Goal: Task Accomplishment & Management: Use online tool/utility

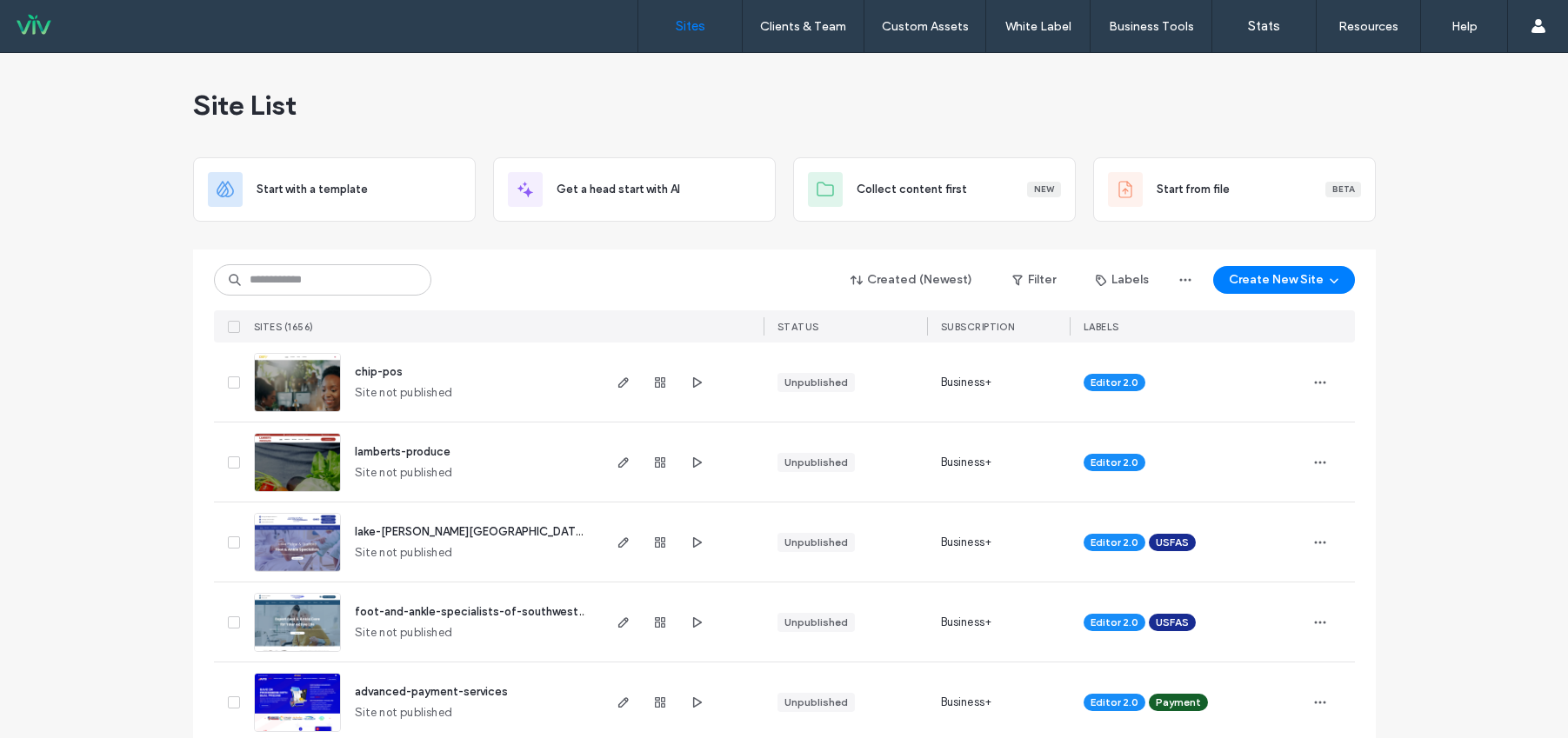
click at [337, 261] on div "Created (Newest) Filter Labels Create New Site SITES (1656) STATUS SUBSCRIPTION…" at bounding box center [784, 296] width 1141 height 93
click at [327, 273] on input at bounding box center [322, 280] width 217 height 32
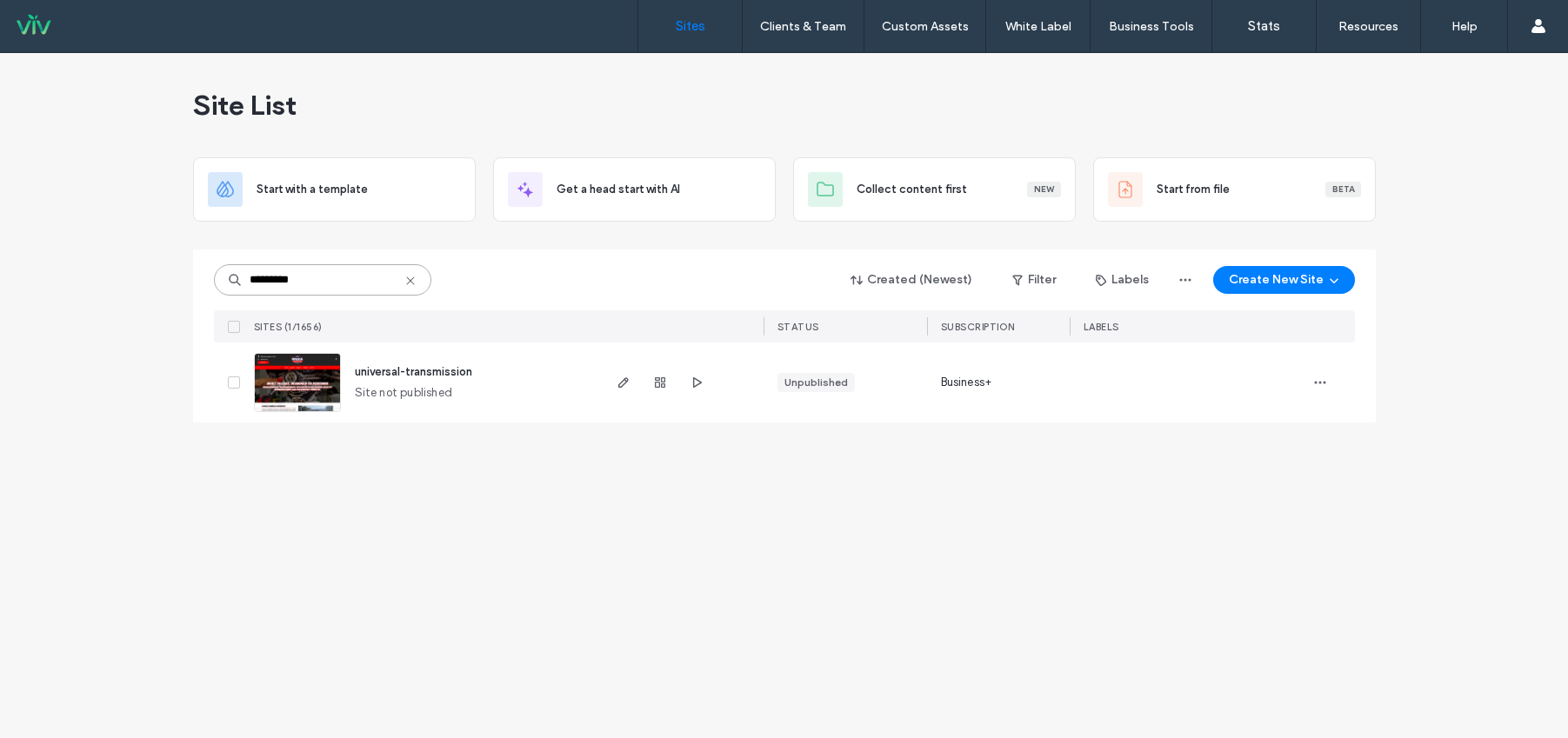
type input "*********"
click at [460, 368] on span "universal-transmission" at bounding box center [413, 371] width 117 height 13
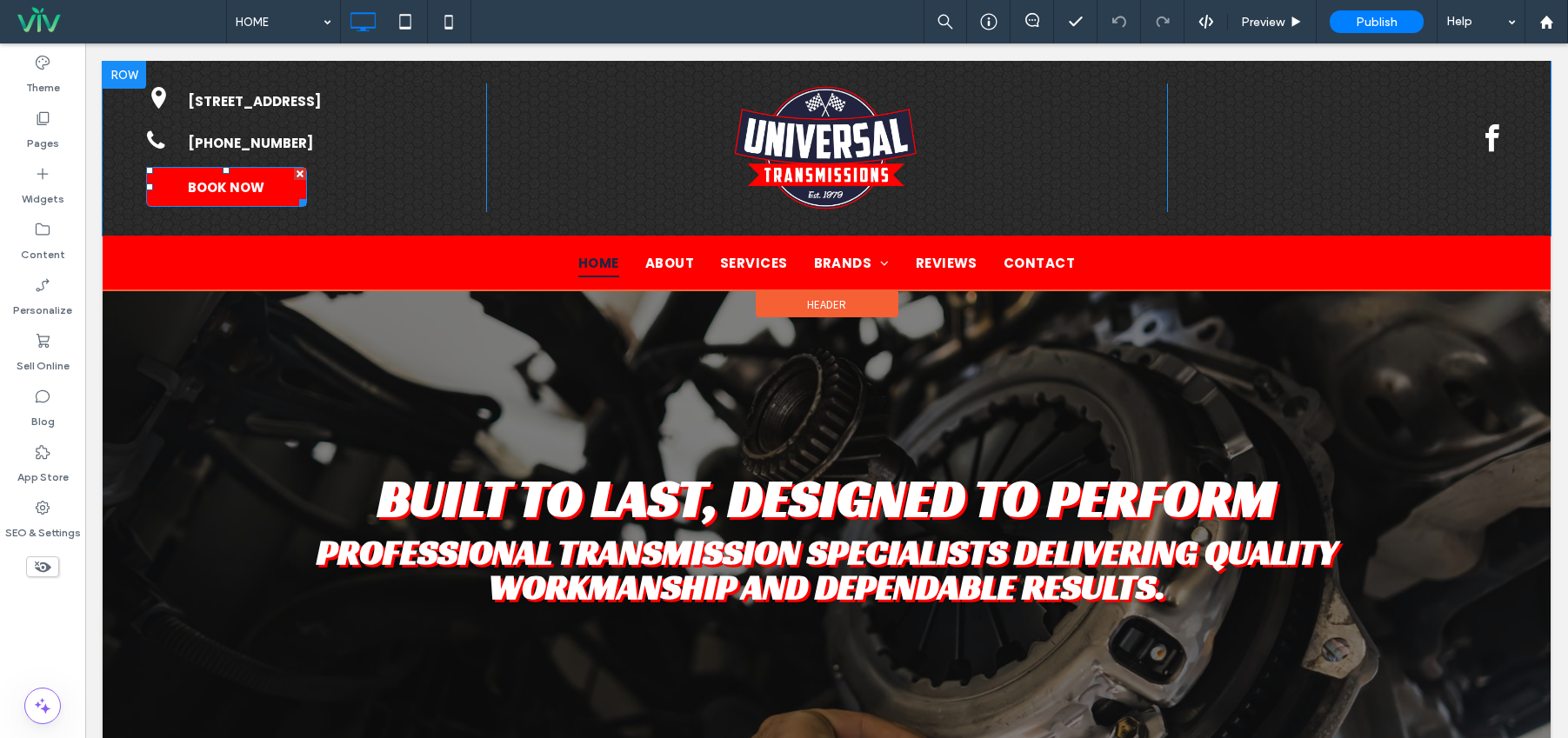
click at [299, 174] on div at bounding box center [300, 174] width 12 height 12
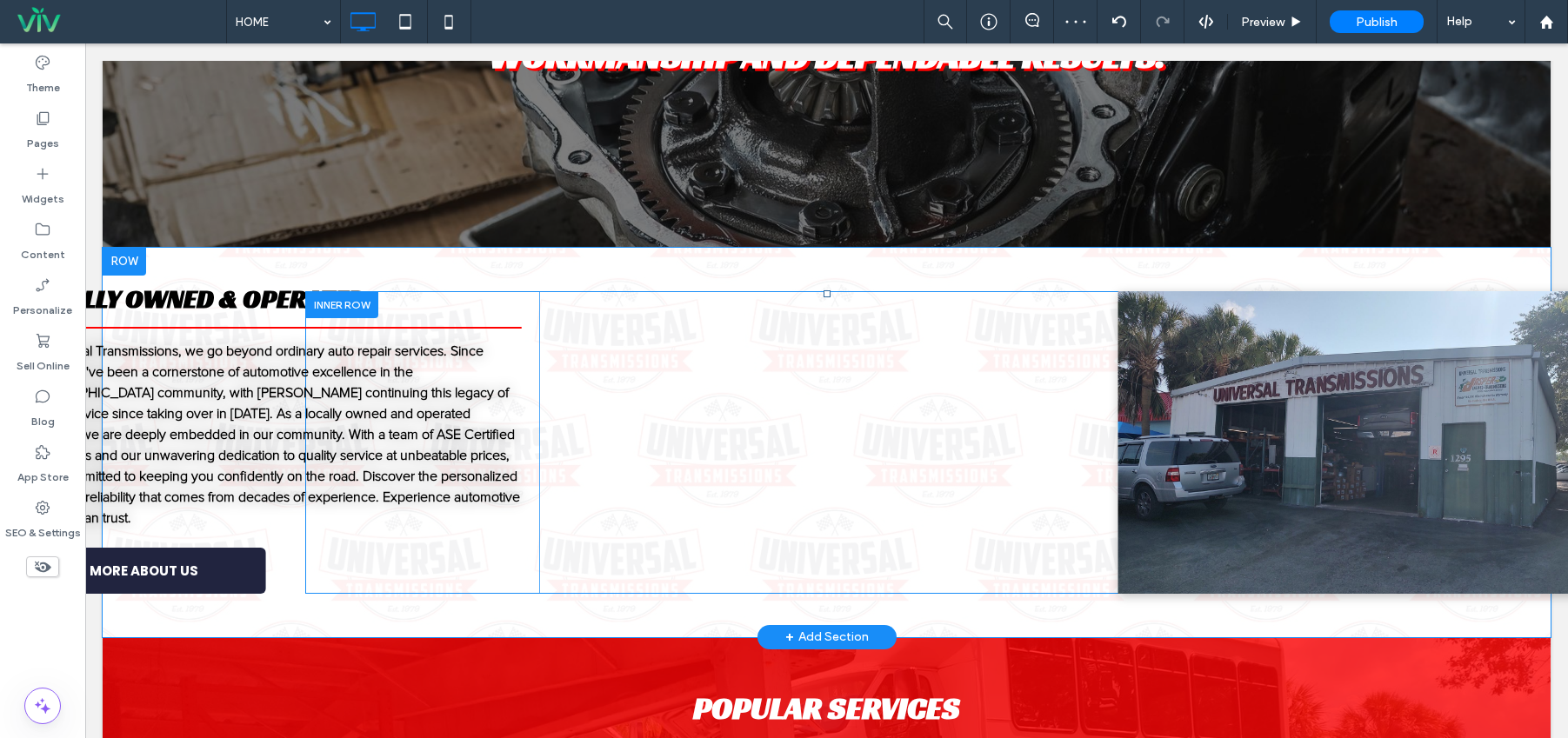
scroll to position [557, 0]
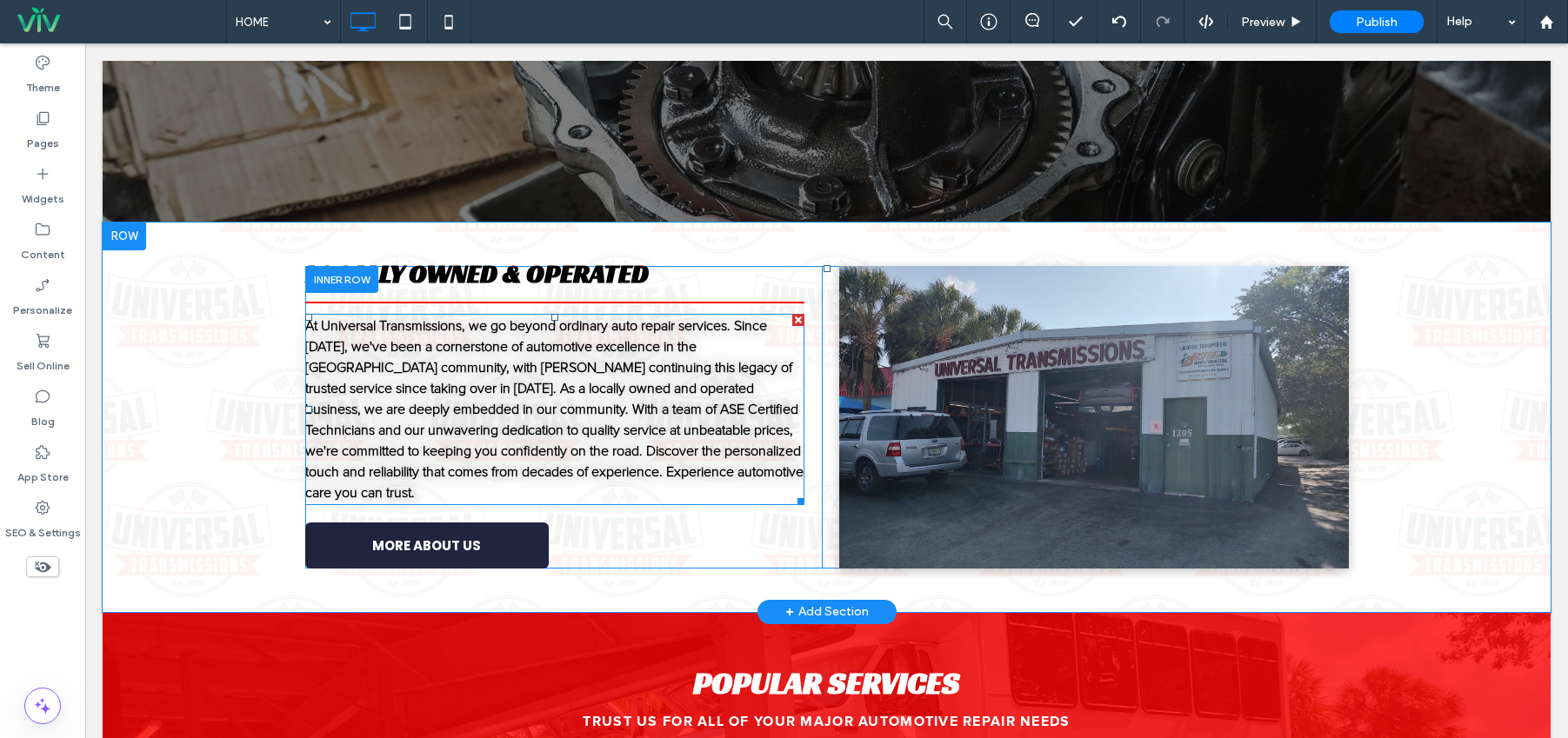
click at [475, 375] on p "At Universal Transmissions, we go beyond ordinary auto repair services. Since 1…" at bounding box center [555, 410] width 499 height 188
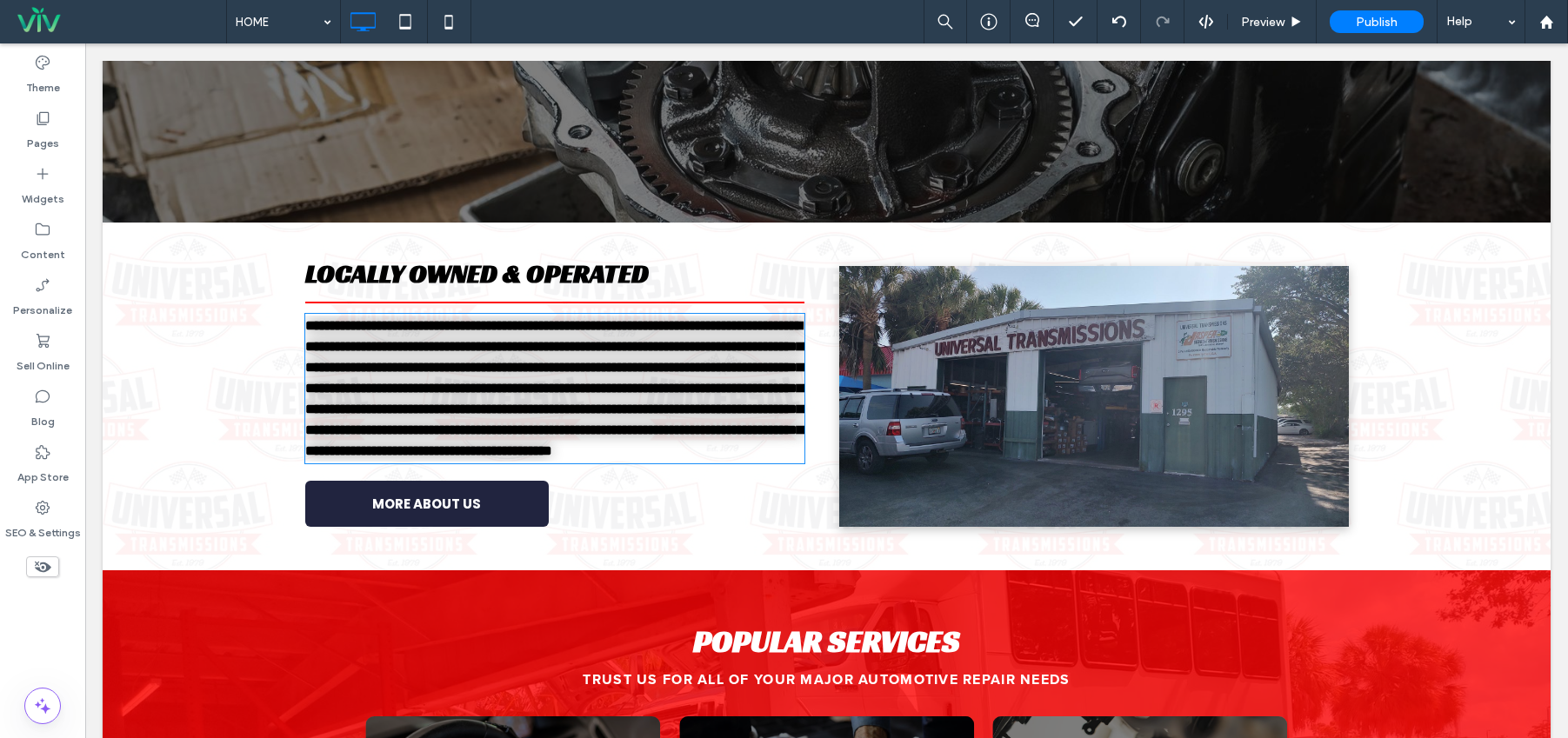
type input "**********"
type input "**"
click at [511, 368] on strong "**********" at bounding box center [554, 389] width 497 height 138
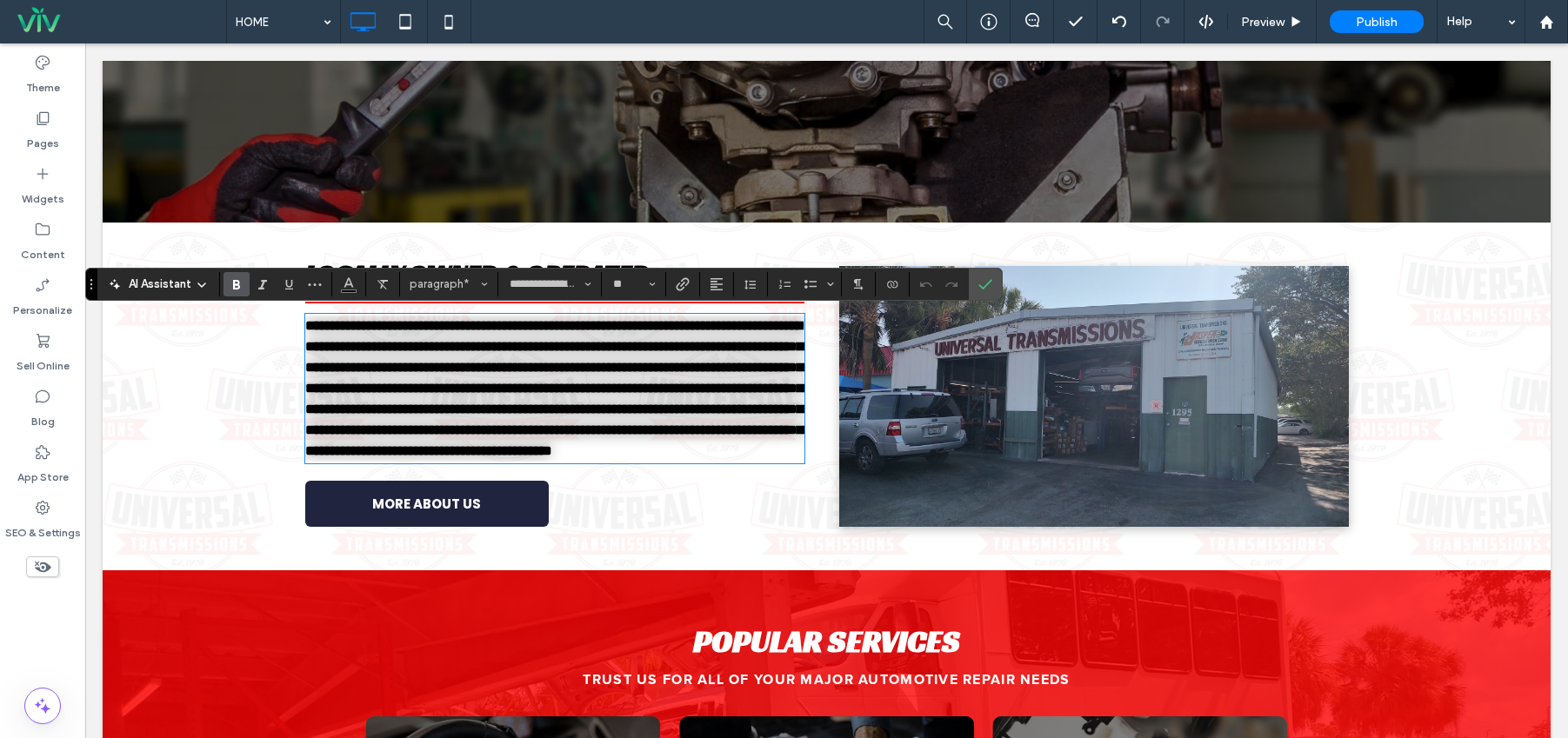
click at [739, 369] on strong "**********" at bounding box center [554, 389] width 497 height 138
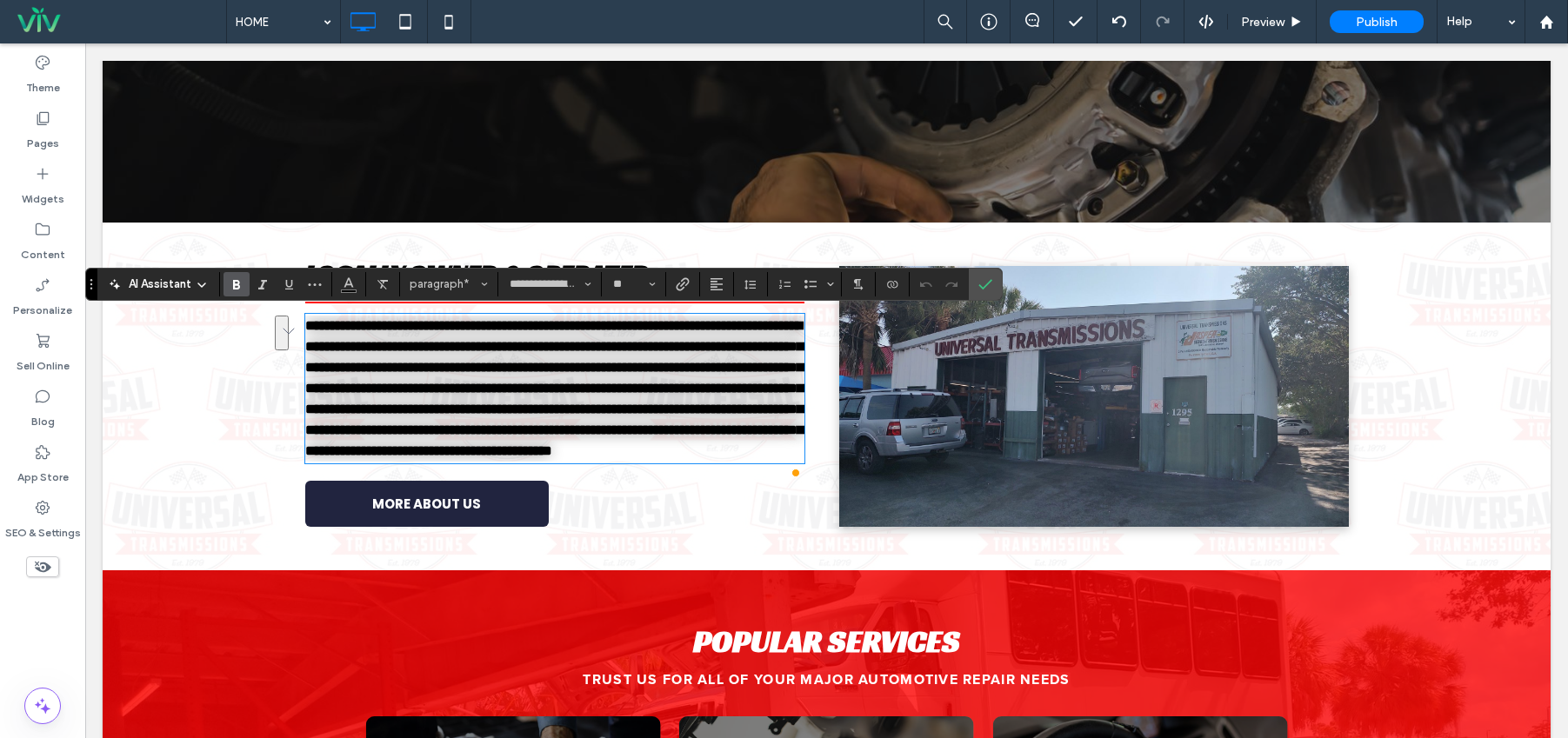
drag, startPoint x: 758, startPoint y: 366, endPoint x: 795, endPoint y: 348, distance: 41.1
click at [795, 348] on strong "**********" at bounding box center [554, 389] width 497 height 138
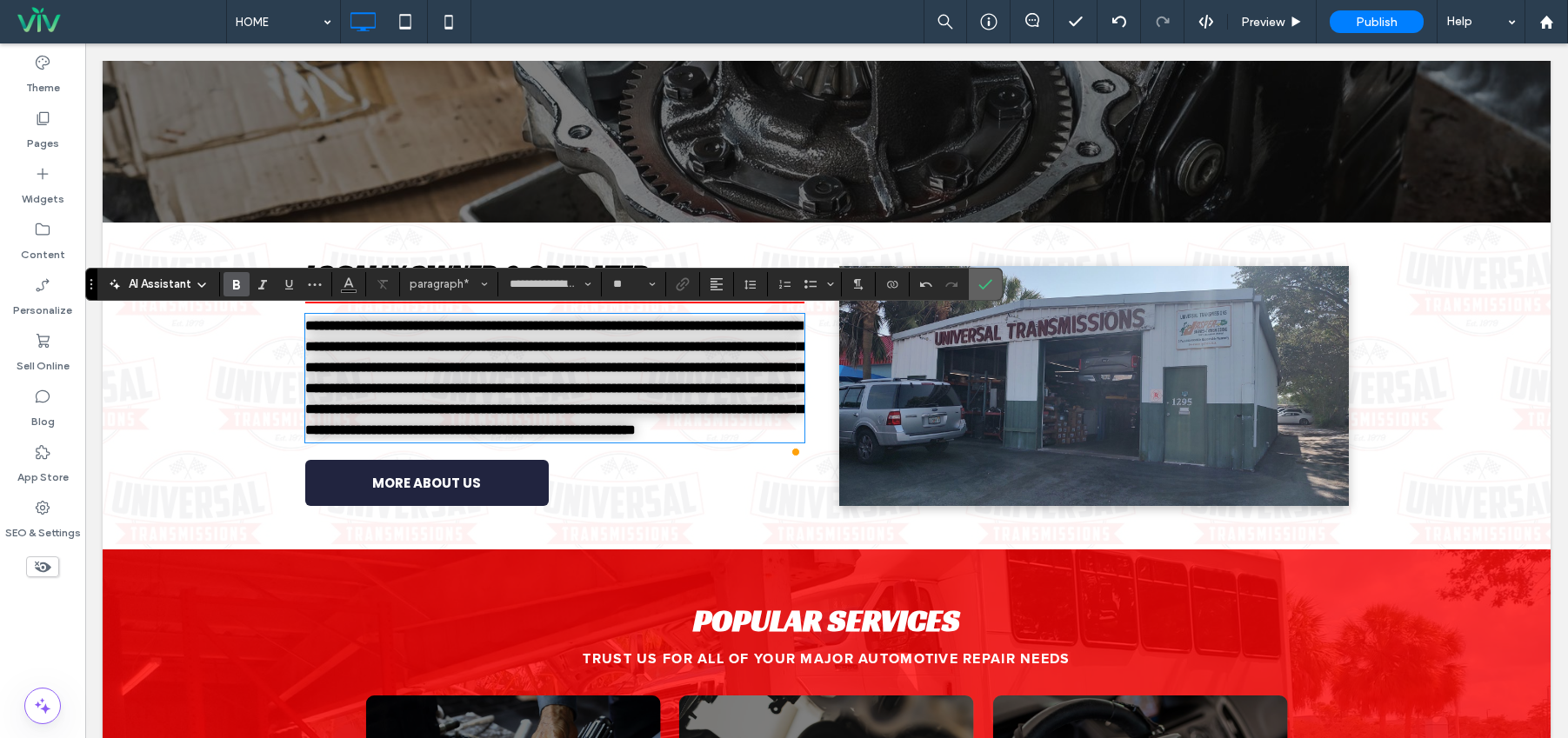
click at [994, 275] on label "Confirm" at bounding box center [986, 285] width 26 height 32
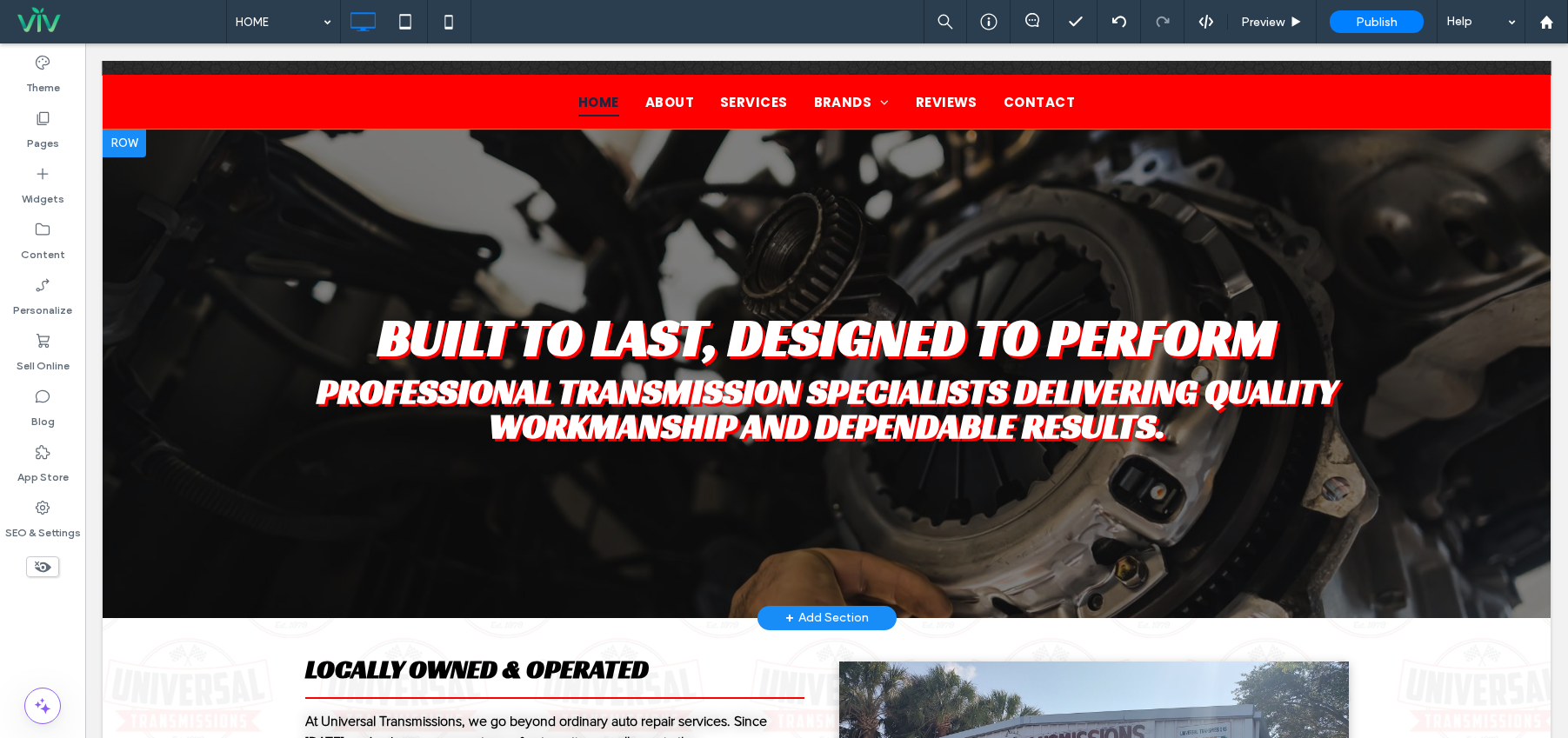
scroll to position [0, 0]
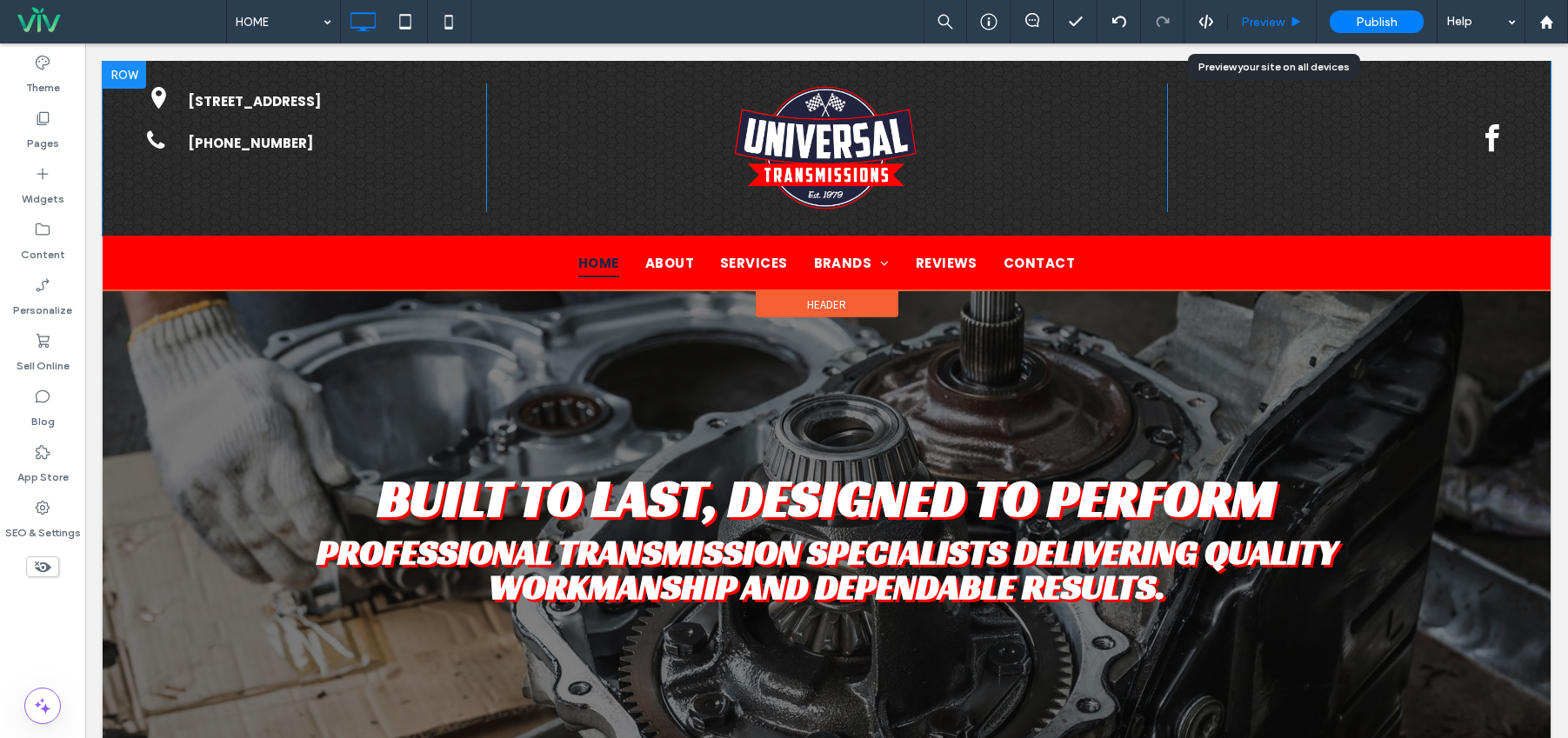
click at [1262, 28] on span "Preview" at bounding box center [1263, 22] width 44 height 15
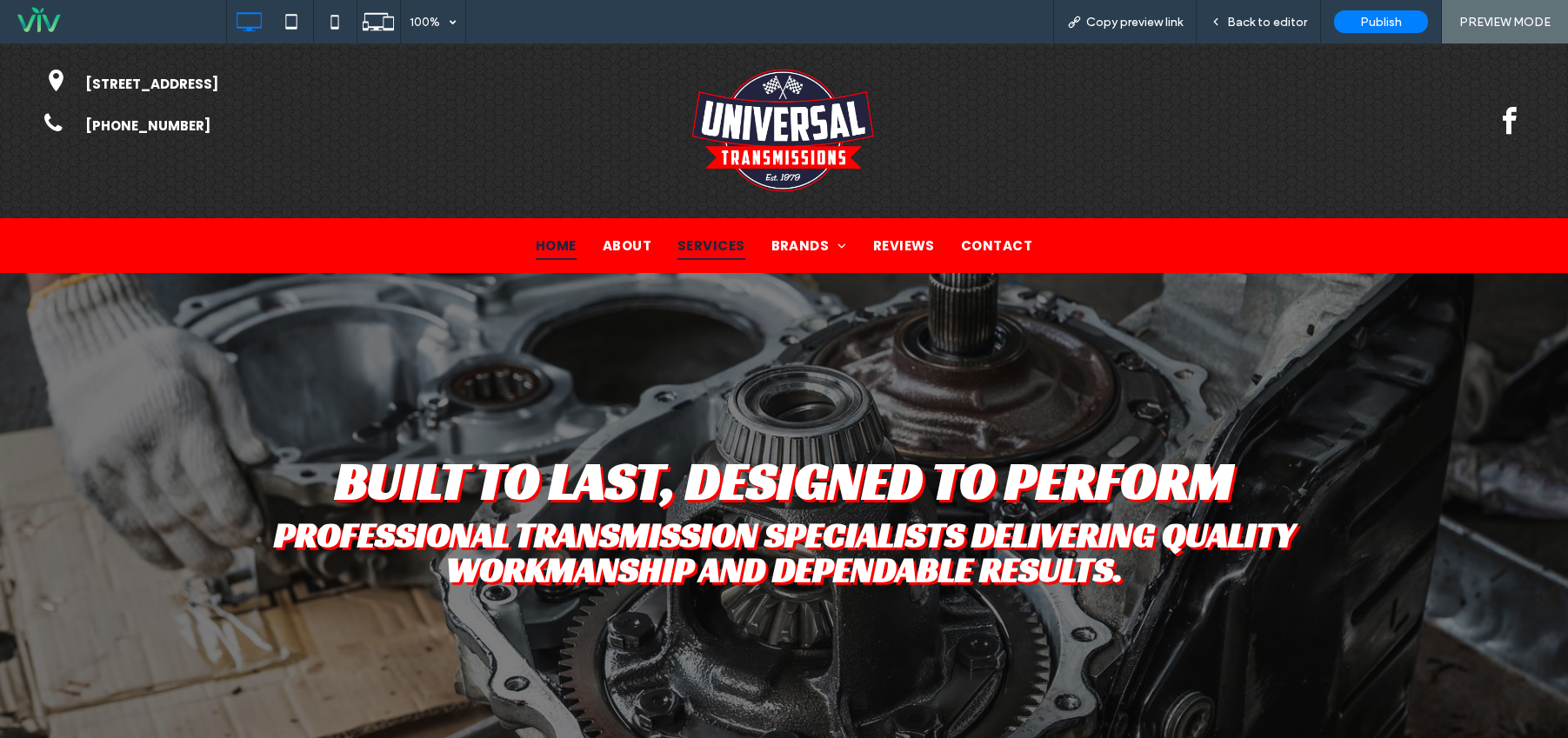
click at [721, 238] on span "SERVICES" at bounding box center [711, 245] width 67 height 29
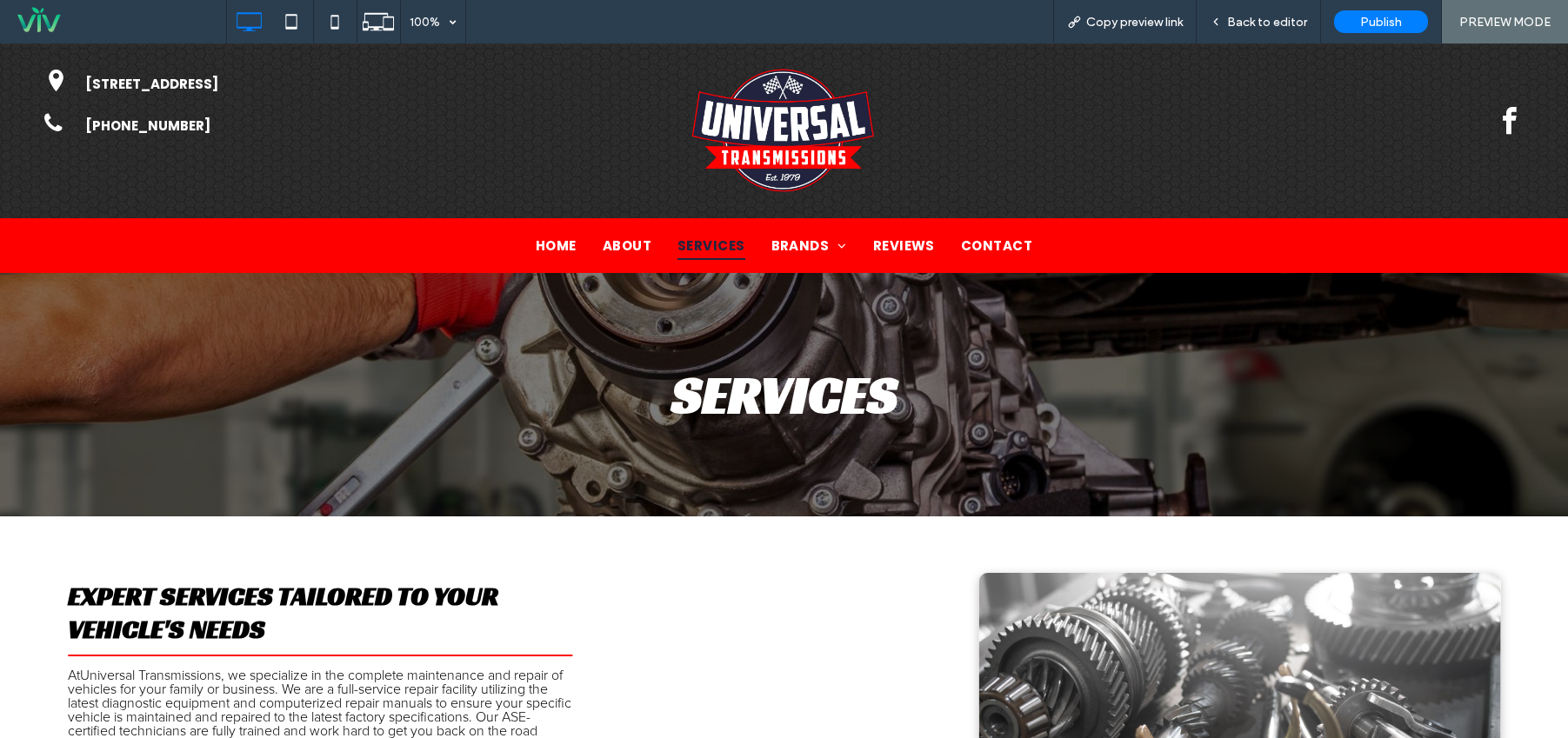
scroll to position [547, 0]
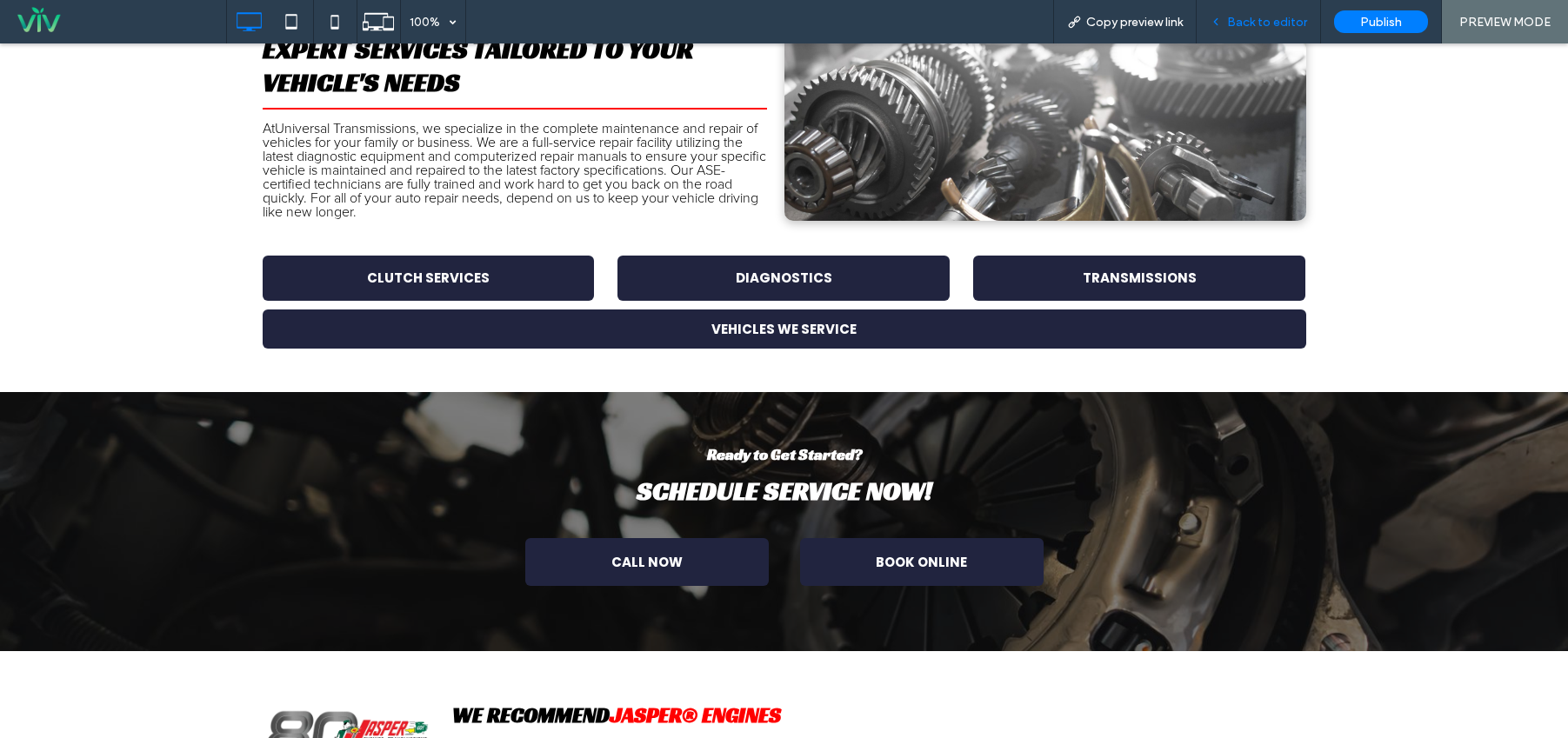
click at [1277, 16] on span "Back to editor" at bounding box center [1267, 22] width 80 height 15
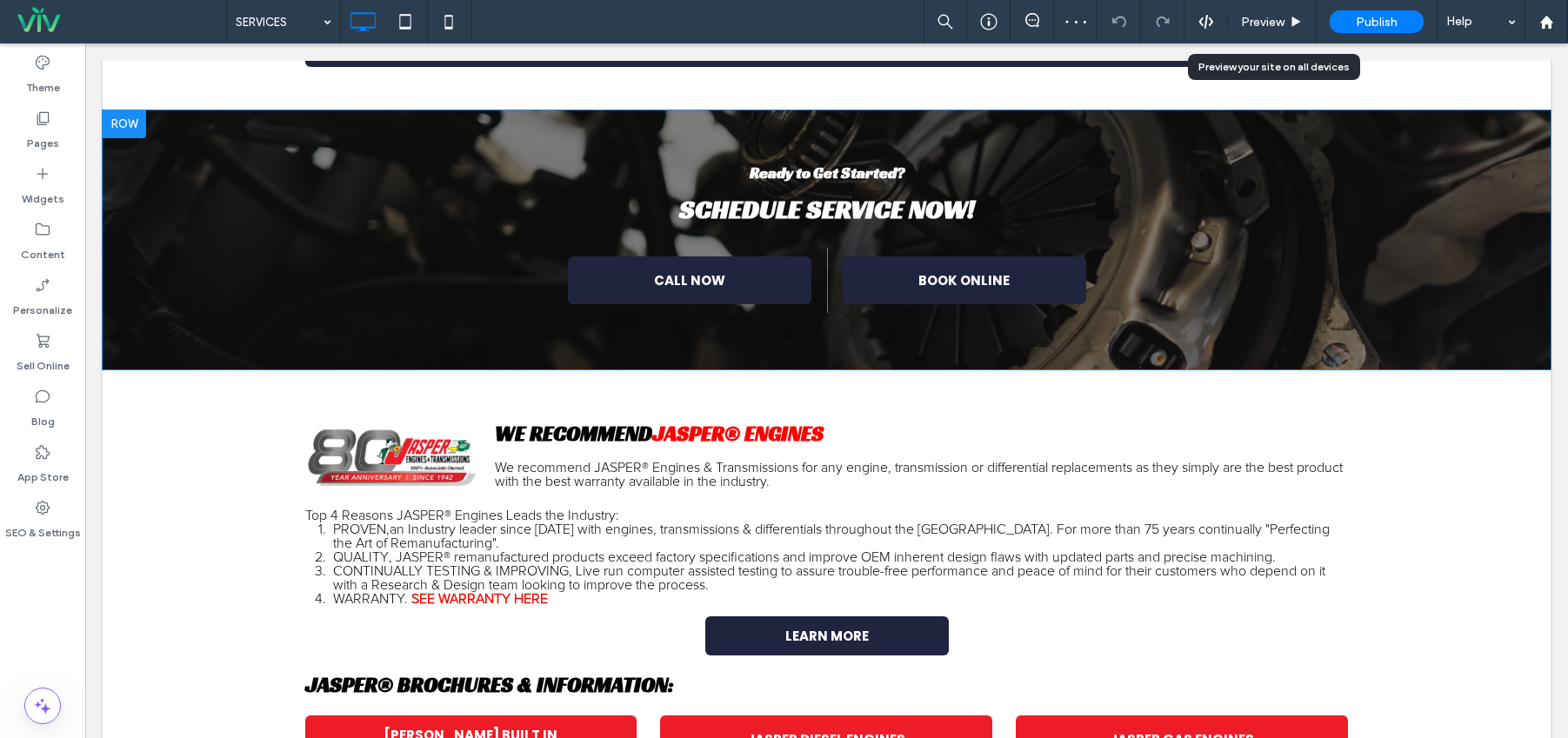
scroll to position [850, 0]
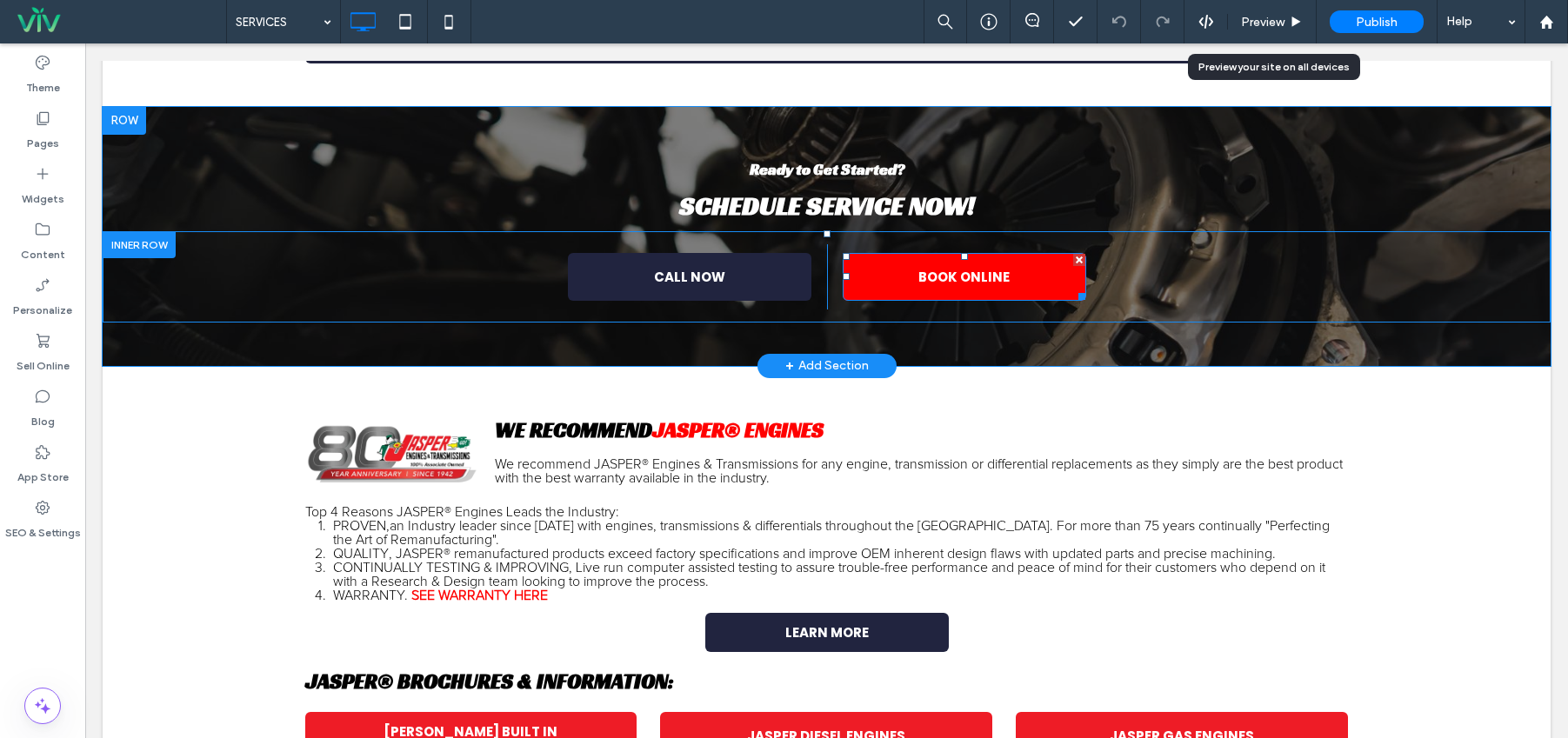
click at [1073, 257] on div at bounding box center [1079, 260] width 12 height 12
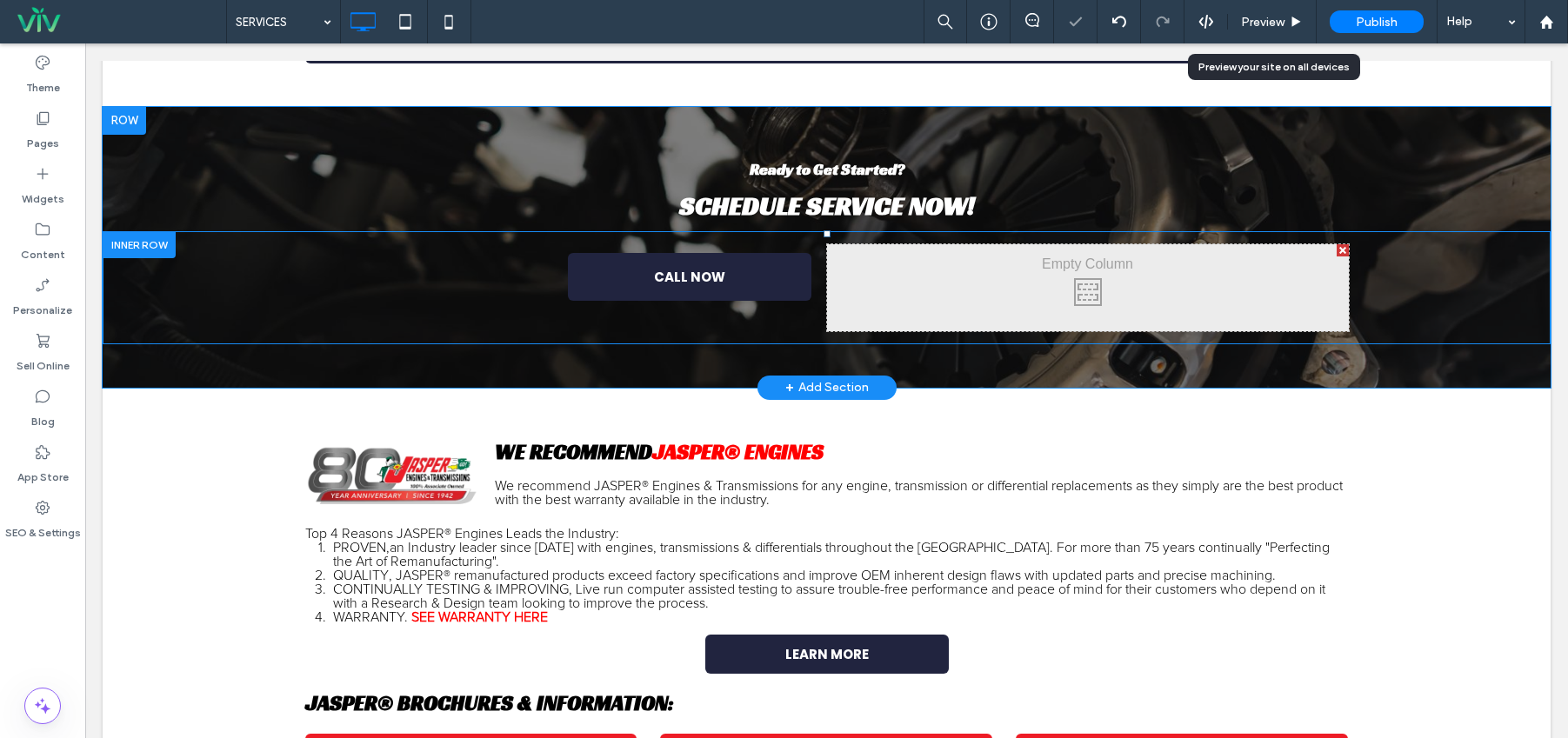
click at [1337, 248] on div at bounding box center [1343, 250] width 12 height 12
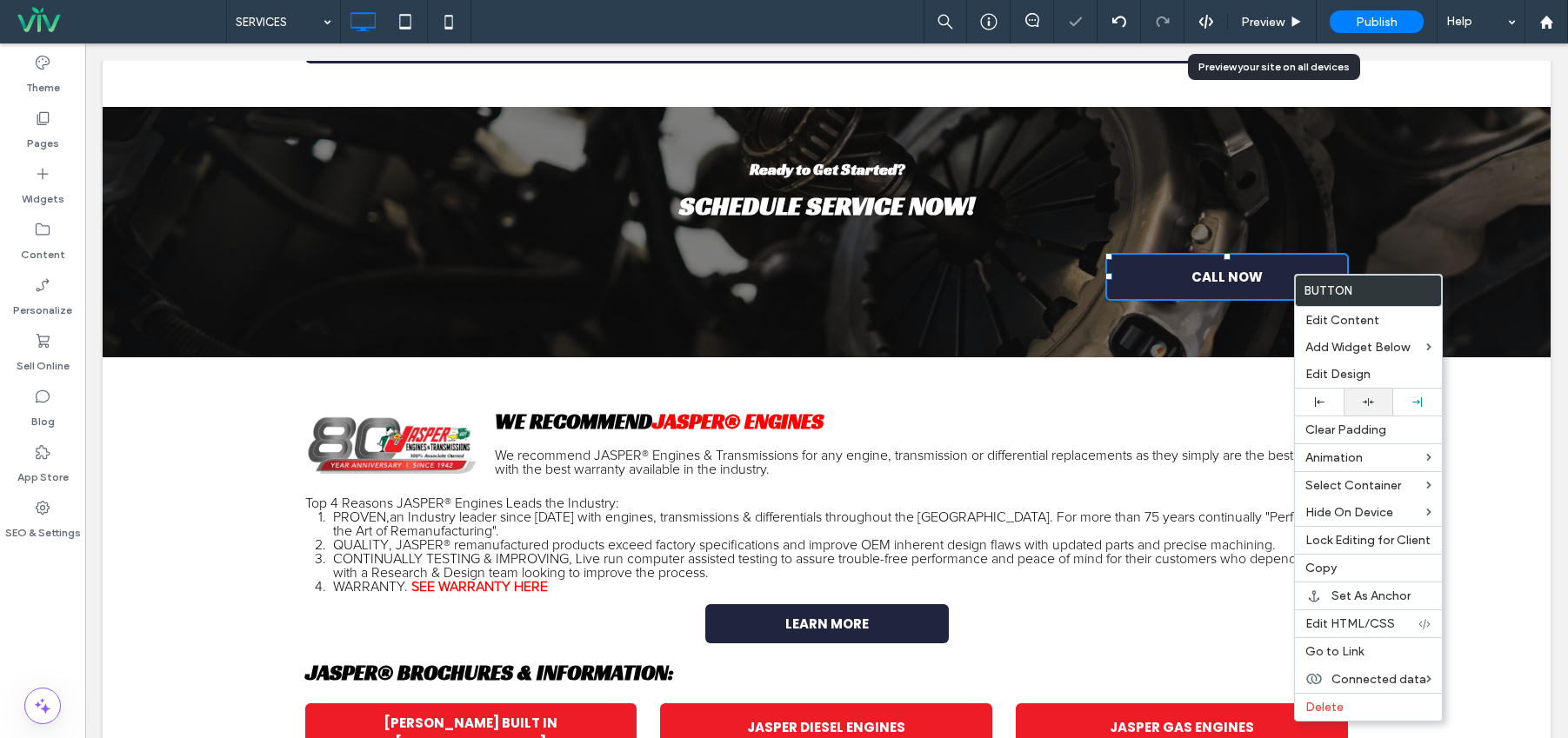
click at [1365, 397] on icon at bounding box center [1368, 402] width 11 height 11
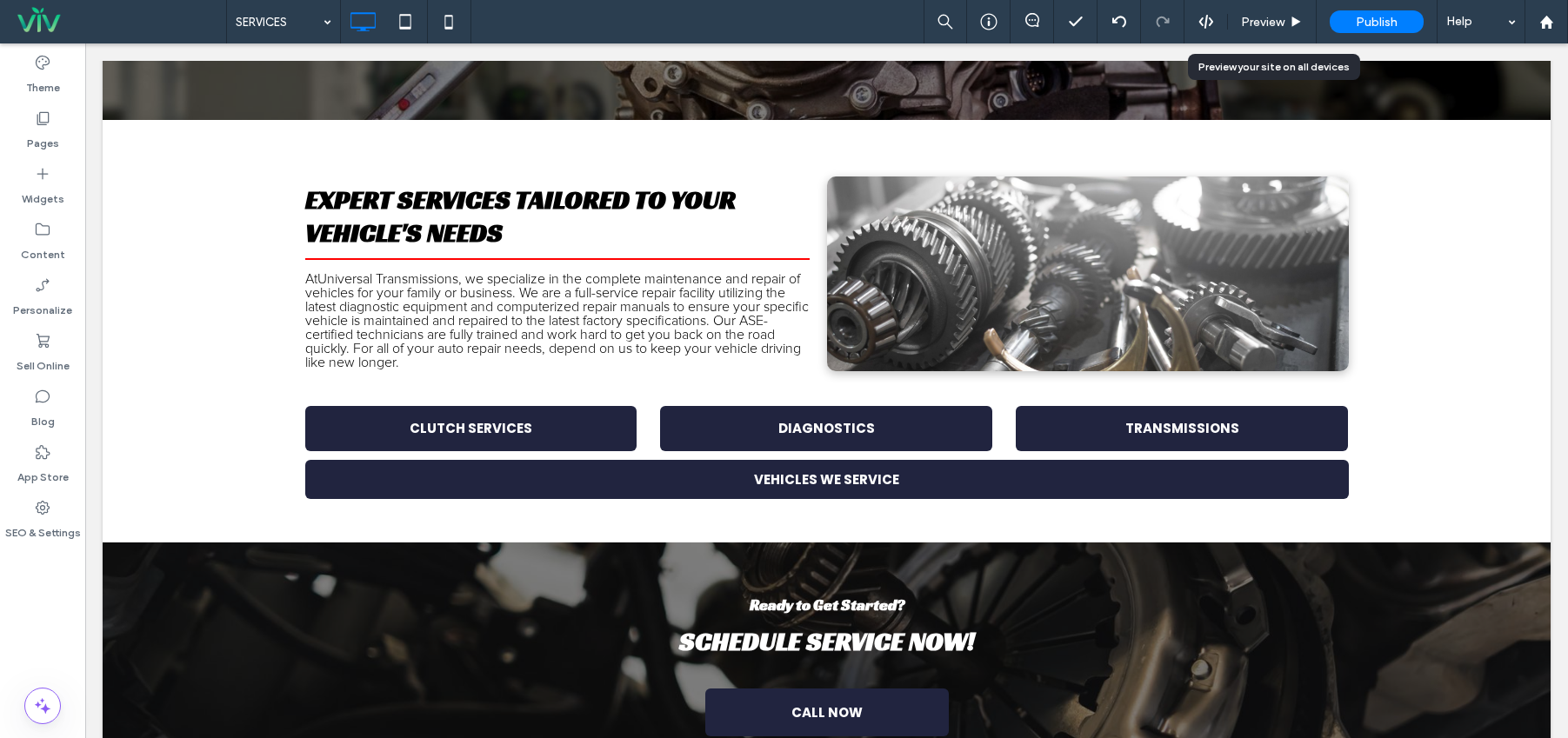
scroll to position [415, 0]
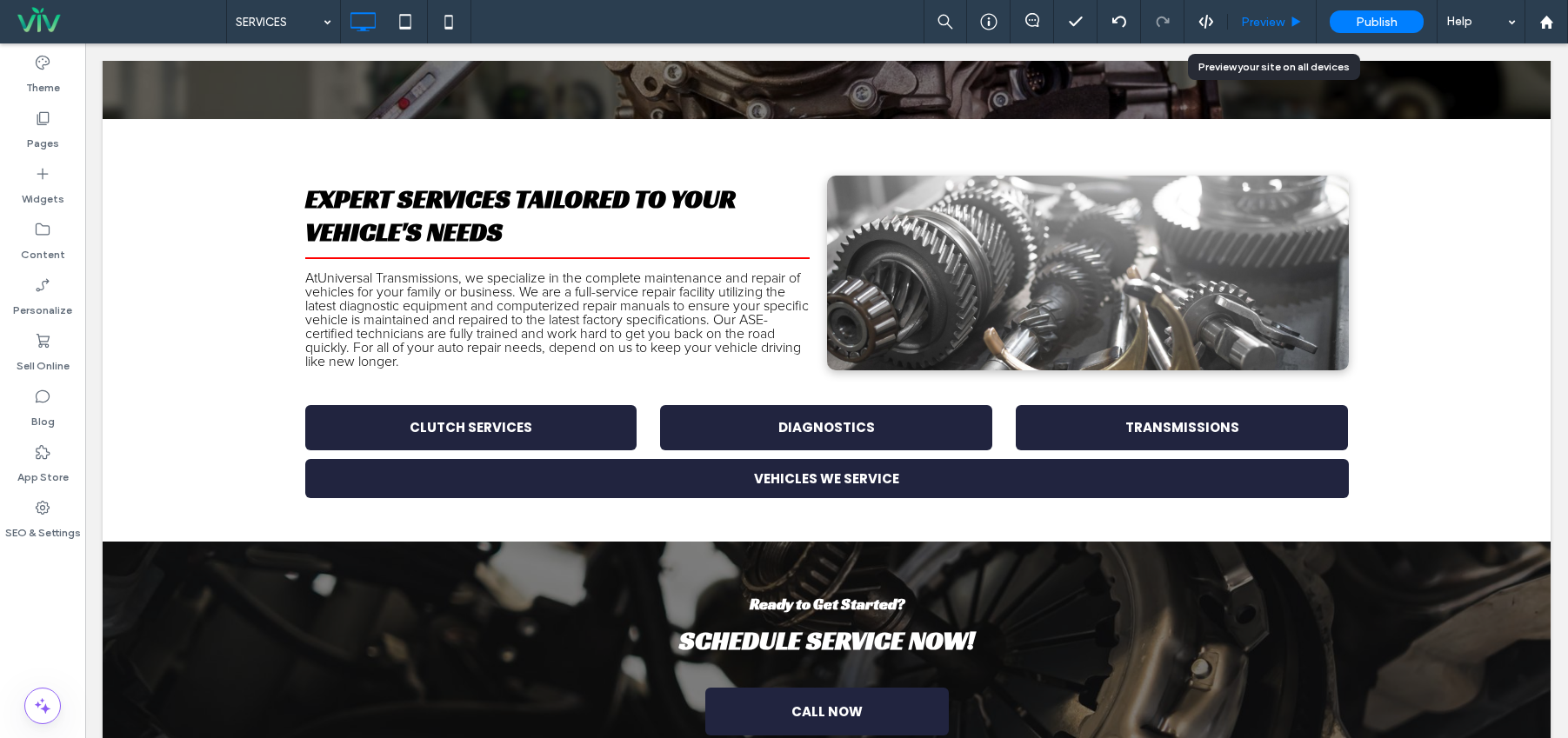
click at [1267, 18] on span "Preview" at bounding box center [1263, 22] width 44 height 15
click at [1270, 17] on span "Preview" at bounding box center [1263, 22] width 44 height 15
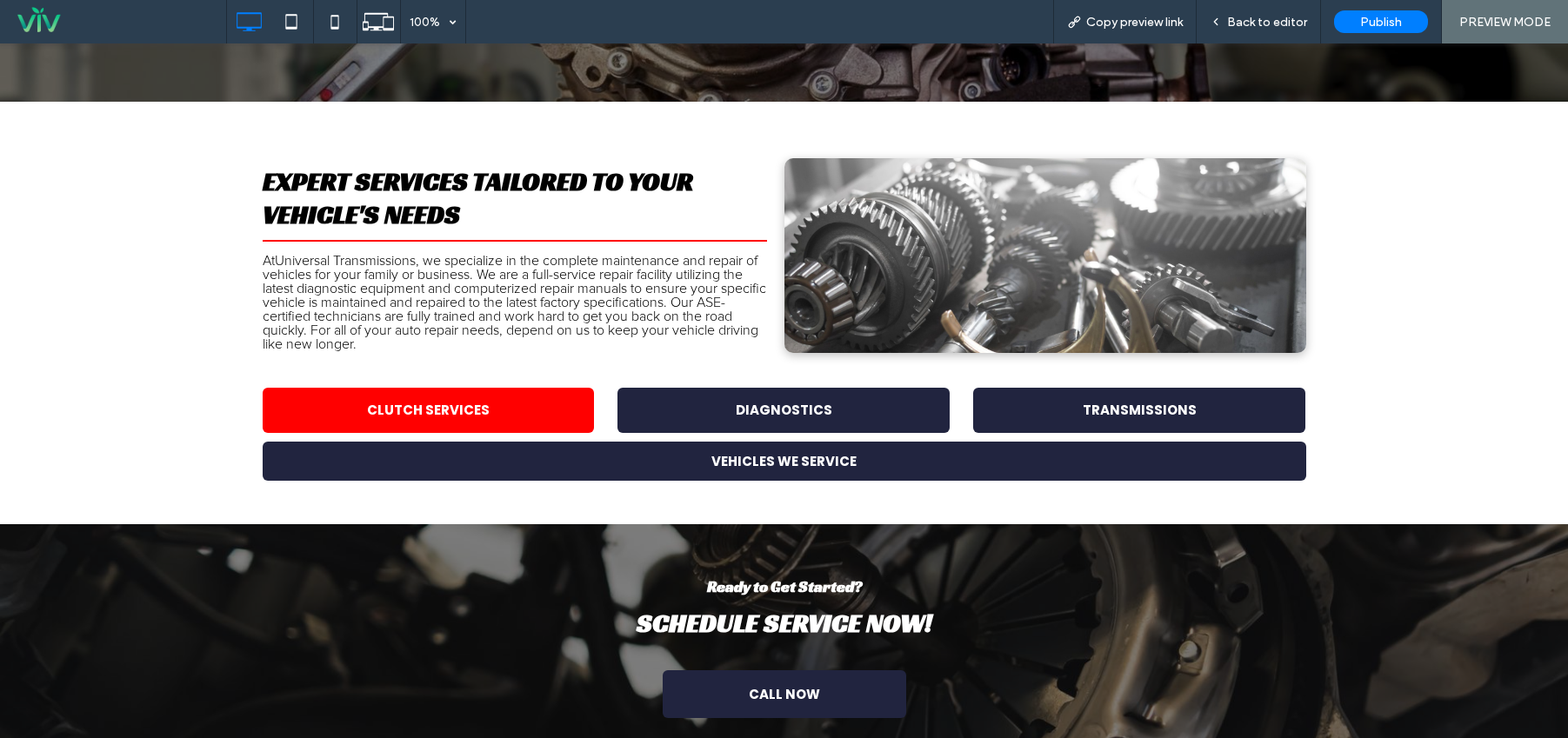
click at [461, 409] on span "CLUTCH SERVICES" at bounding box center [428, 410] width 135 height 38
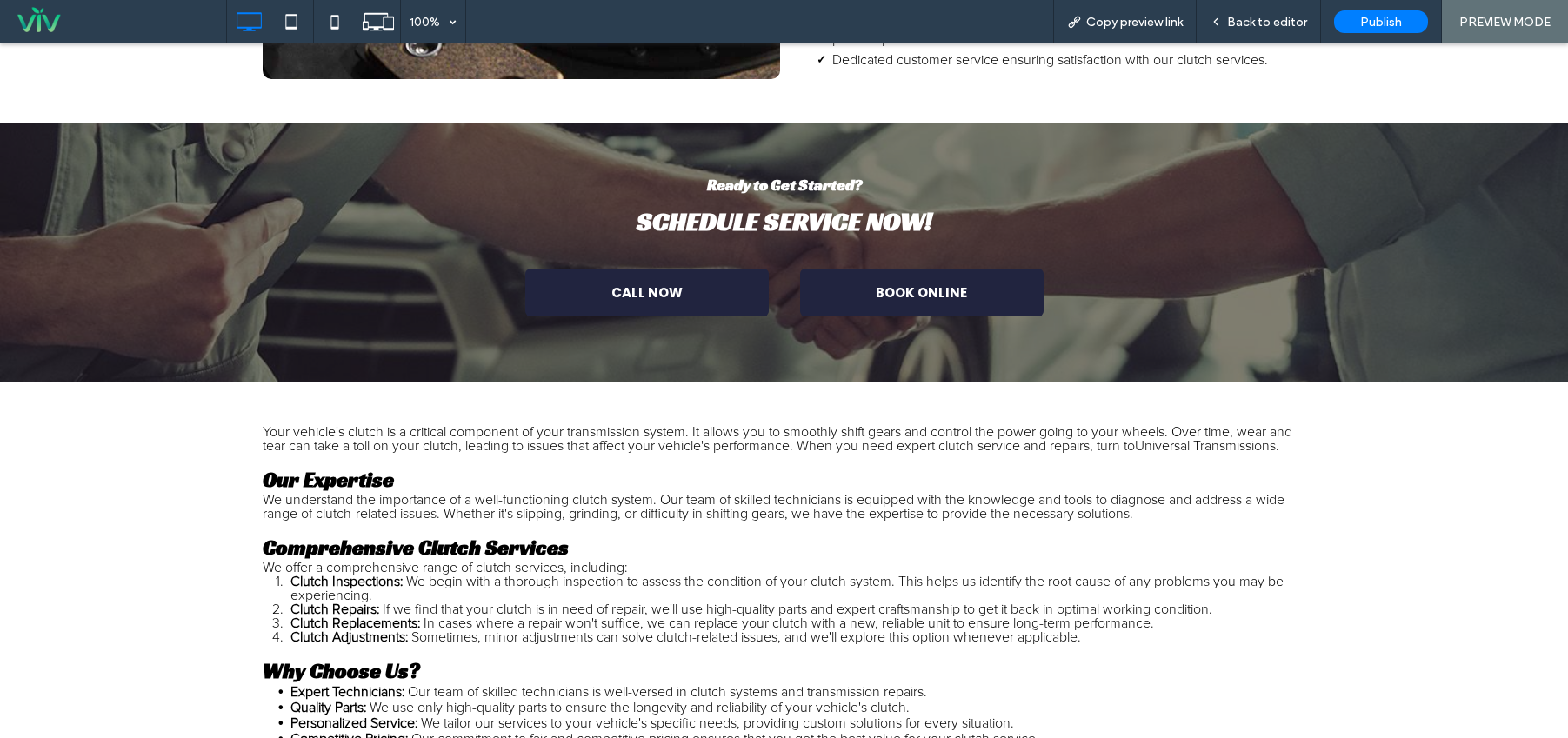
scroll to position [856, 0]
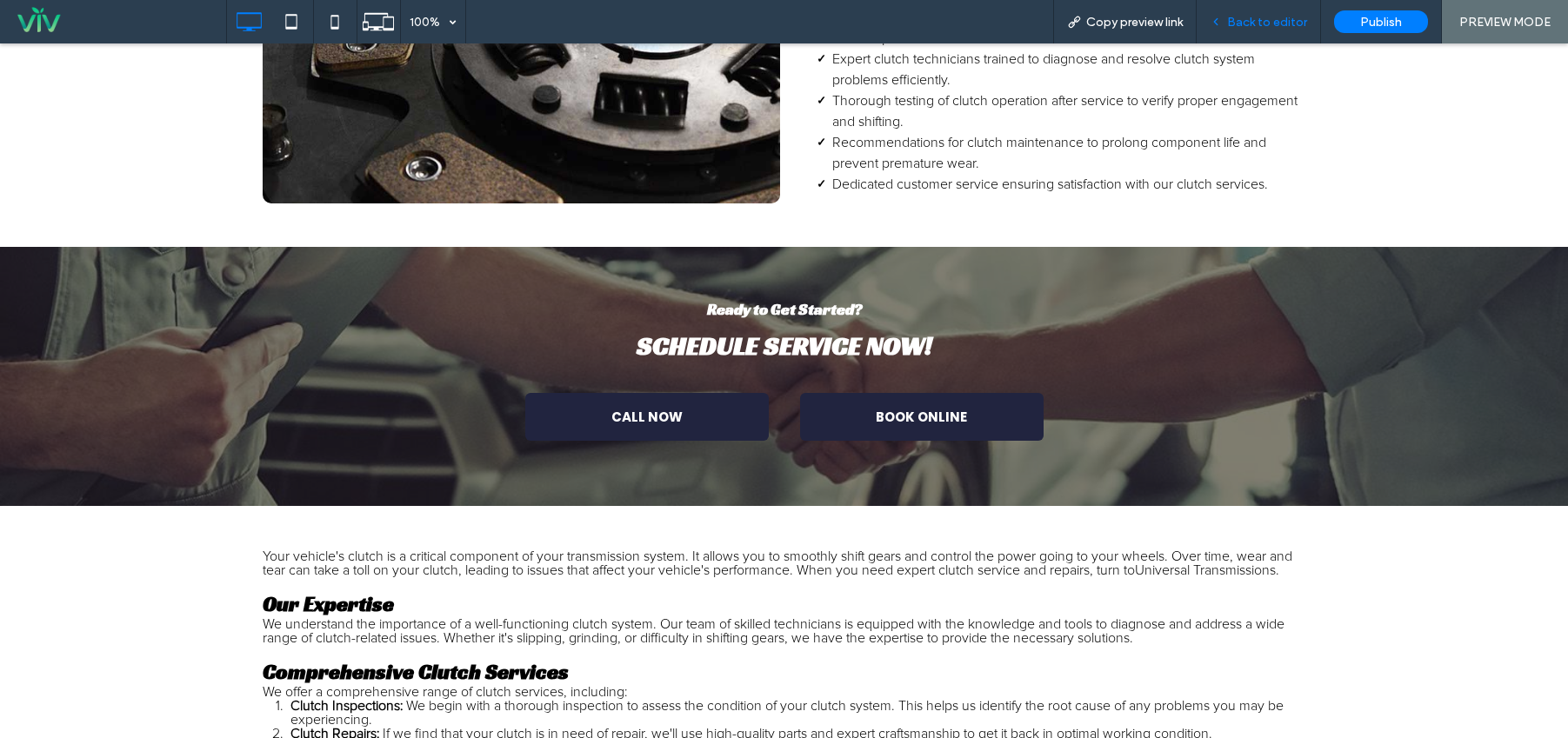
click at [1278, 11] on div "Back to editor" at bounding box center [1259, 22] width 124 height 44
click at [1265, 30] on div "Back to editor" at bounding box center [1259, 22] width 124 height 44
click at [1266, 11] on div "Back to editor" at bounding box center [1259, 22] width 124 height 44
click at [1273, 18] on span "Back to editor" at bounding box center [1267, 22] width 80 height 15
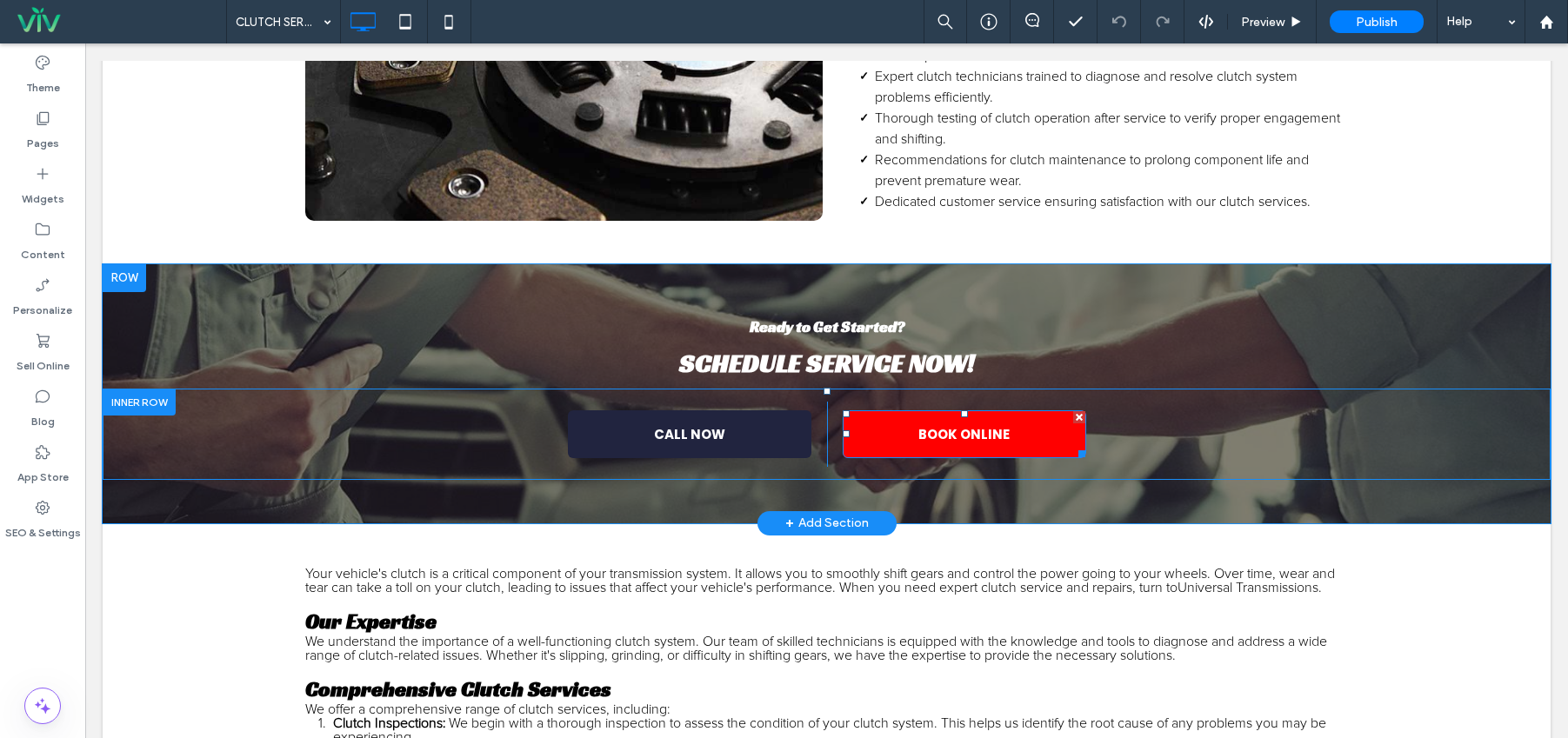
click at [1074, 418] on div at bounding box center [1079, 418] width 12 height 12
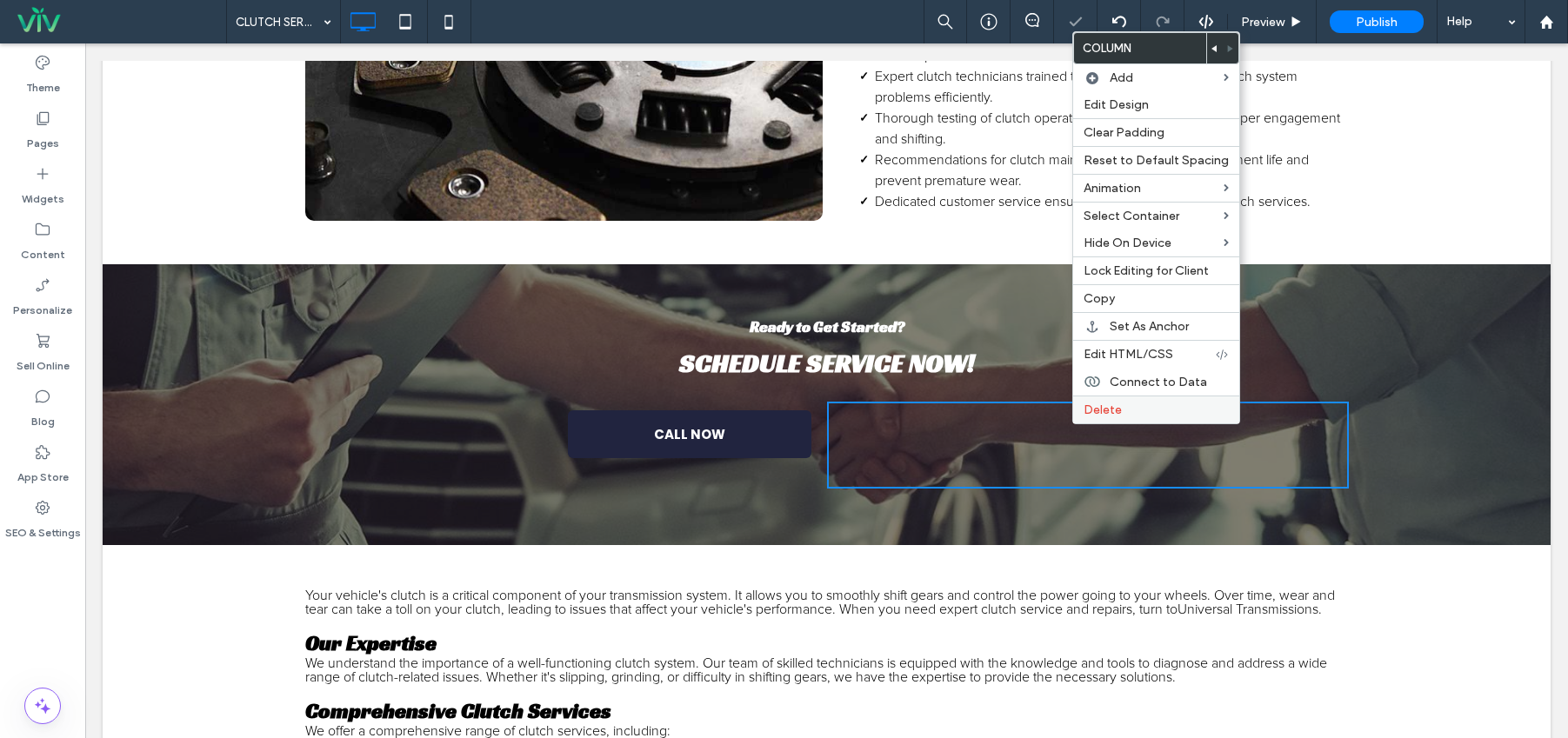
click at [1094, 411] on span "Delete" at bounding box center [1103, 410] width 39 height 15
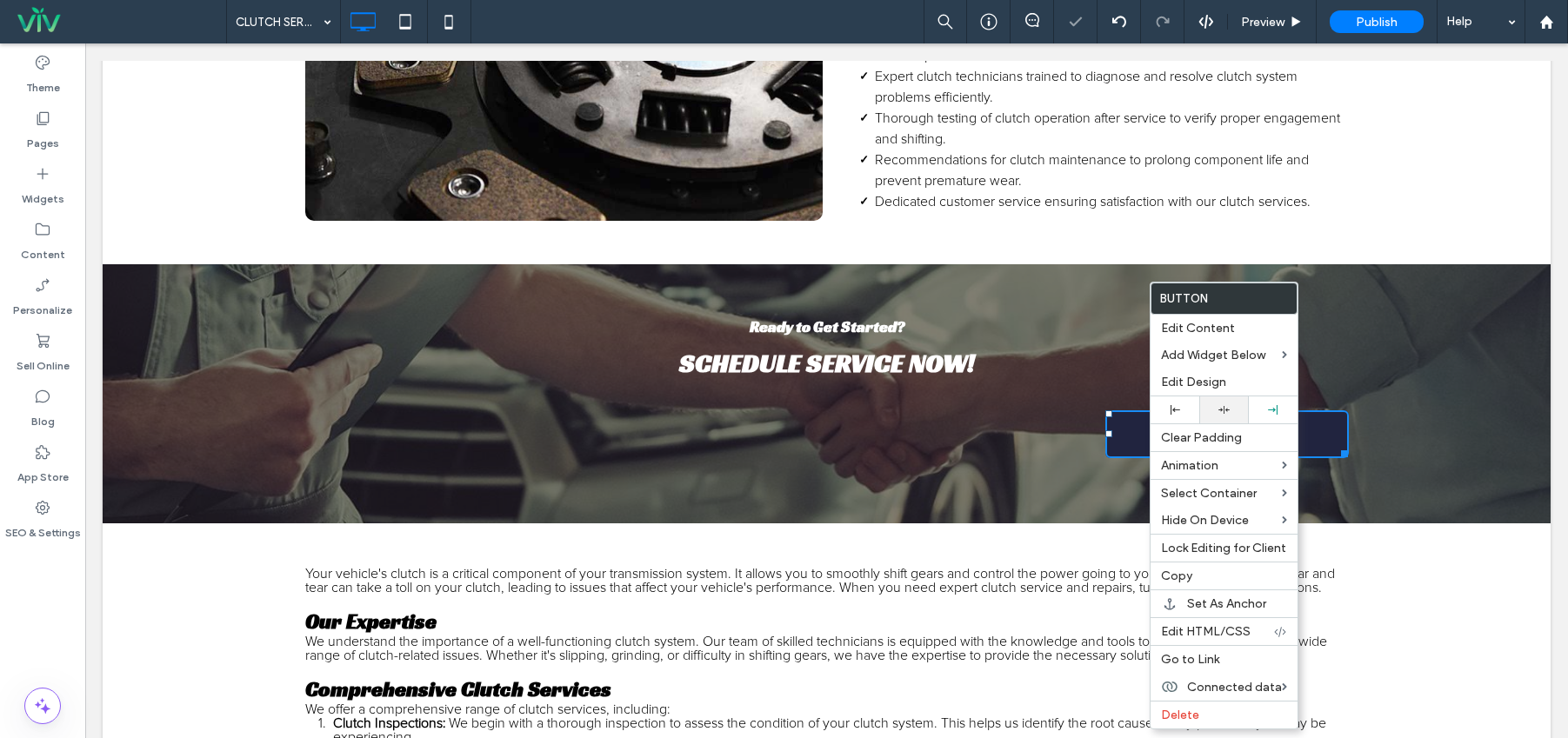
click at [1214, 402] on div at bounding box center [1224, 410] width 49 height 27
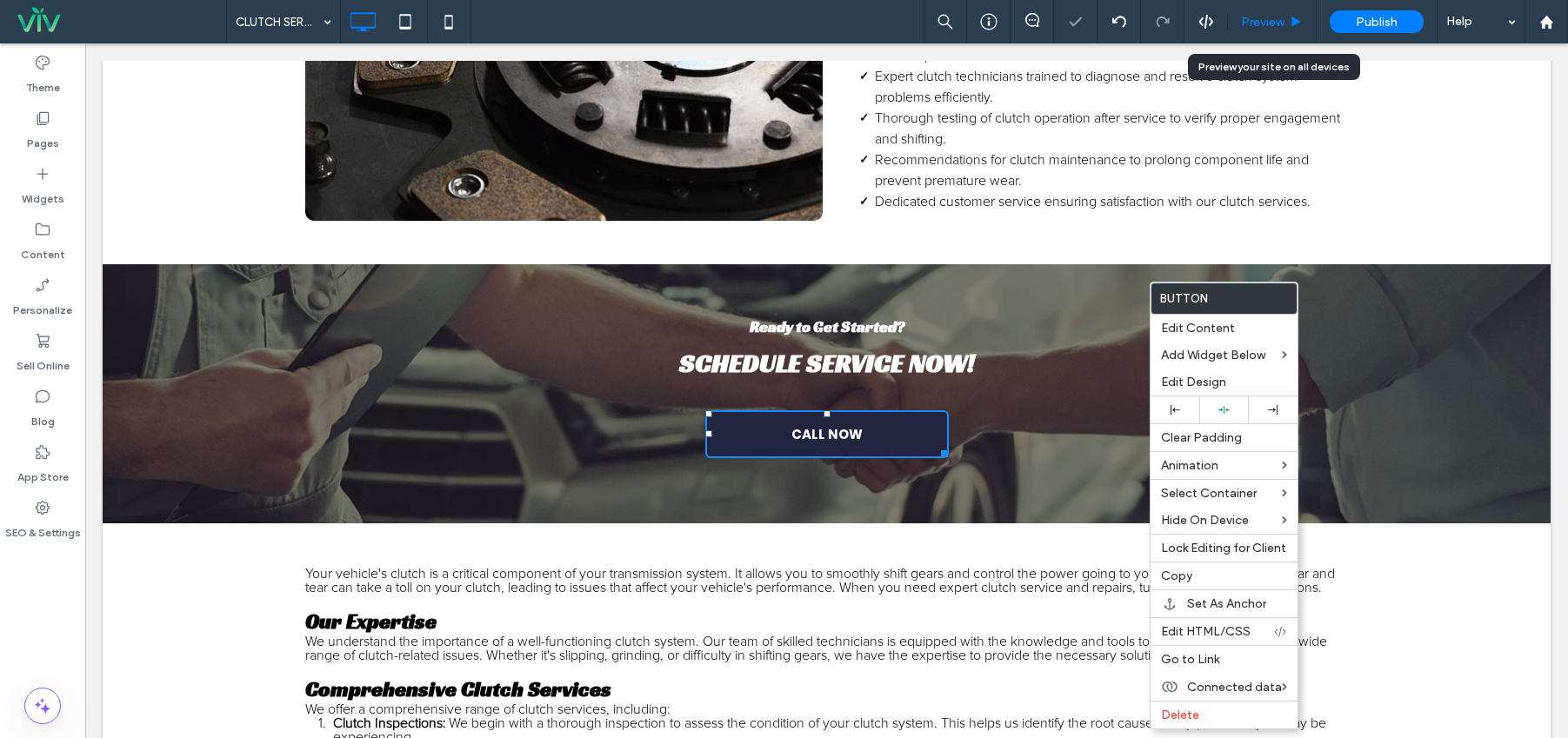
click at [1269, 32] on div "Preview" at bounding box center [1272, 22] width 88 height 44
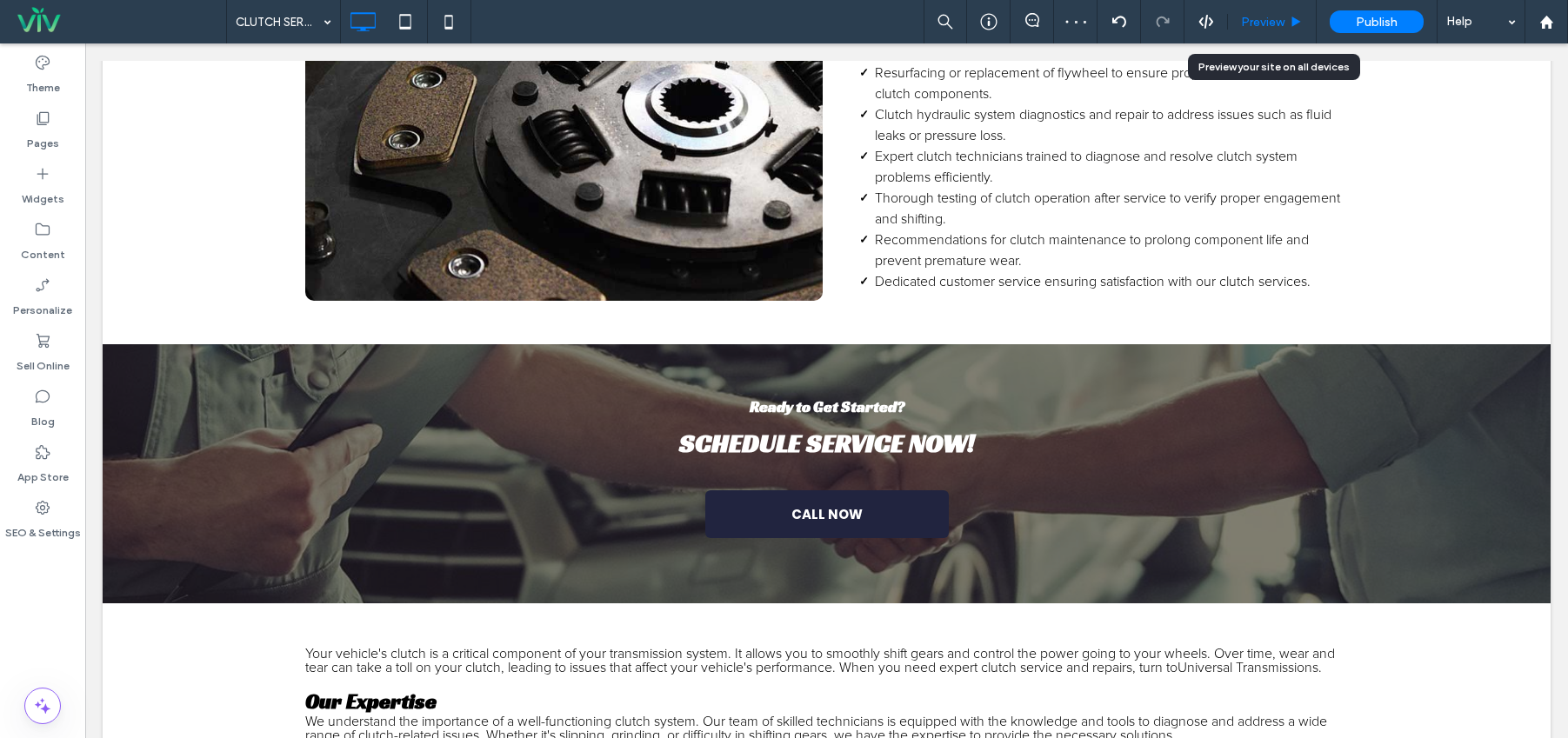
click at [1283, 15] on span "Preview" at bounding box center [1263, 22] width 44 height 15
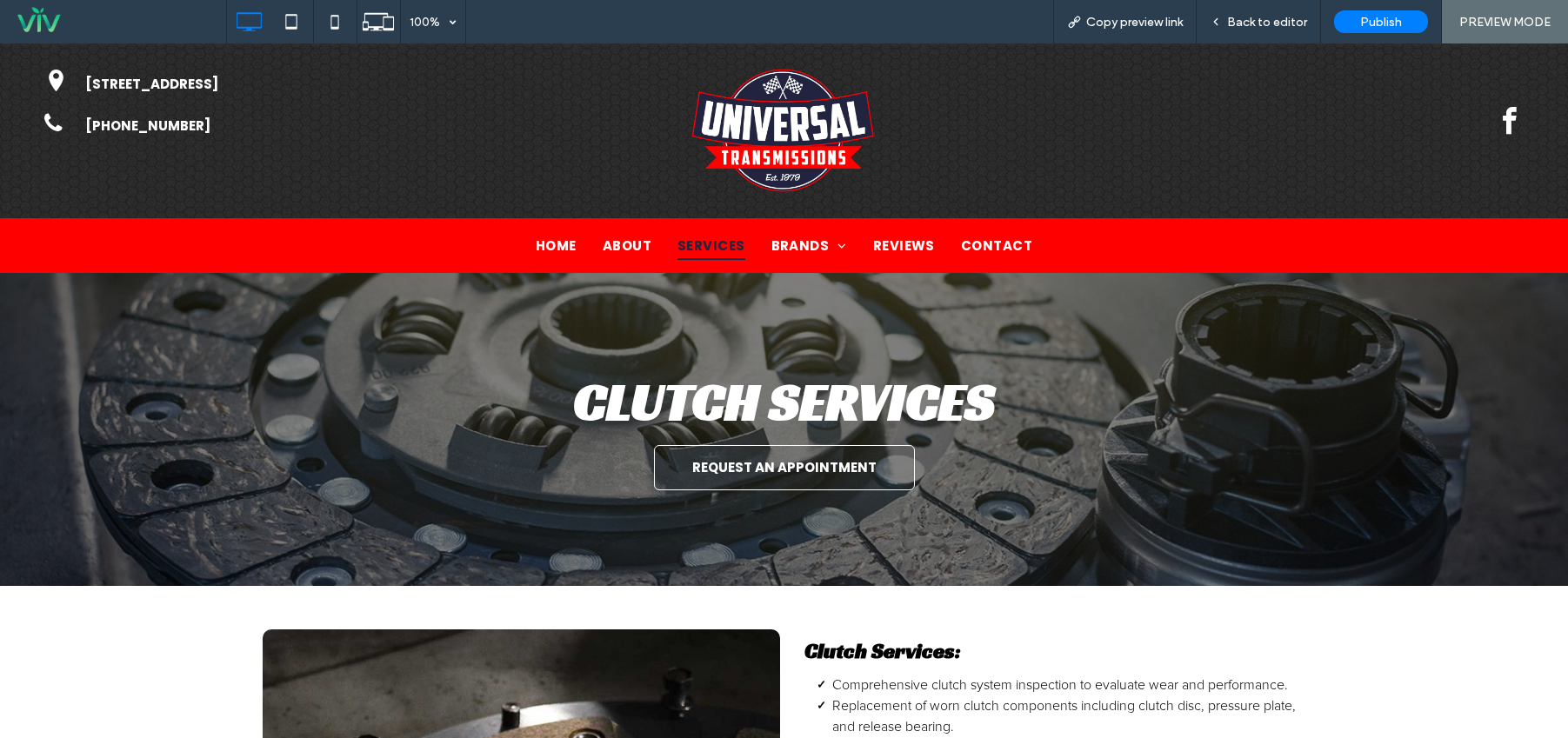
click at [690, 244] on span "SERVICES" at bounding box center [711, 245] width 67 height 29
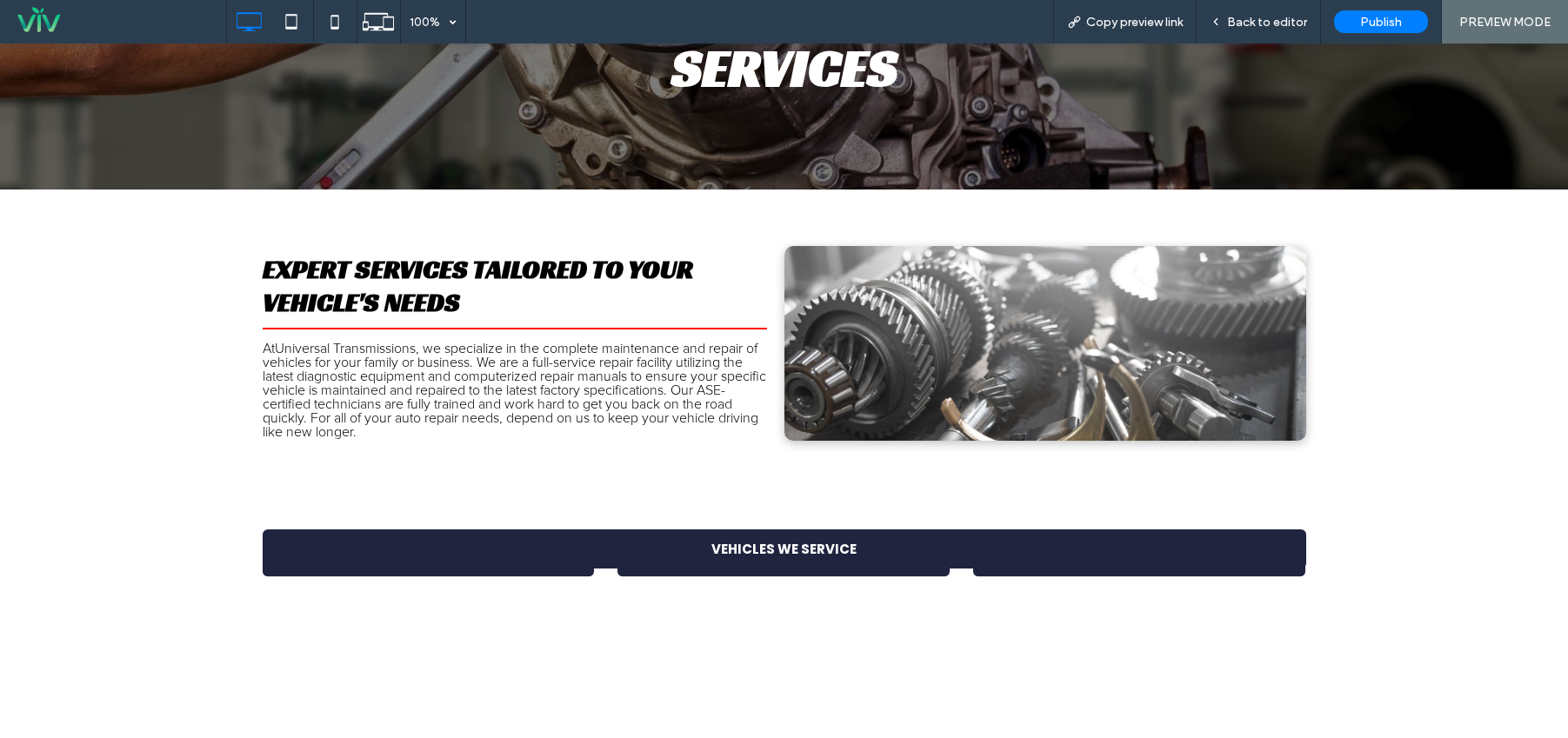
scroll to position [331, 0]
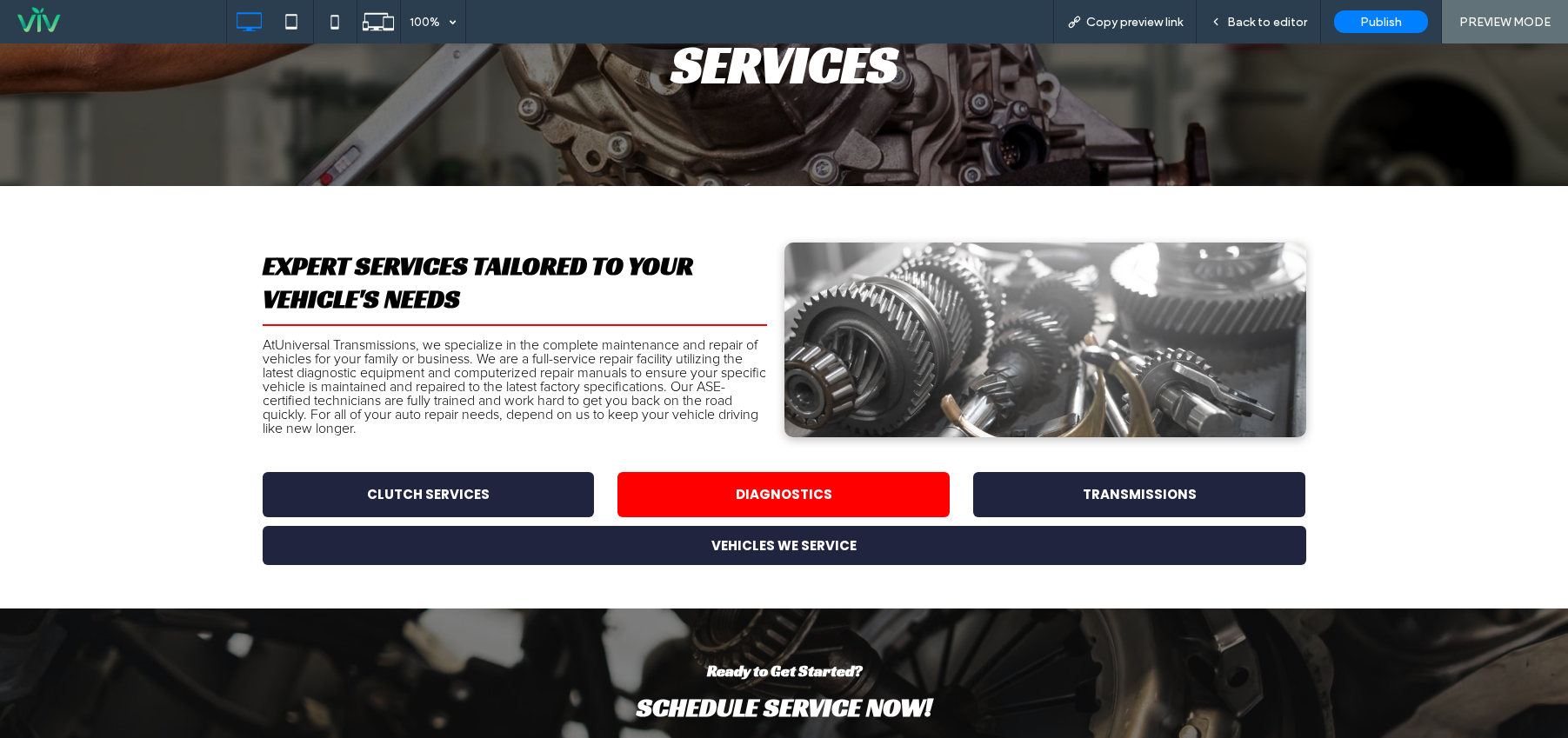
click at [735, 484] on span "DIAGNOSTICS" at bounding box center [784, 494] width 109 height 38
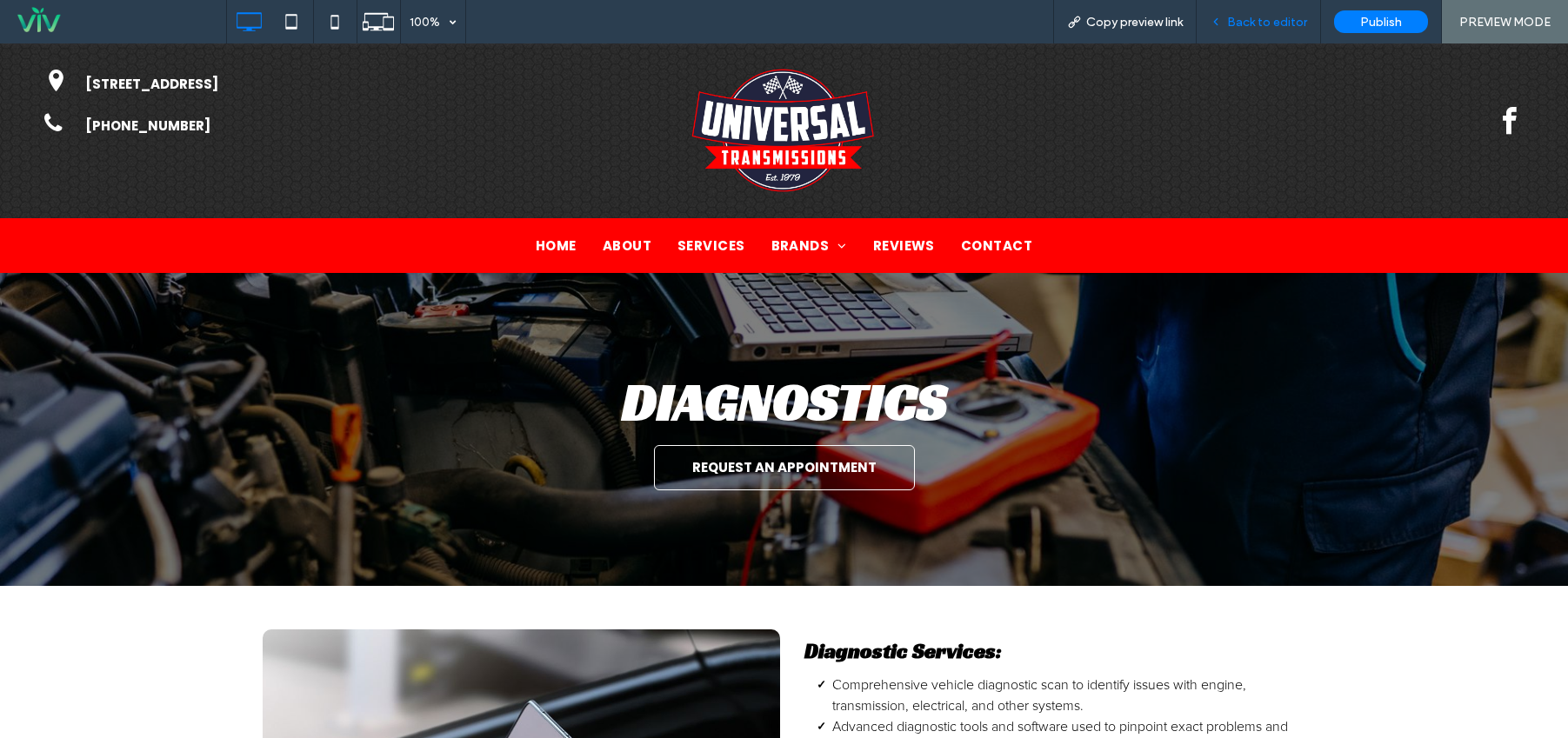
click at [1279, 20] on span "Back to editor" at bounding box center [1267, 22] width 80 height 15
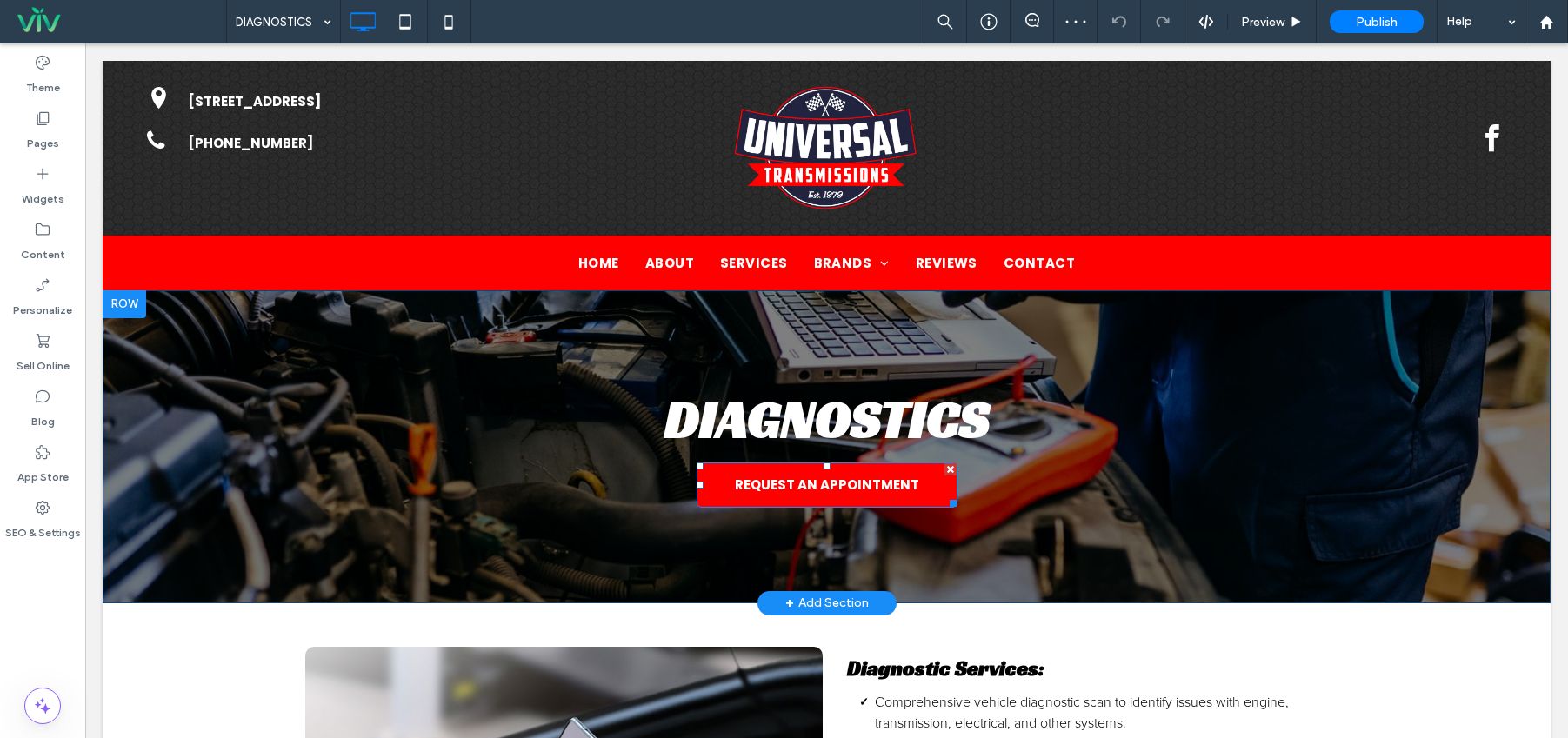
click at [946, 468] on div at bounding box center [951, 470] width 12 height 12
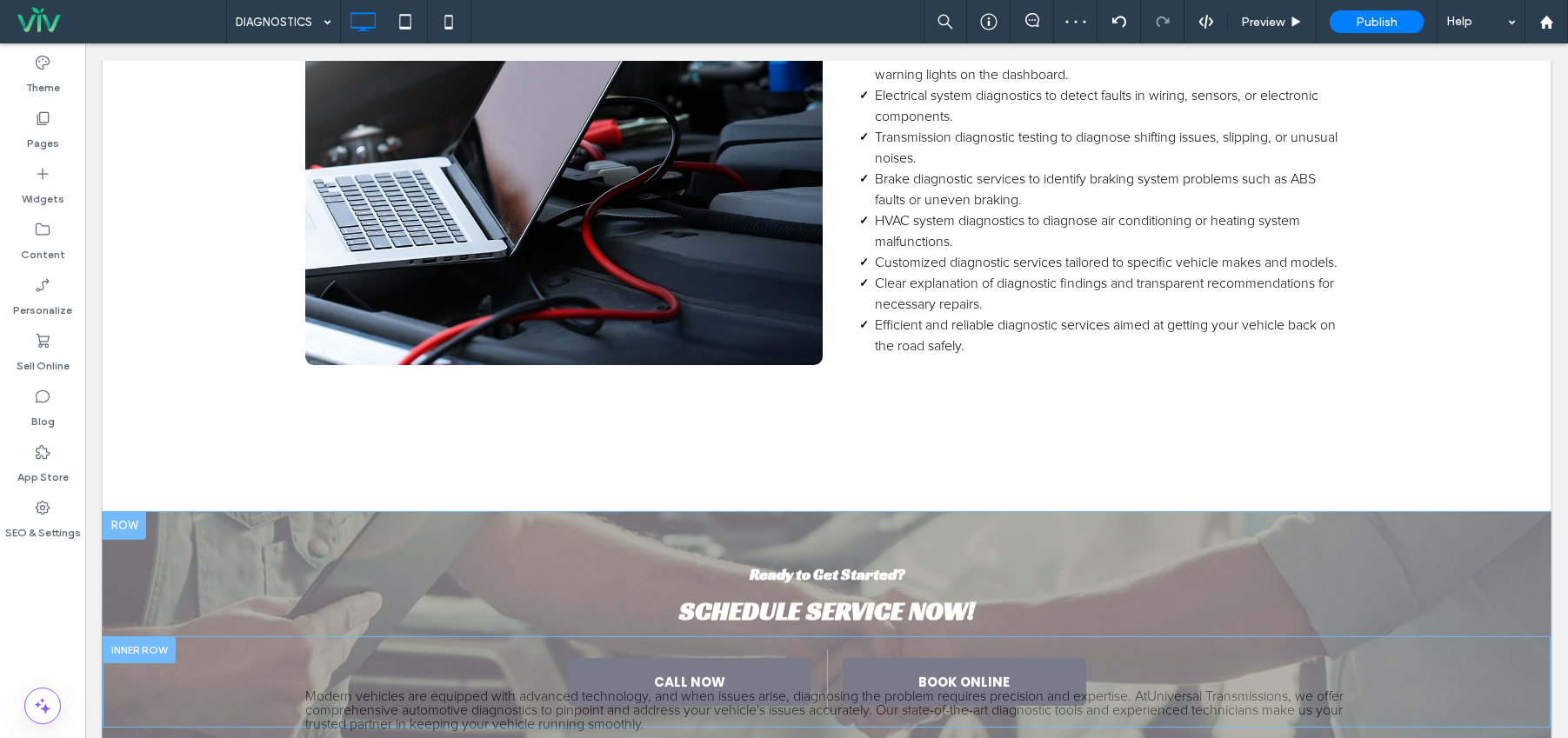
scroll to position [901, 0]
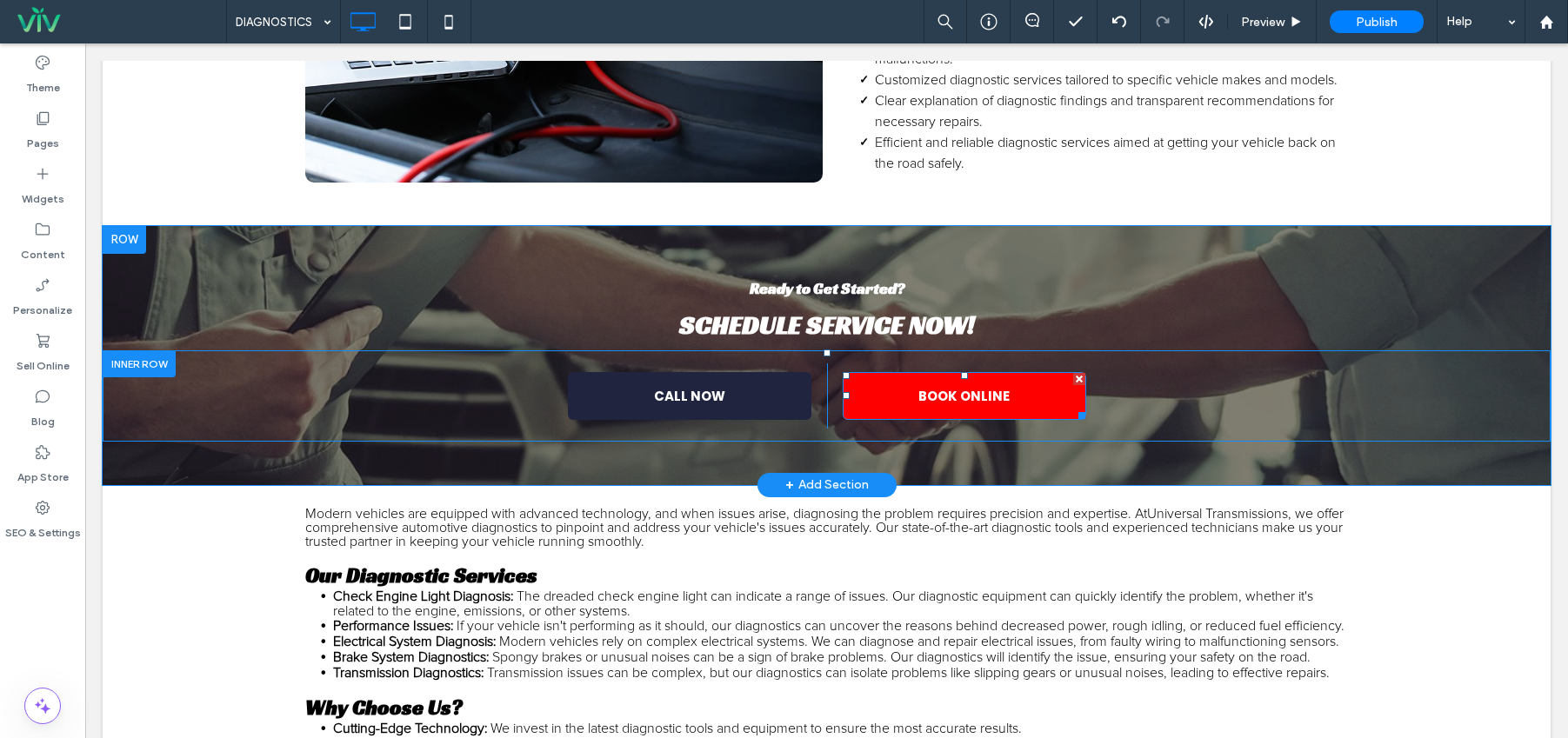
click at [1076, 377] on div at bounding box center [1079, 379] width 12 height 12
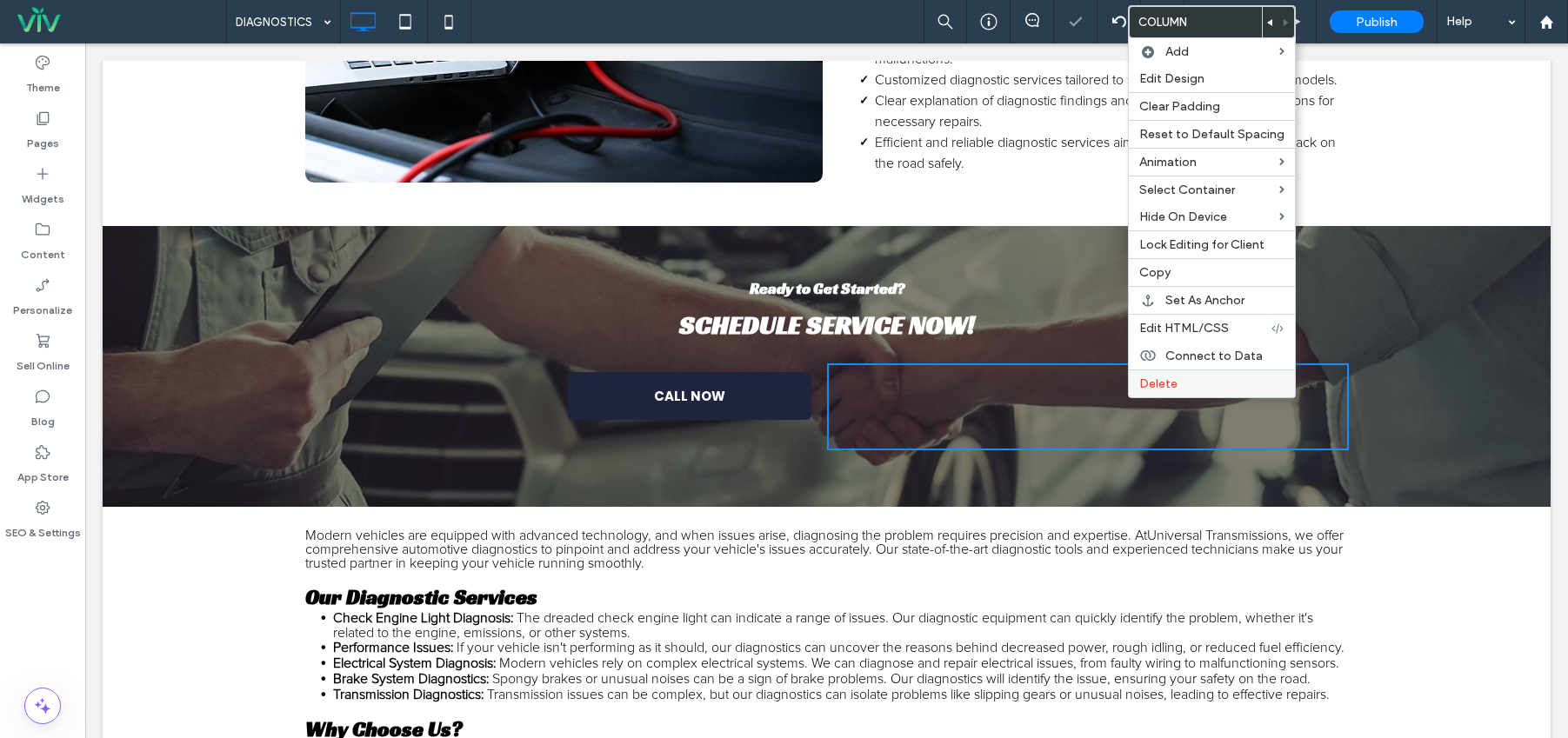
click at [1174, 388] on span "Delete" at bounding box center [1158, 383] width 39 height 15
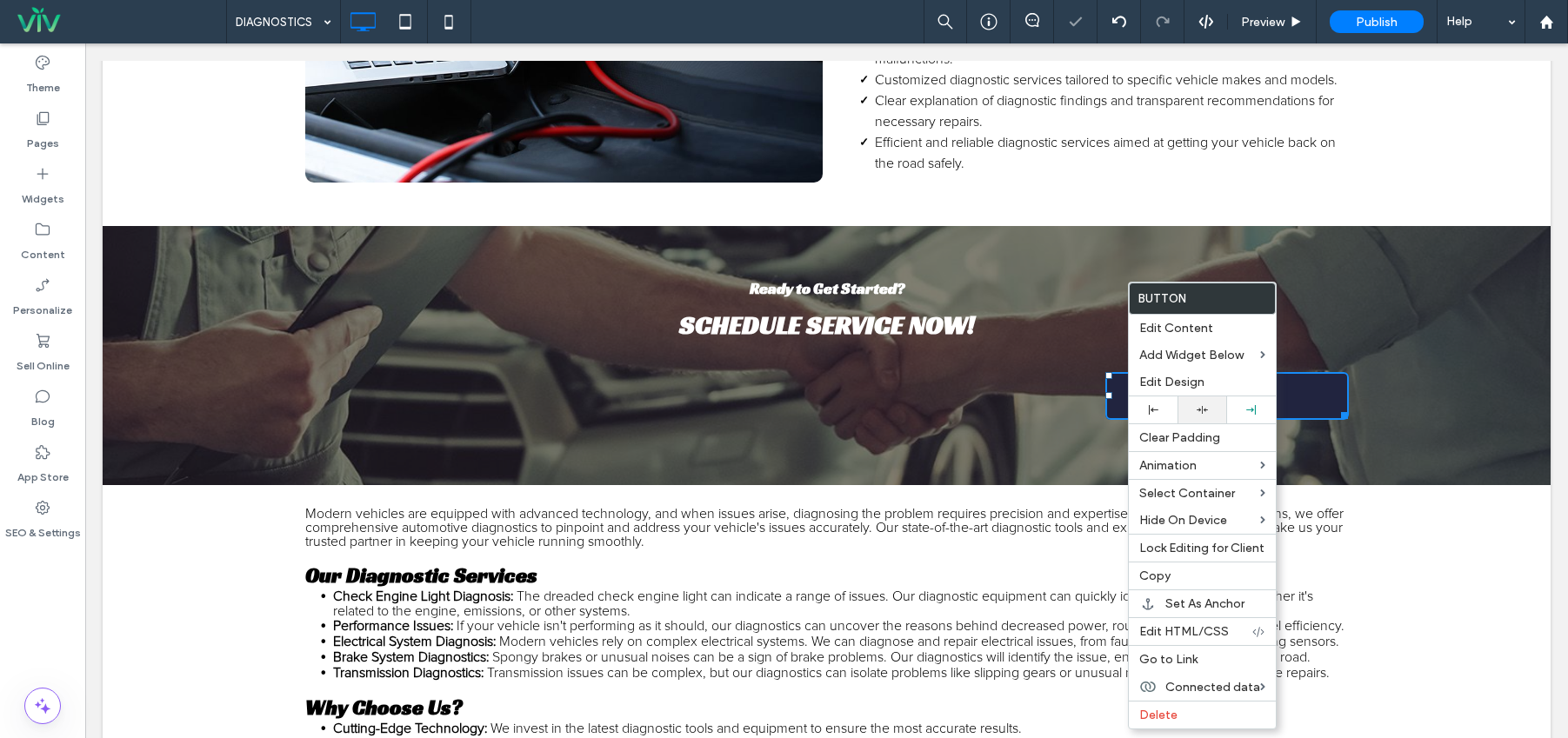
click at [1184, 410] on div at bounding box center [1202, 410] width 49 height 27
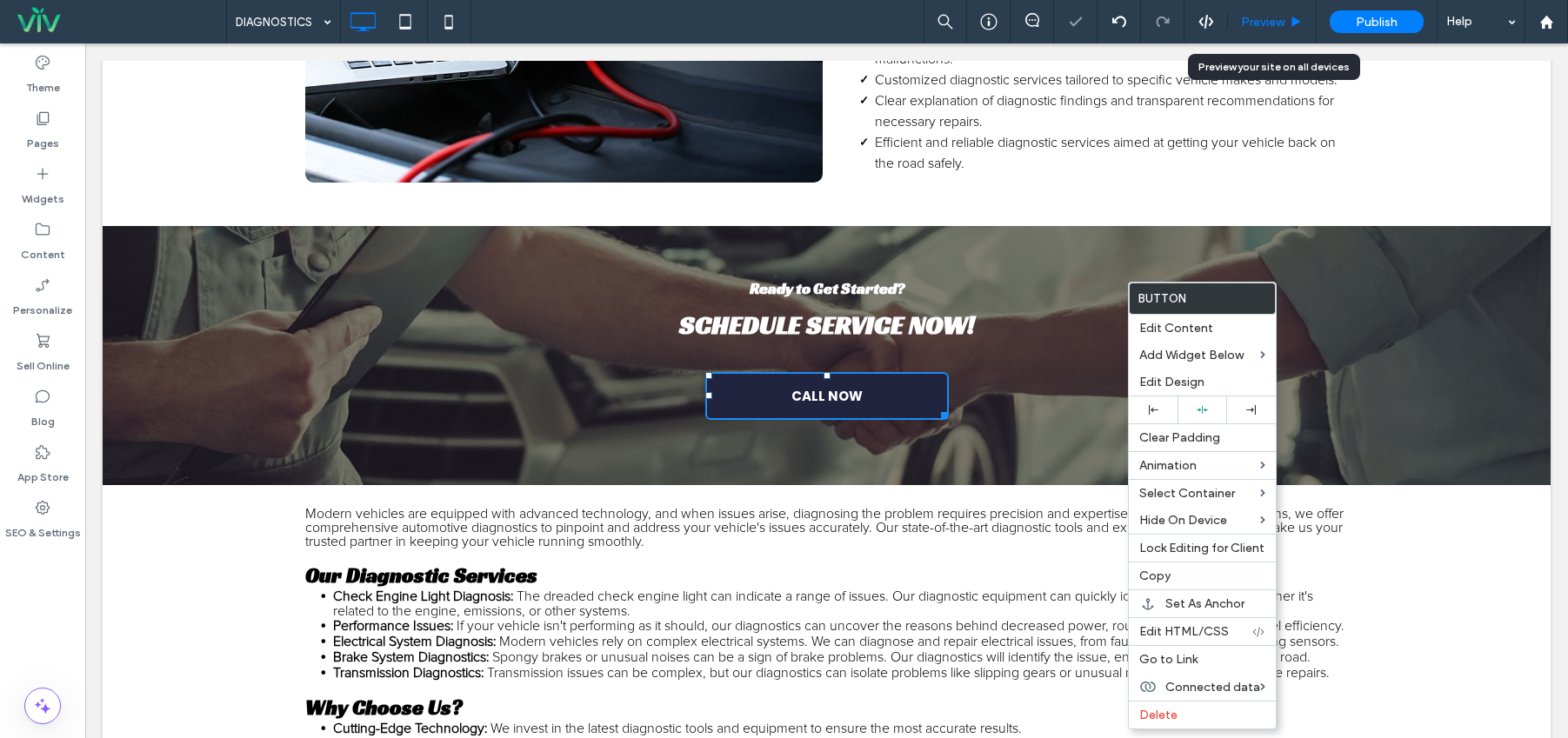
click at [1270, 18] on span "Preview" at bounding box center [1263, 22] width 44 height 15
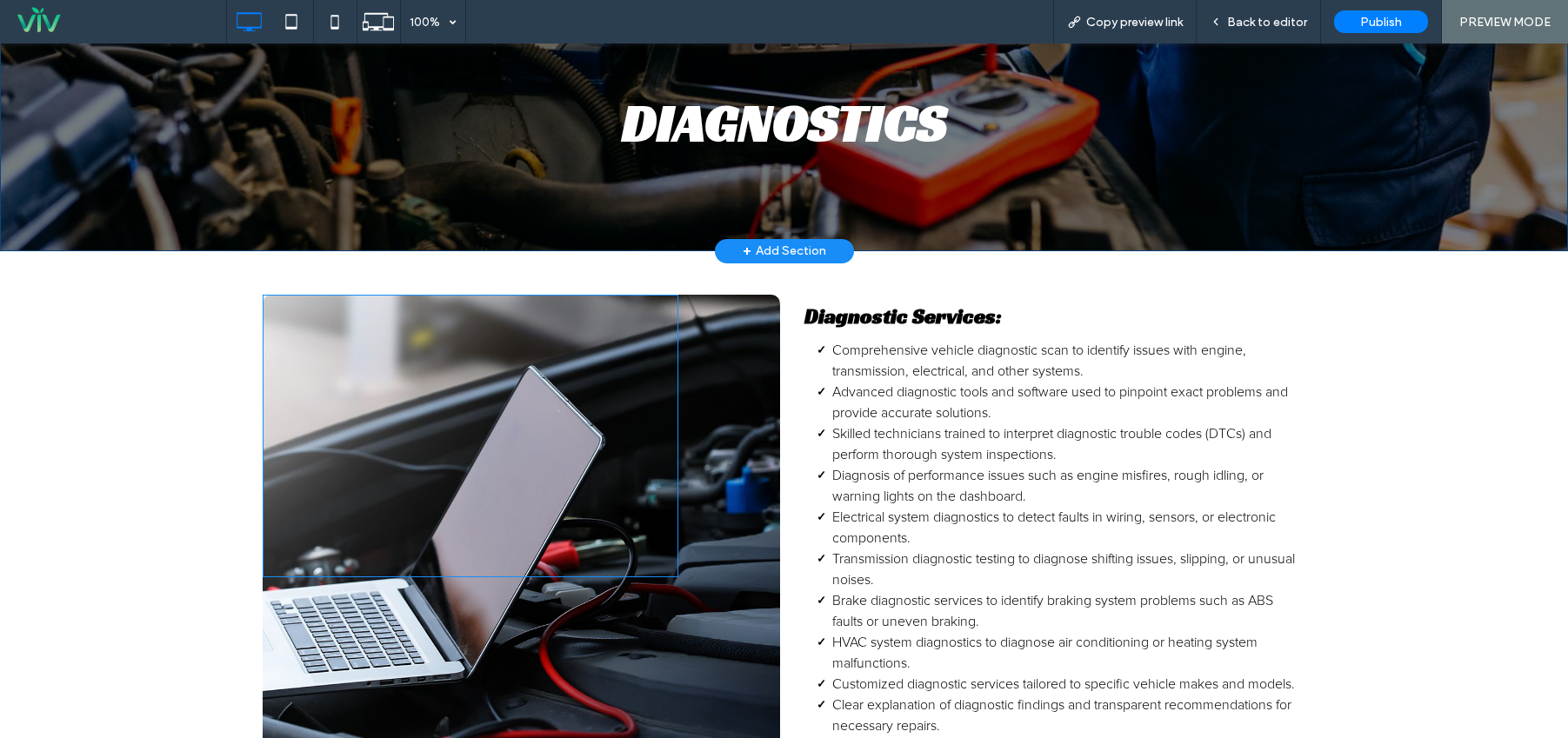
scroll to position [86, 0]
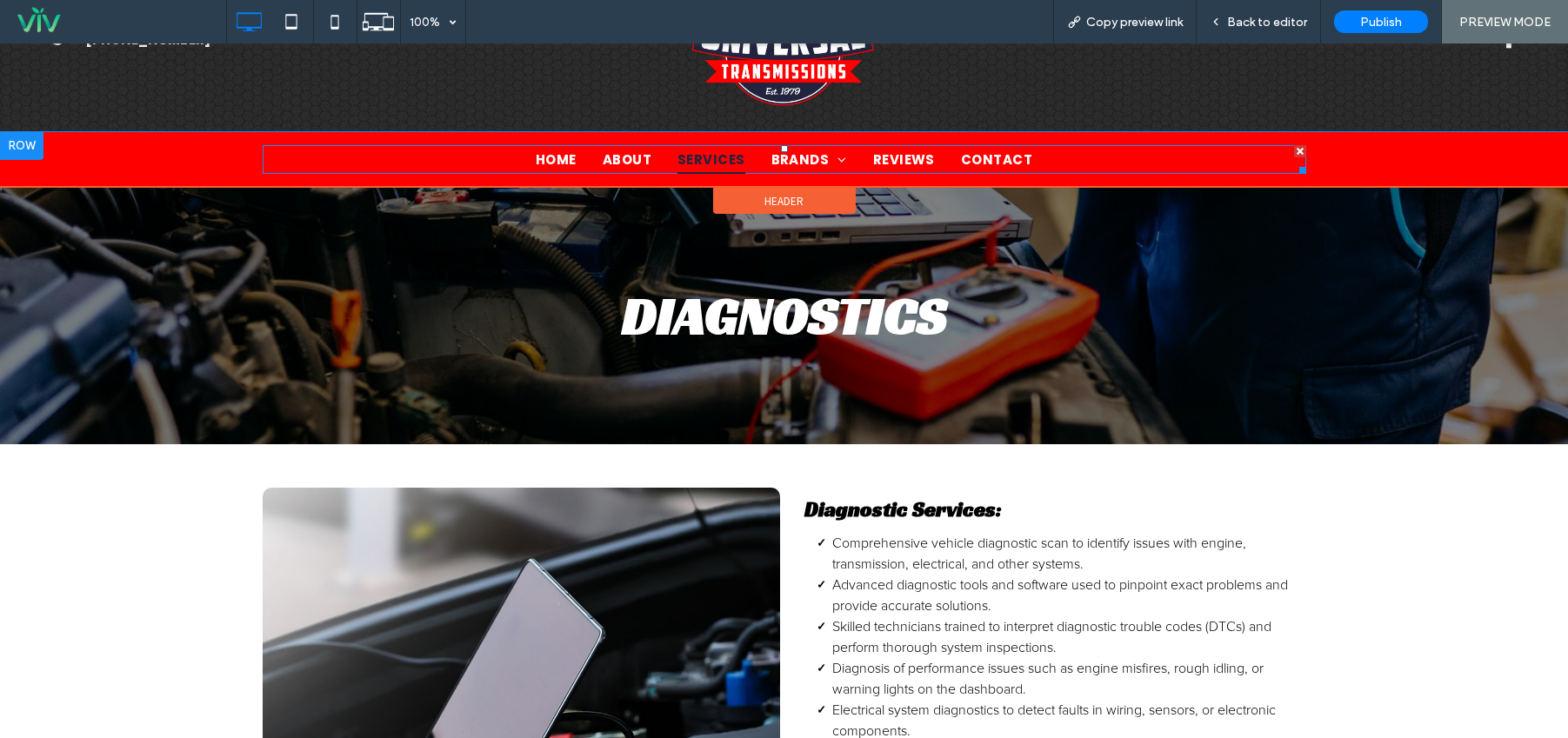
click at [697, 156] on span "SERVICES" at bounding box center [711, 159] width 67 height 29
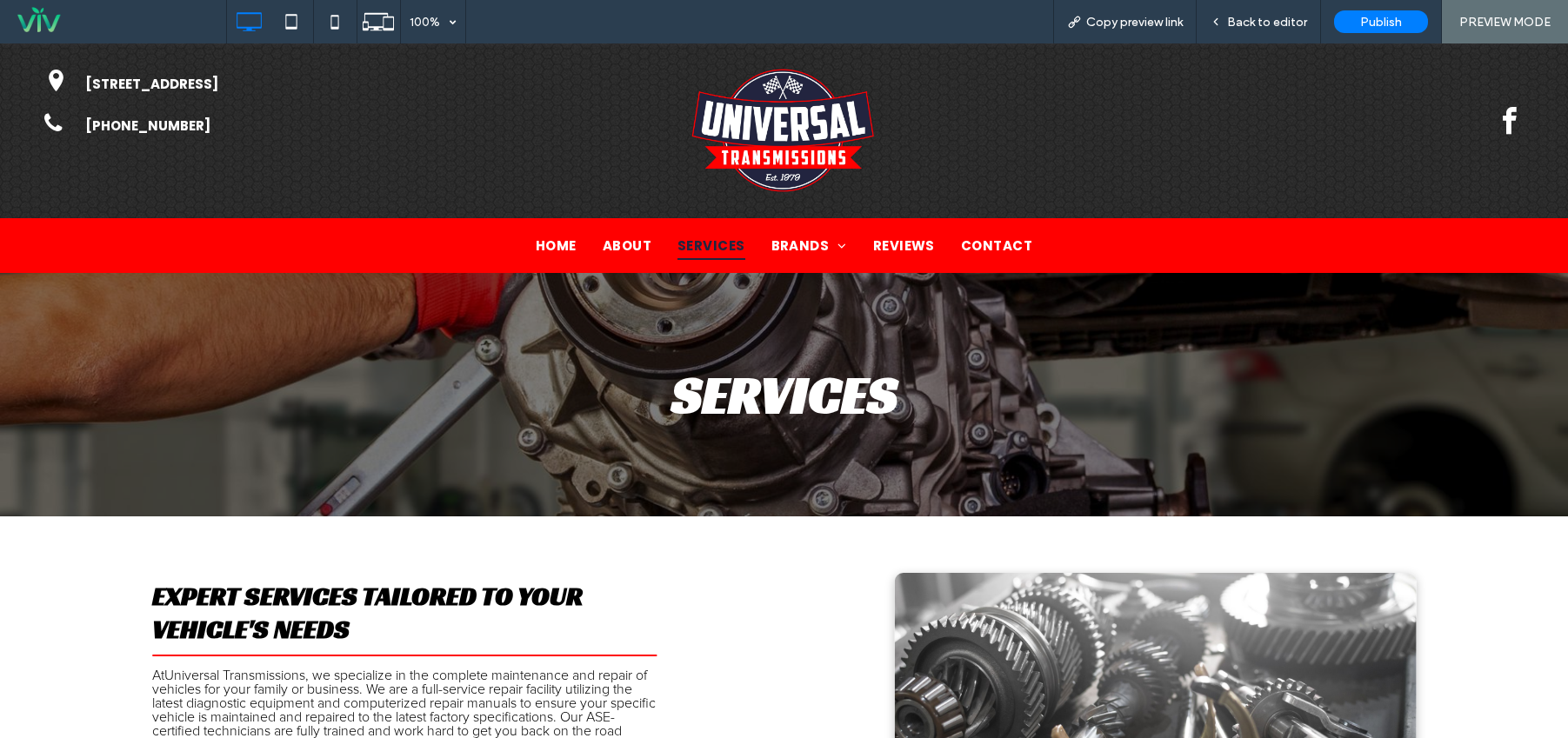
scroll to position [610, 0]
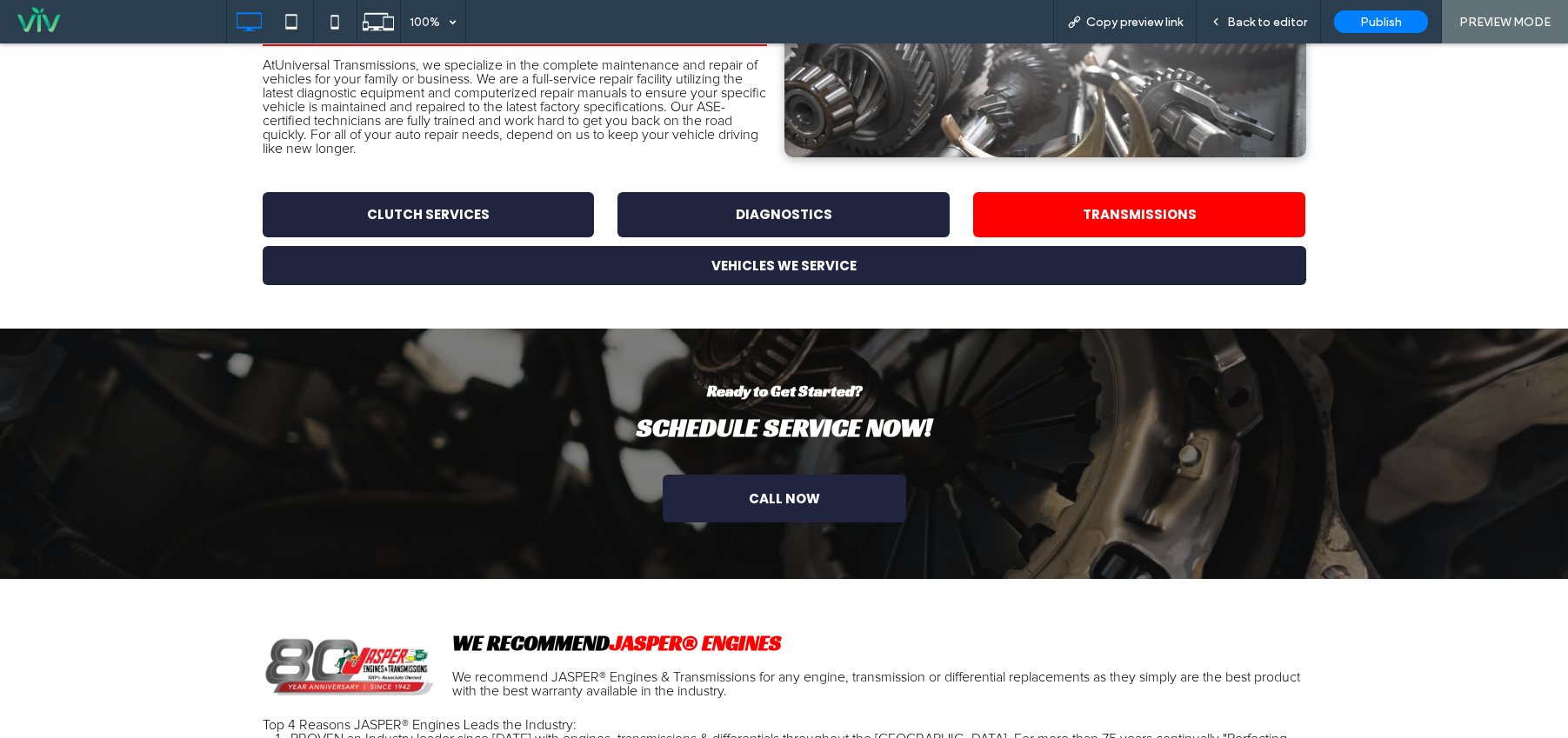
click at [1193, 201] on link "TRANSMISSIONS" at bounding box center [1140, 215] width 333 height 46
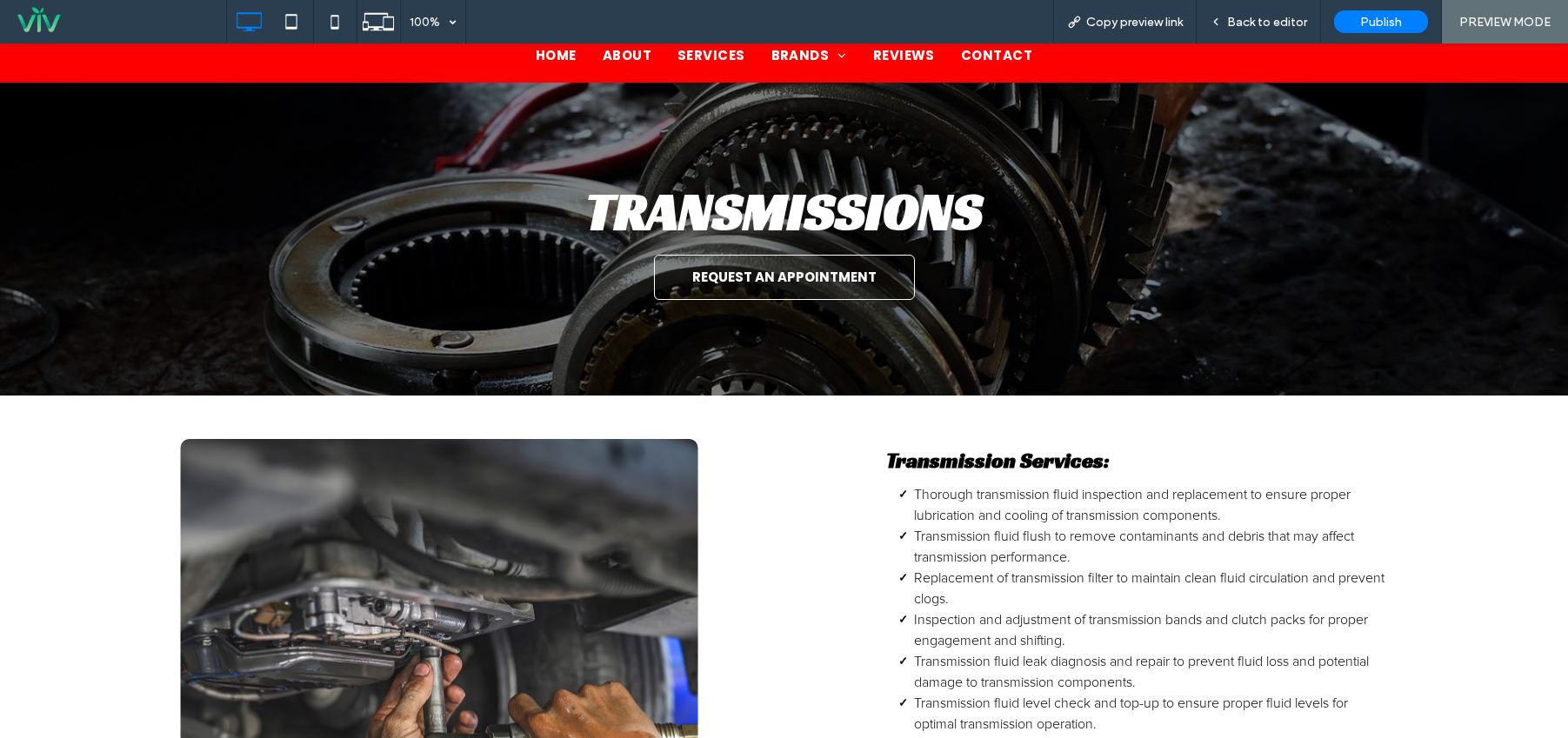
scroll to position [356, 0]
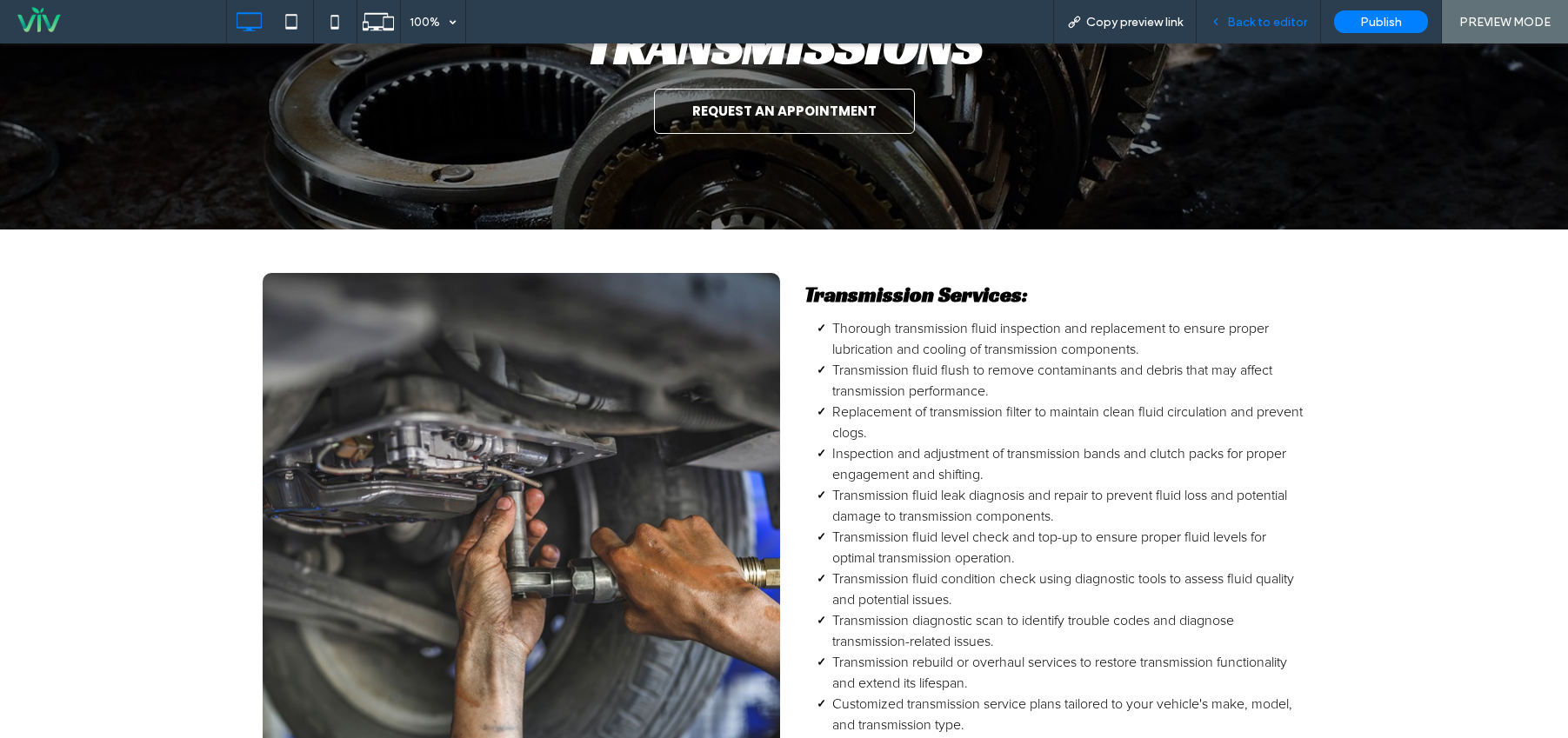
click at [1285, 23] on span "Back to editor" at bounding box center [1267, 22] width 80 height 15
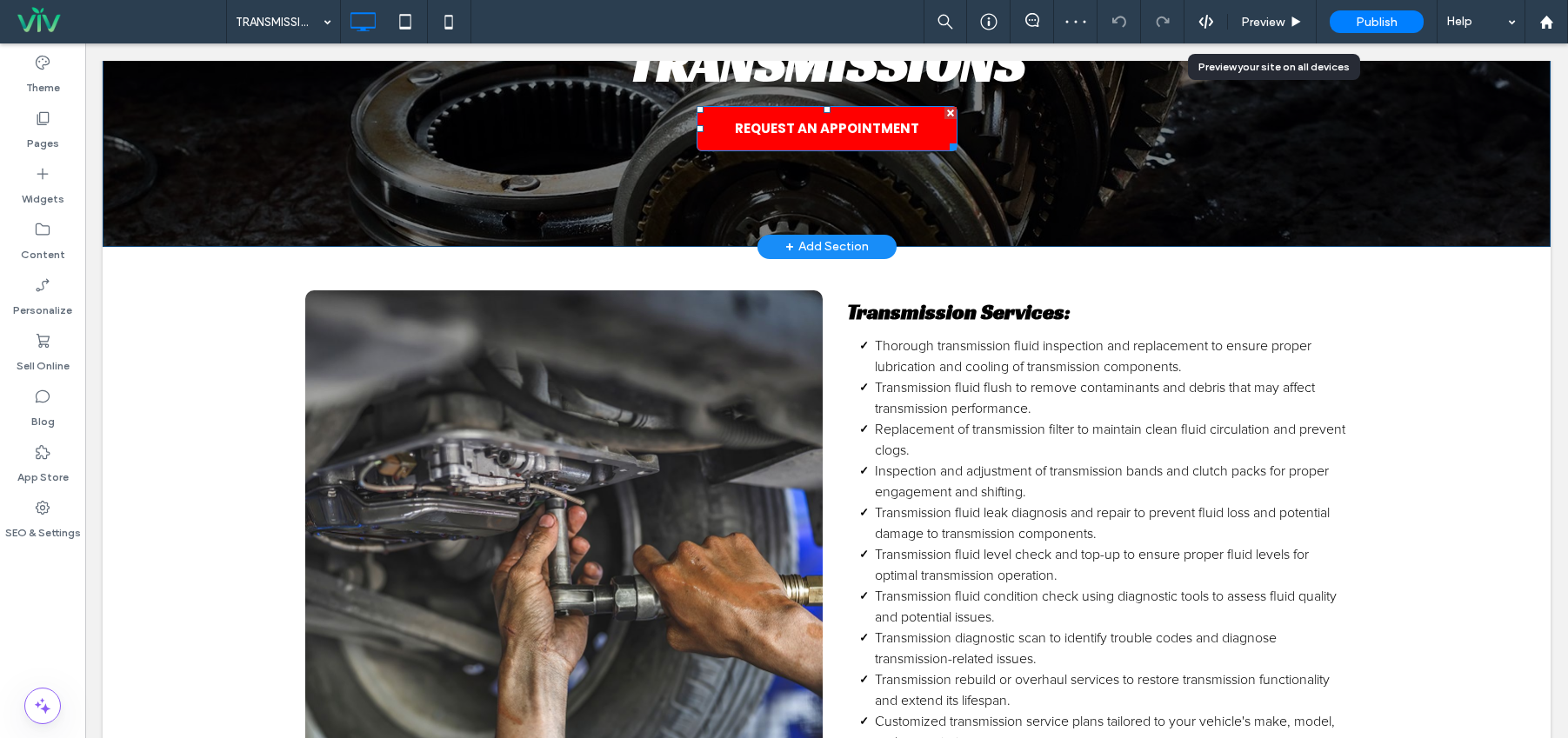
click at [947, 109] on div at bounding box center [951, 113] width 12 height 12
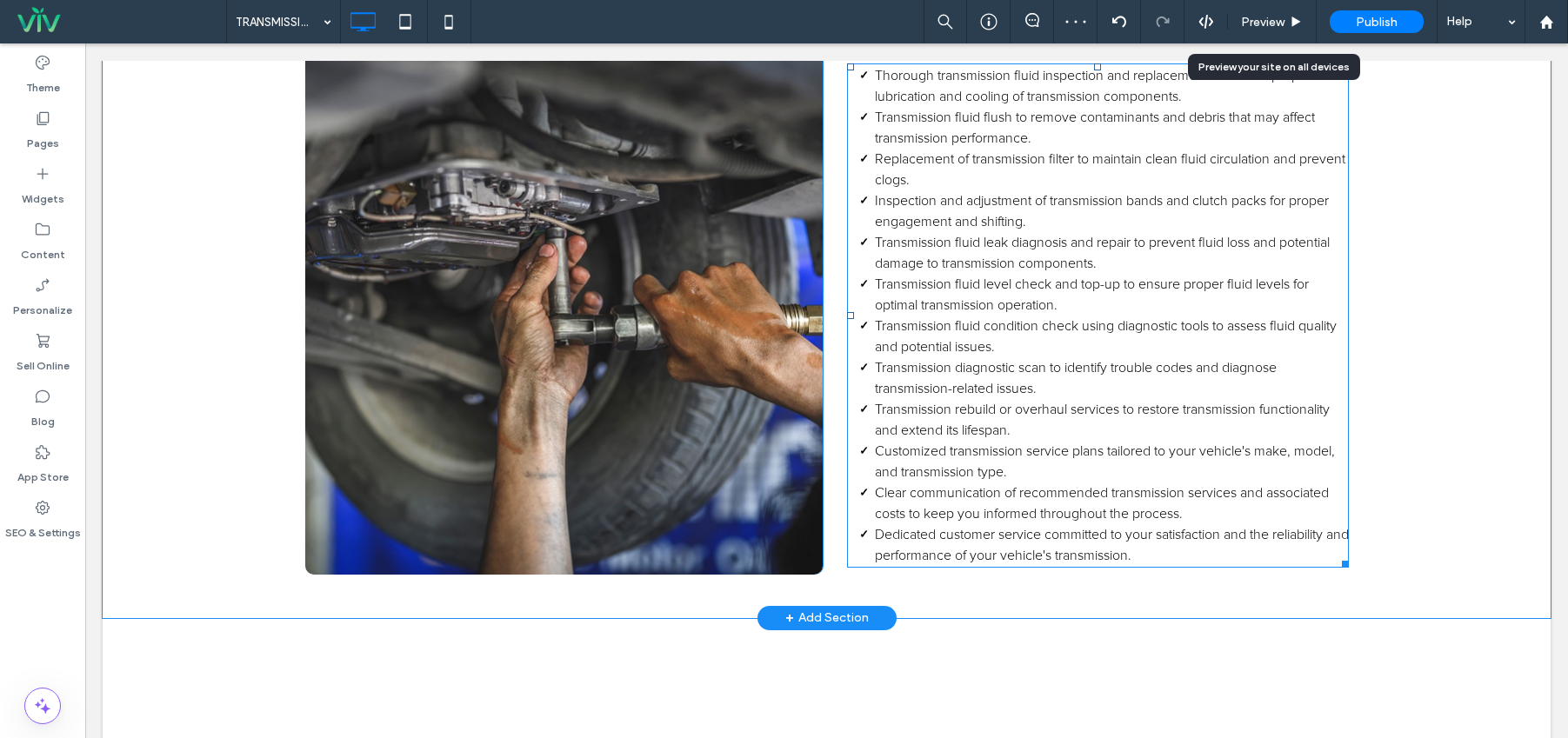
scroll to position [958, 0]
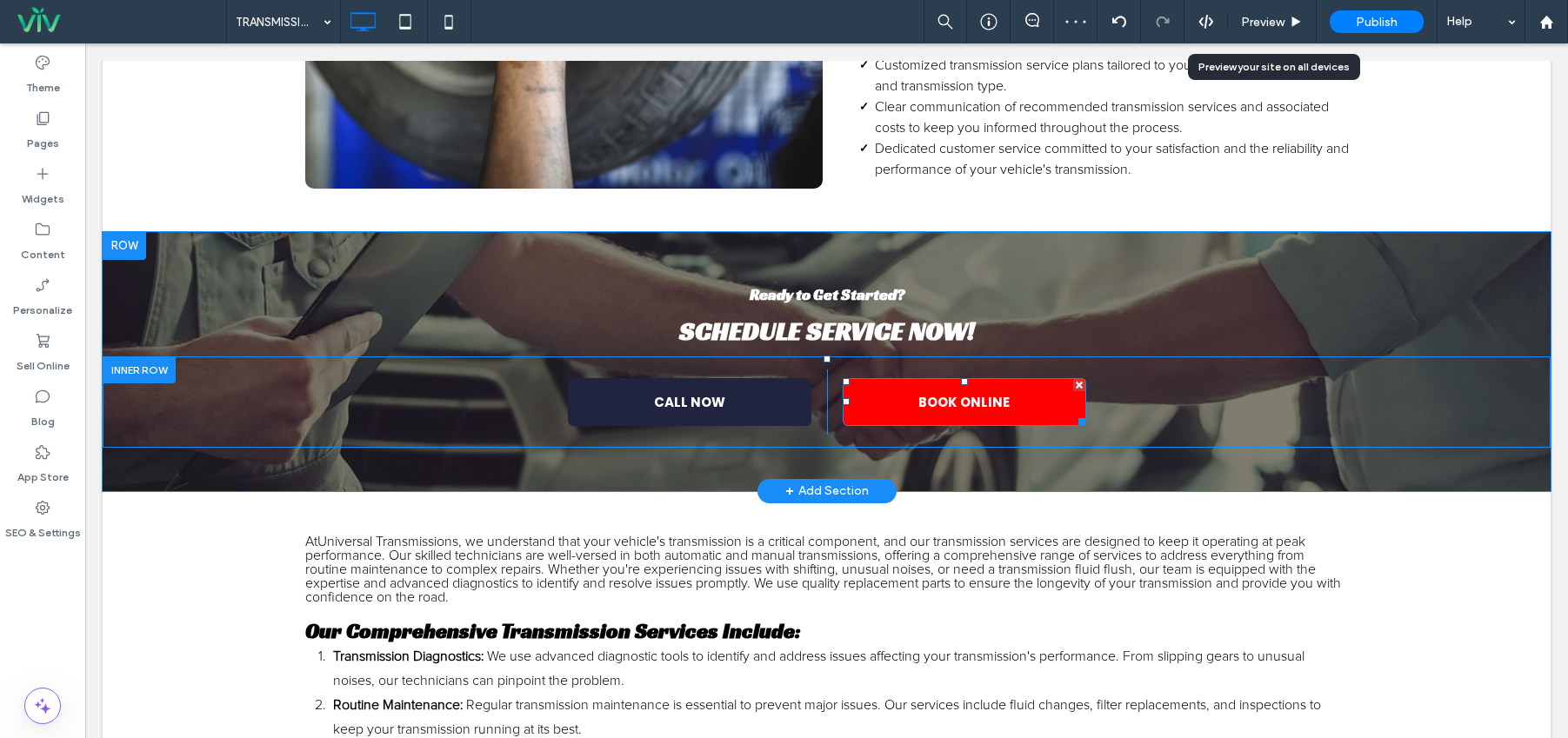
click at [1073, 384] on div at bounding box center [1079, 385] width 12 height 12
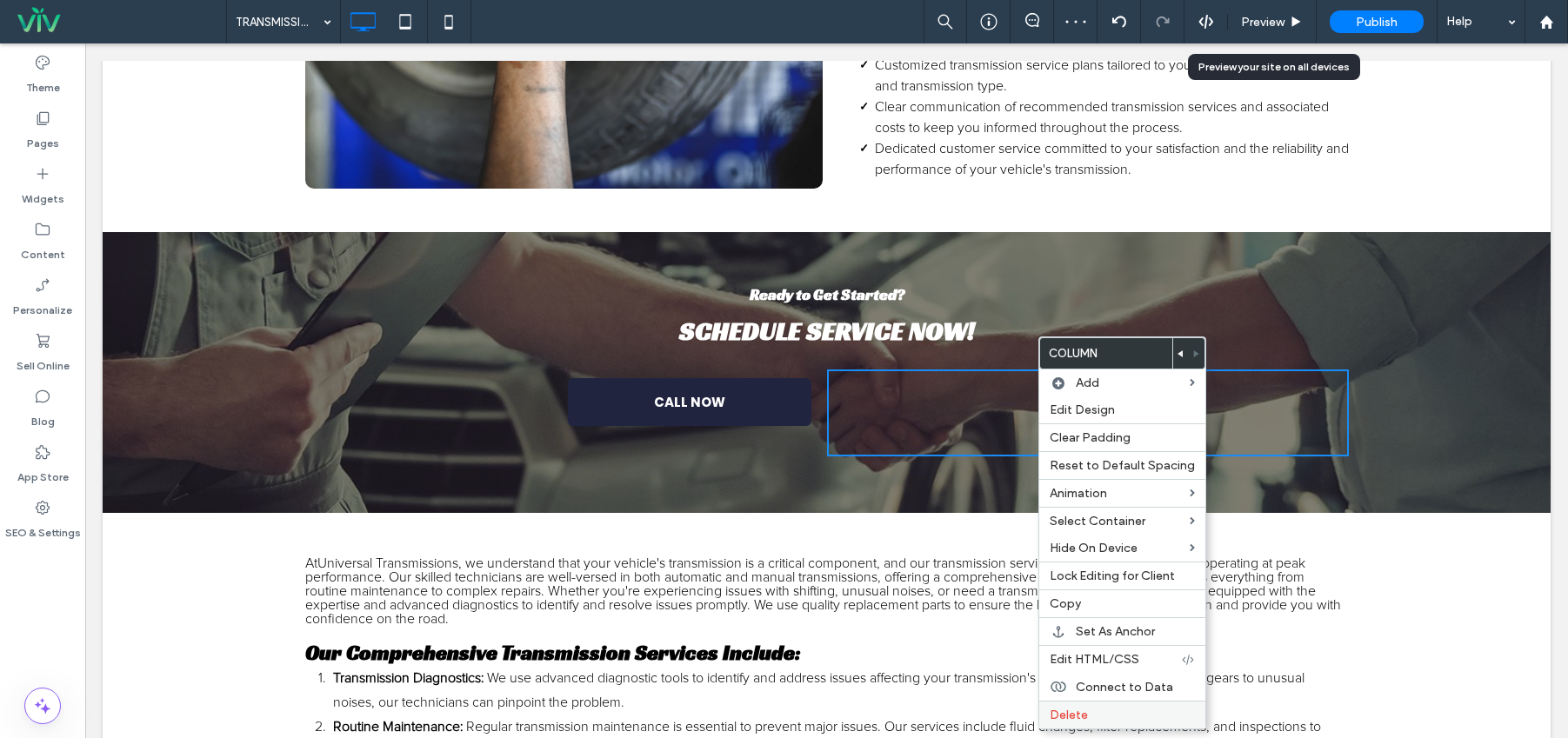
click at [1091, 713] on label "Delete" at bounding box center [1122, 715] width 145 height 15
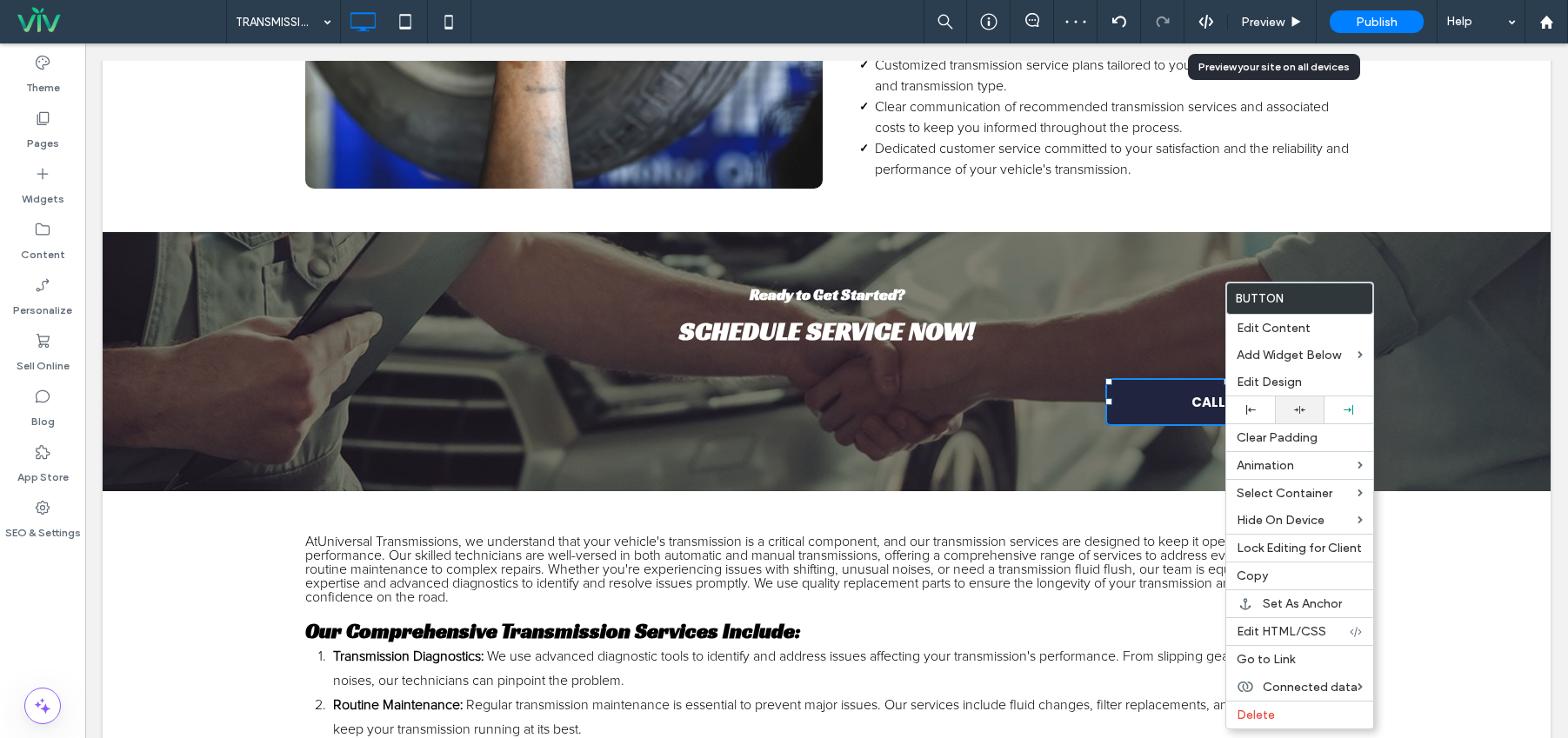
click at [1292, 403] on div at bounding box center [1299, 410] width 49 height 27
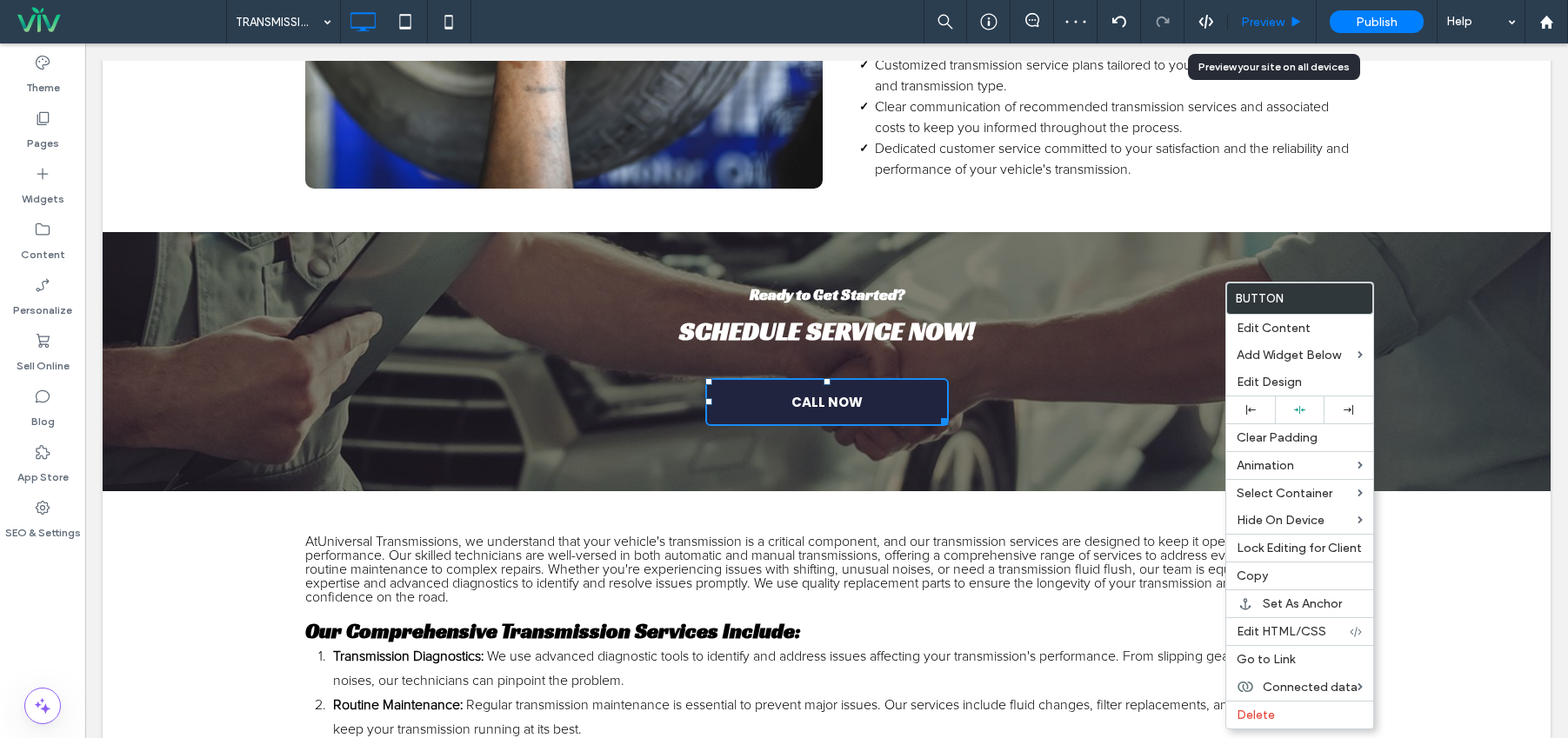
click at [1271, 22] on span "Preview" at bounding box center [1263, 22] width 44 height 15
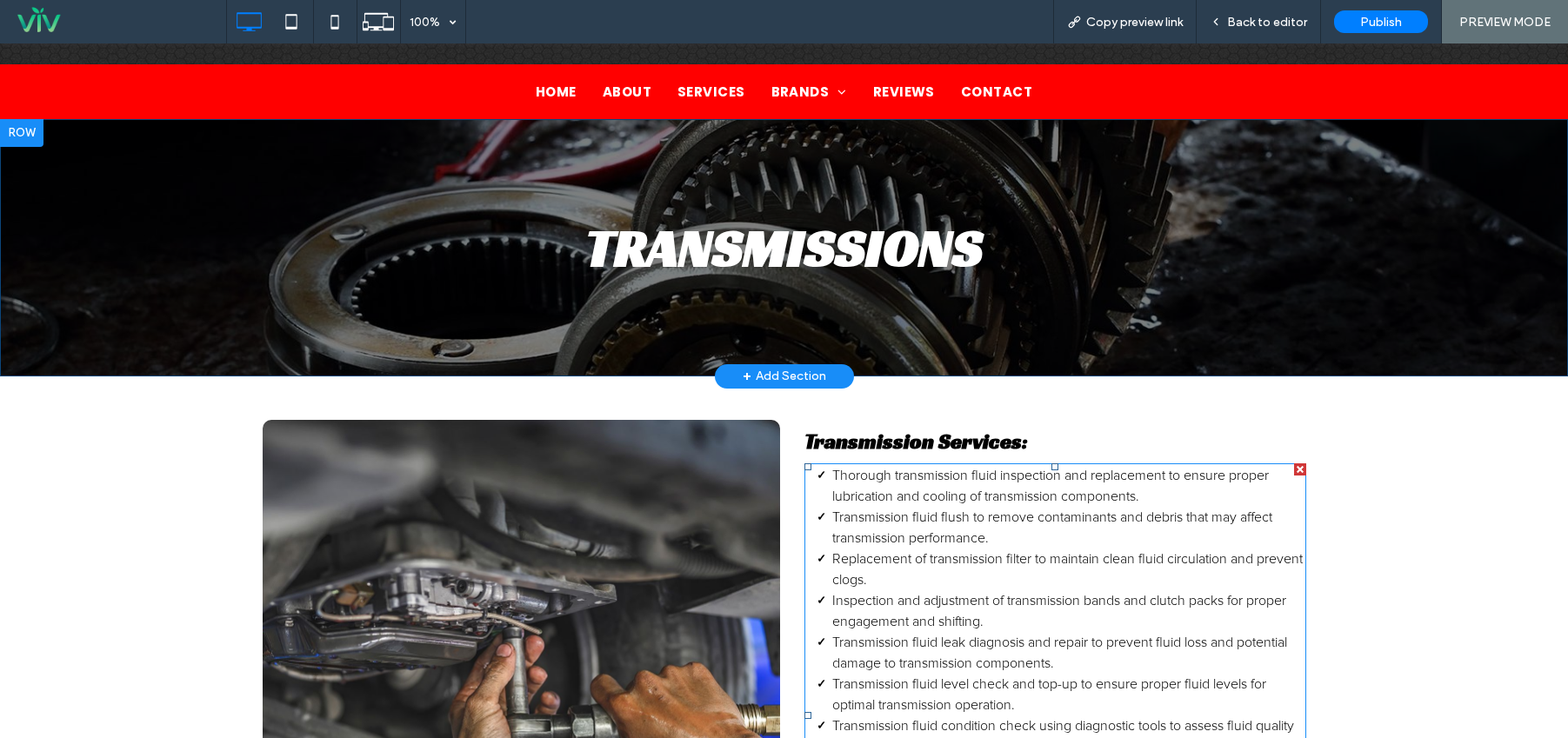
scroll to position [66, 0]
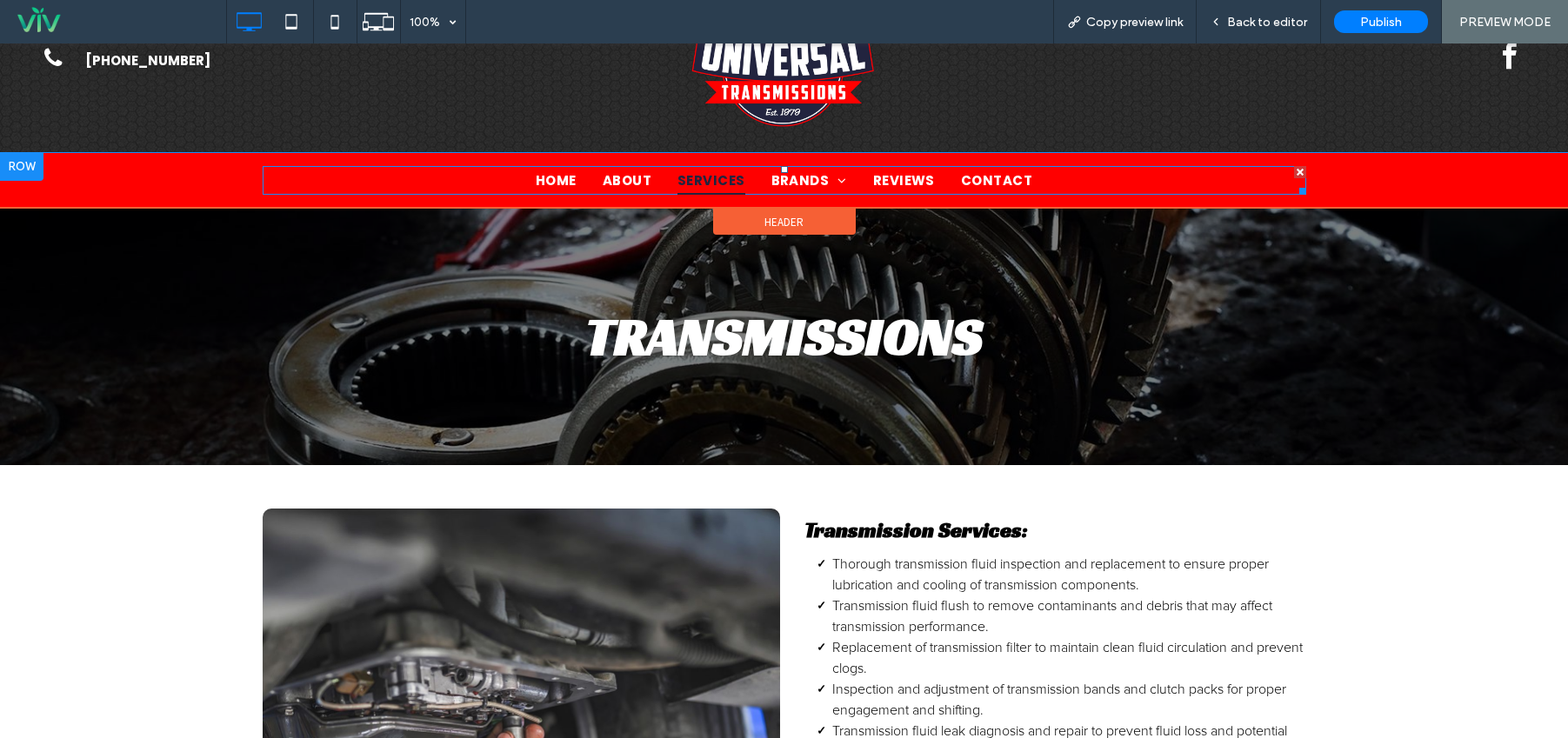
click at [714, 183] on span "SERVICES" at bounding box center [711, 180] width 67 height 29
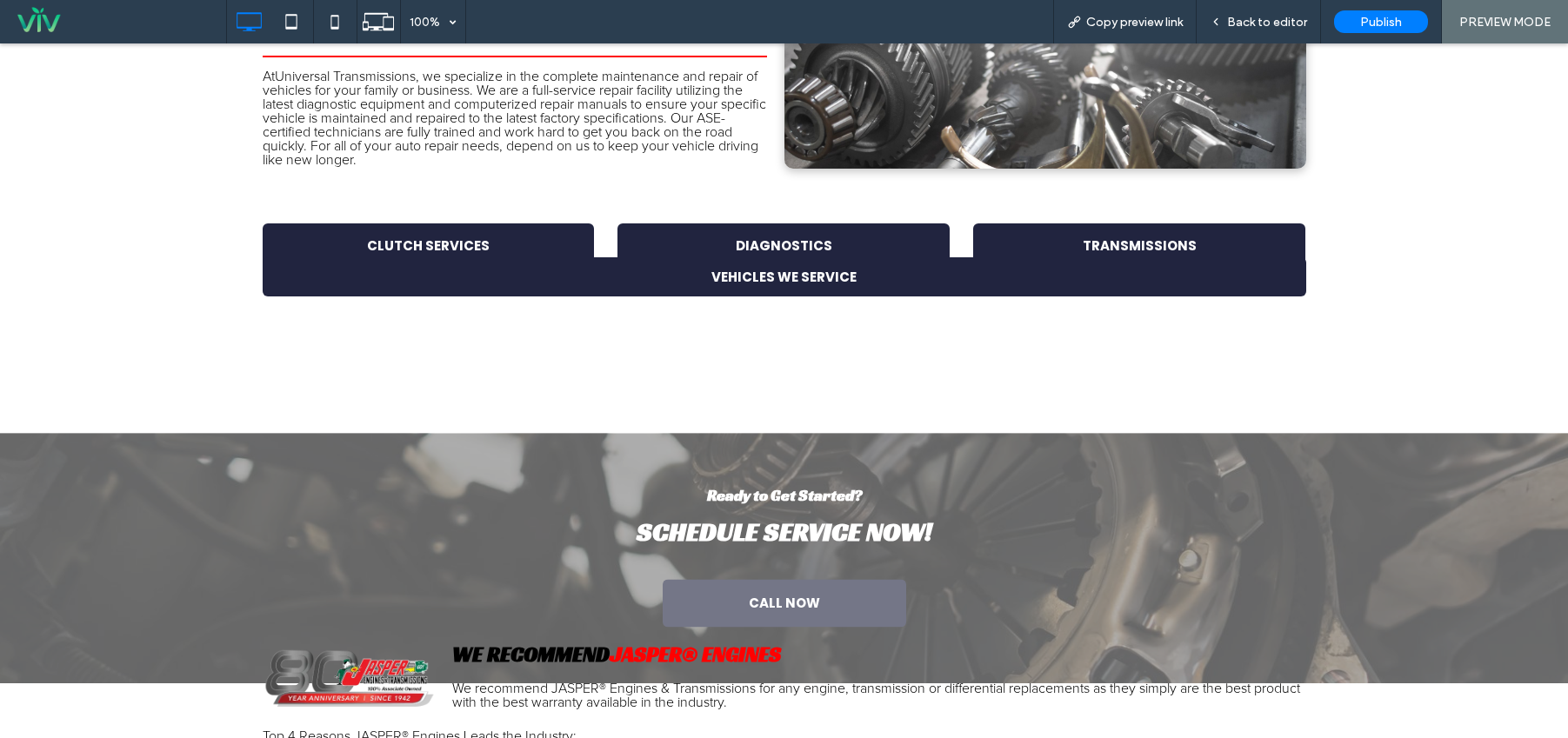
scroll to position [604, 0]
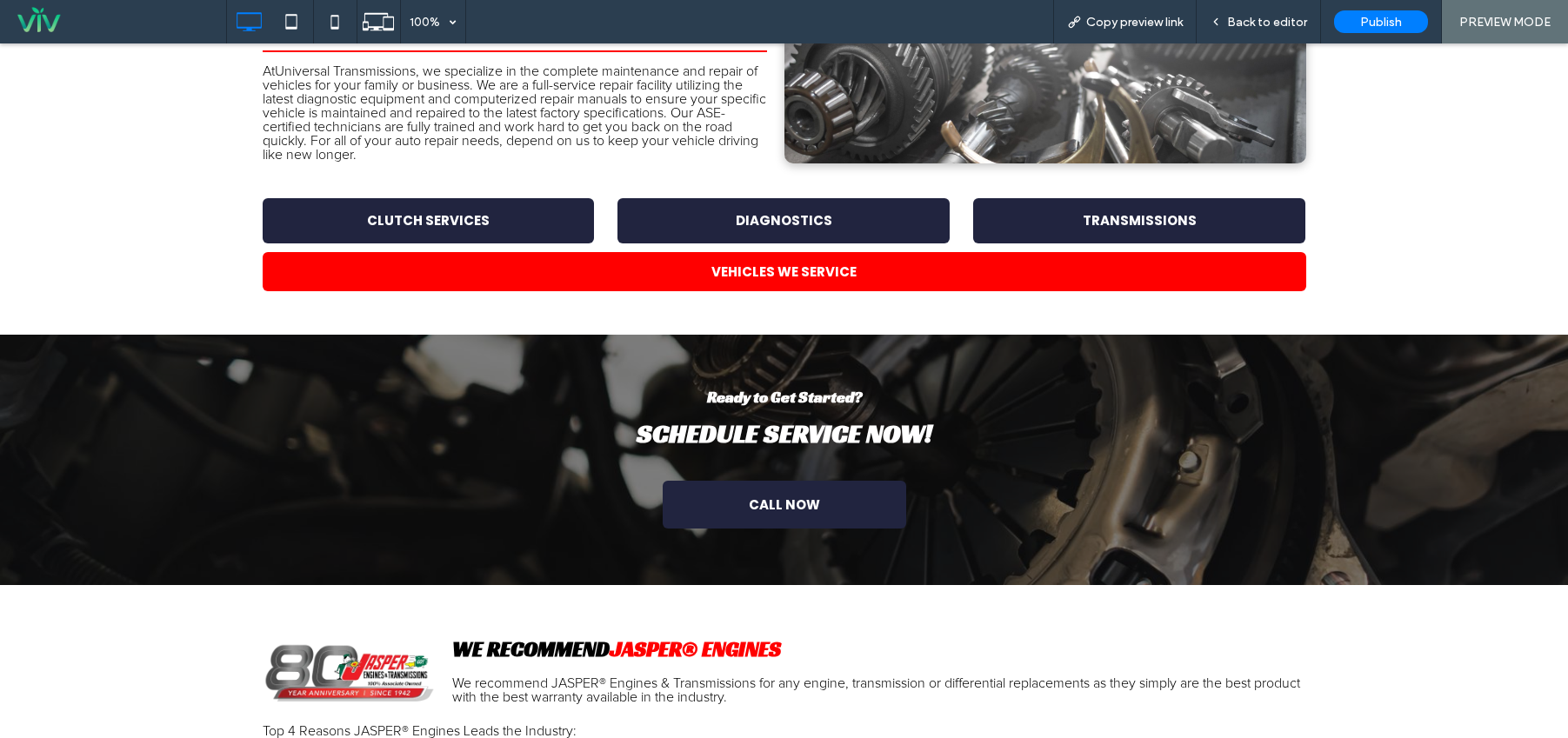
click at [857, 282] on link "VEHICLES WE SERVICE" at bounding box center [784, 271] width 1044 height 39
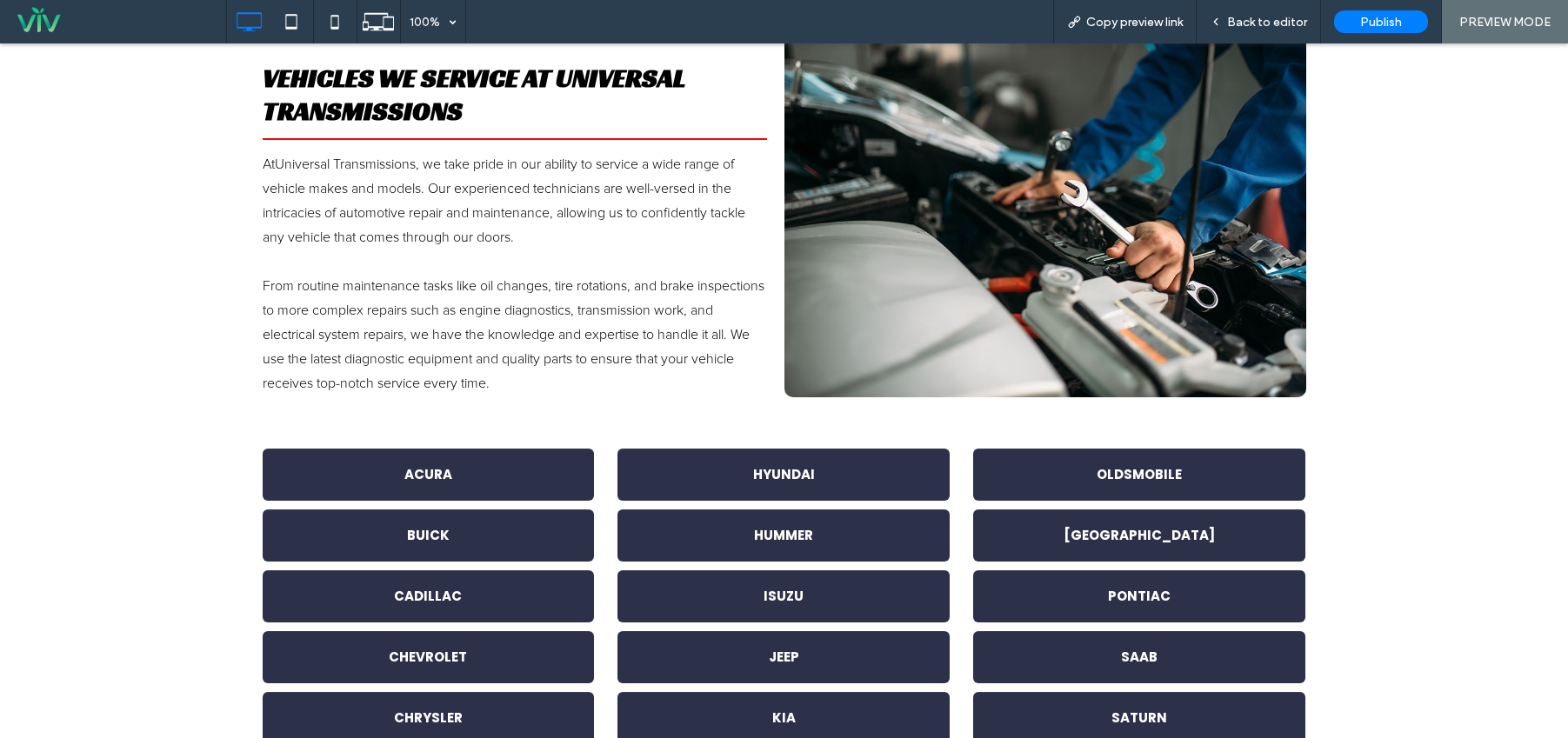
scroll to position [701, 0]
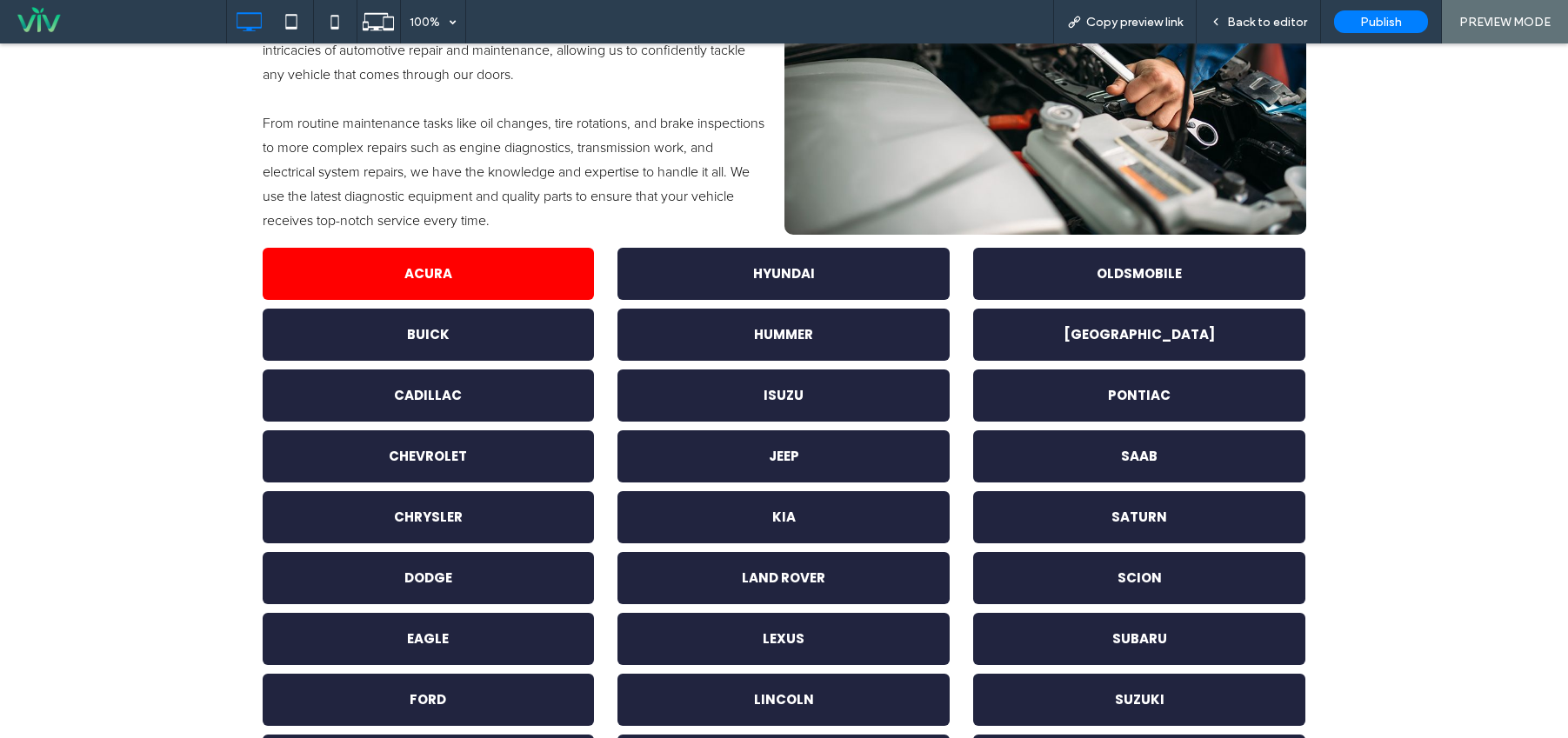
click at [530, 278] on link "ACURA" at bounding box center [429, 274] width 333 height 53
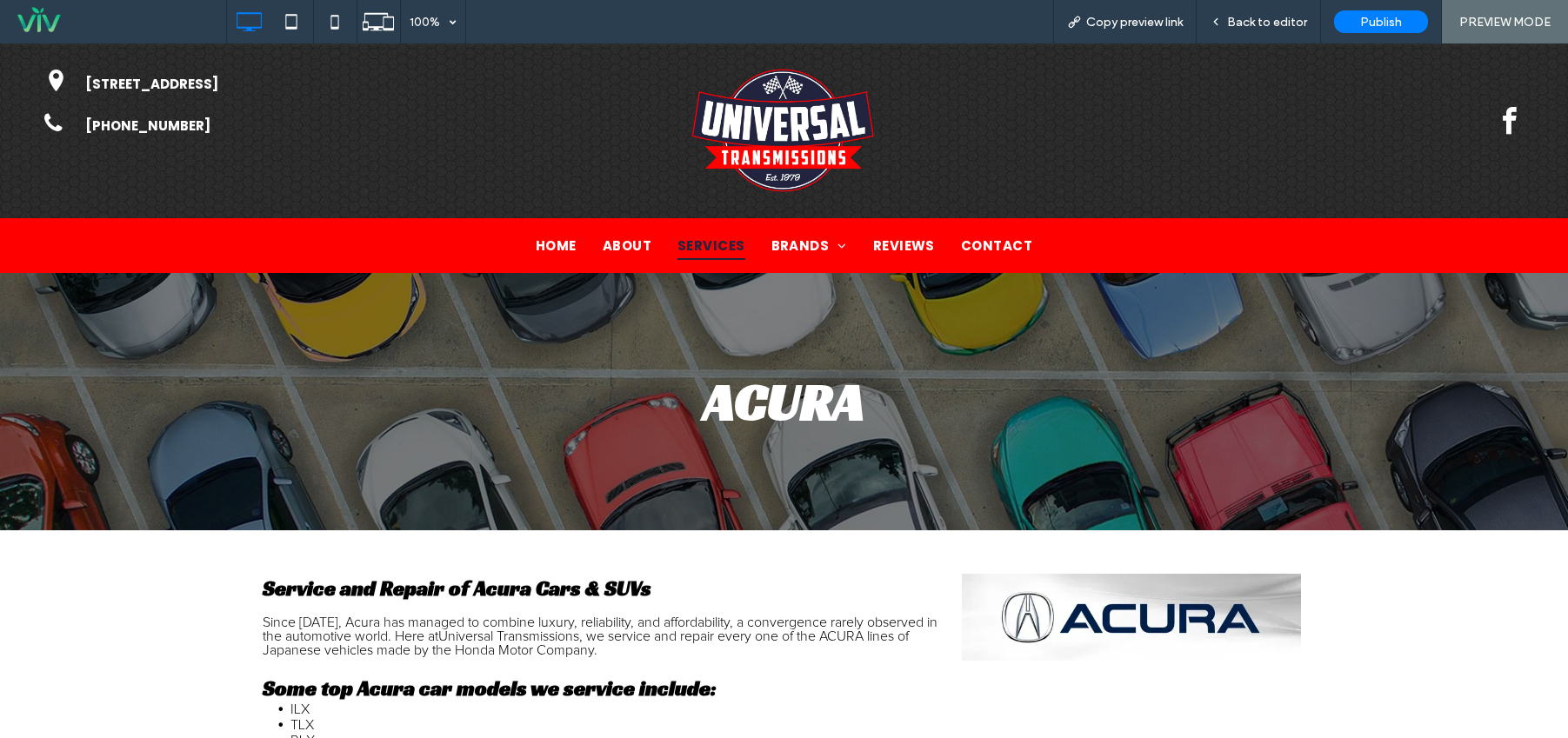
click at [733, 243] on span "SERVICES" at bounding box center [711, 245] width 67 height 29
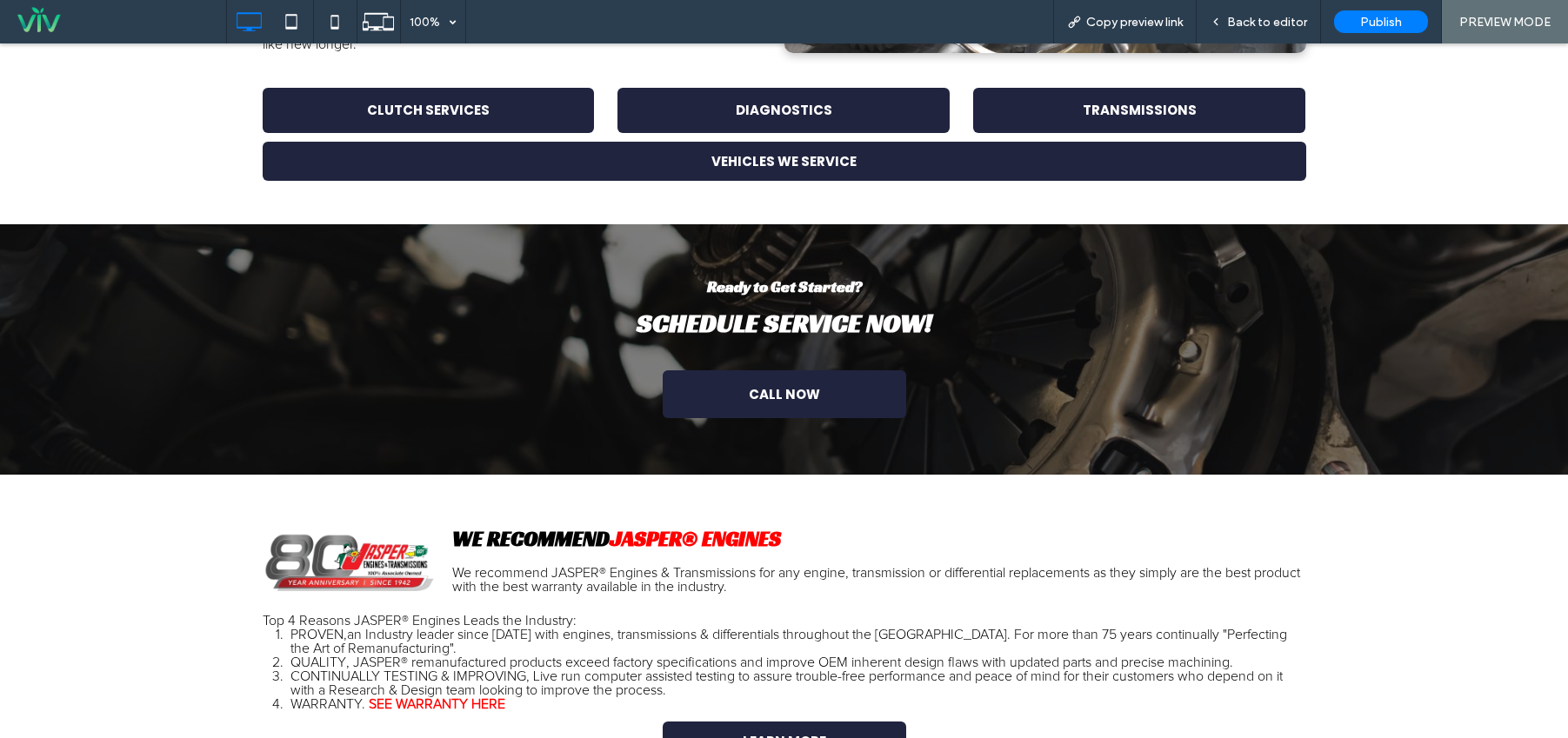
scroll to position [532, 0]
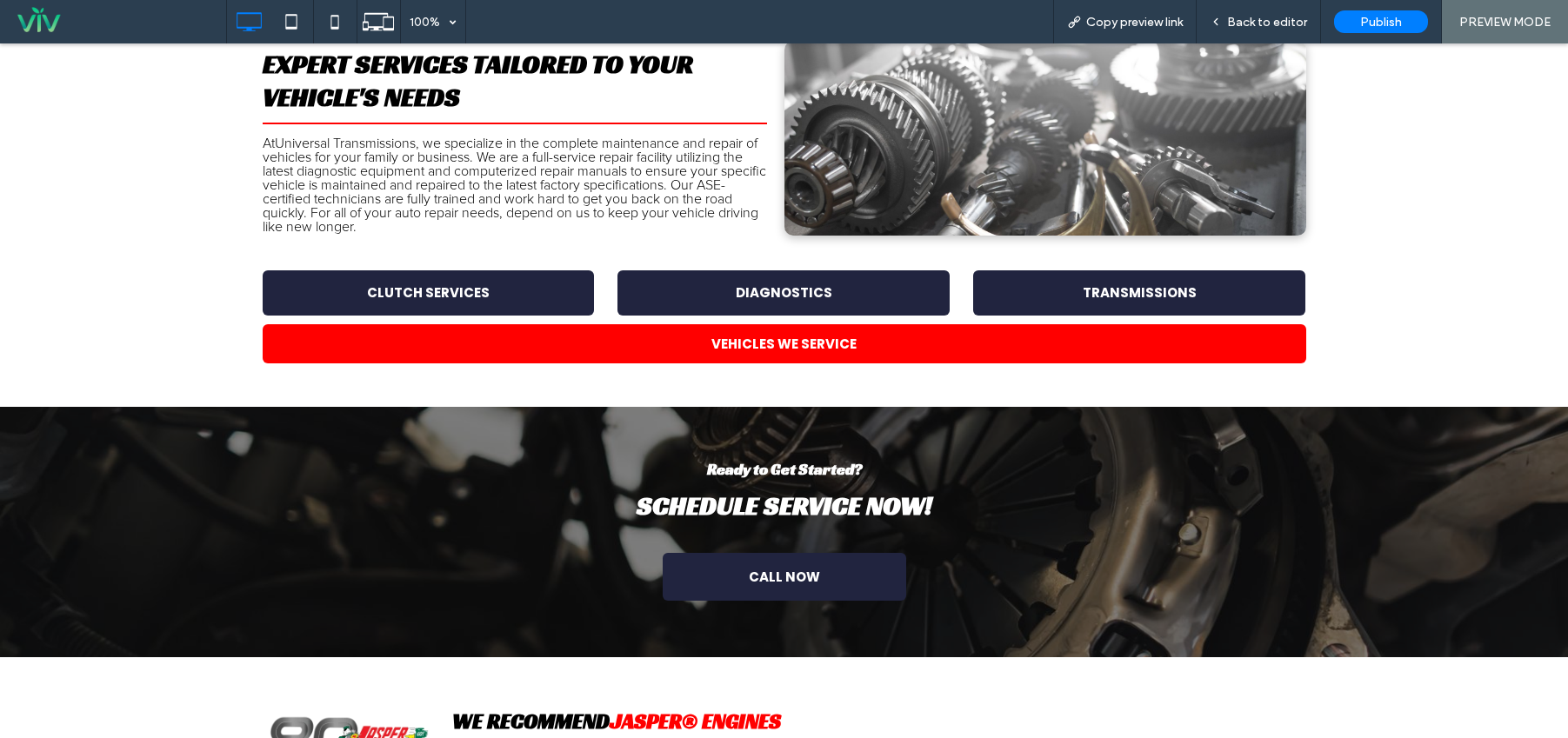
click at [811, 354] on span "VEHICLES WE SERVICE" at bounding box center [784, 344] width 158 height 38
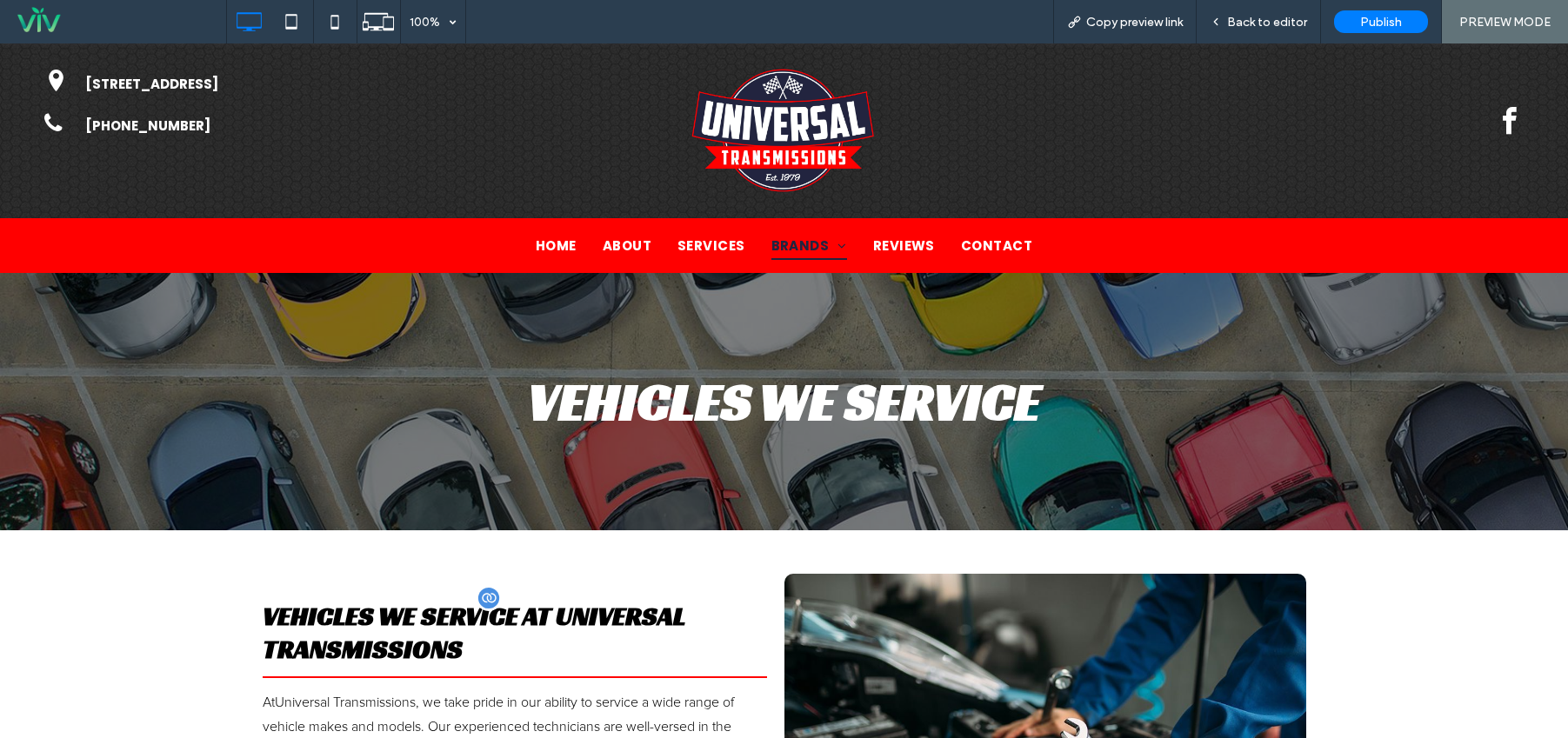
scroll to position [607, 0]
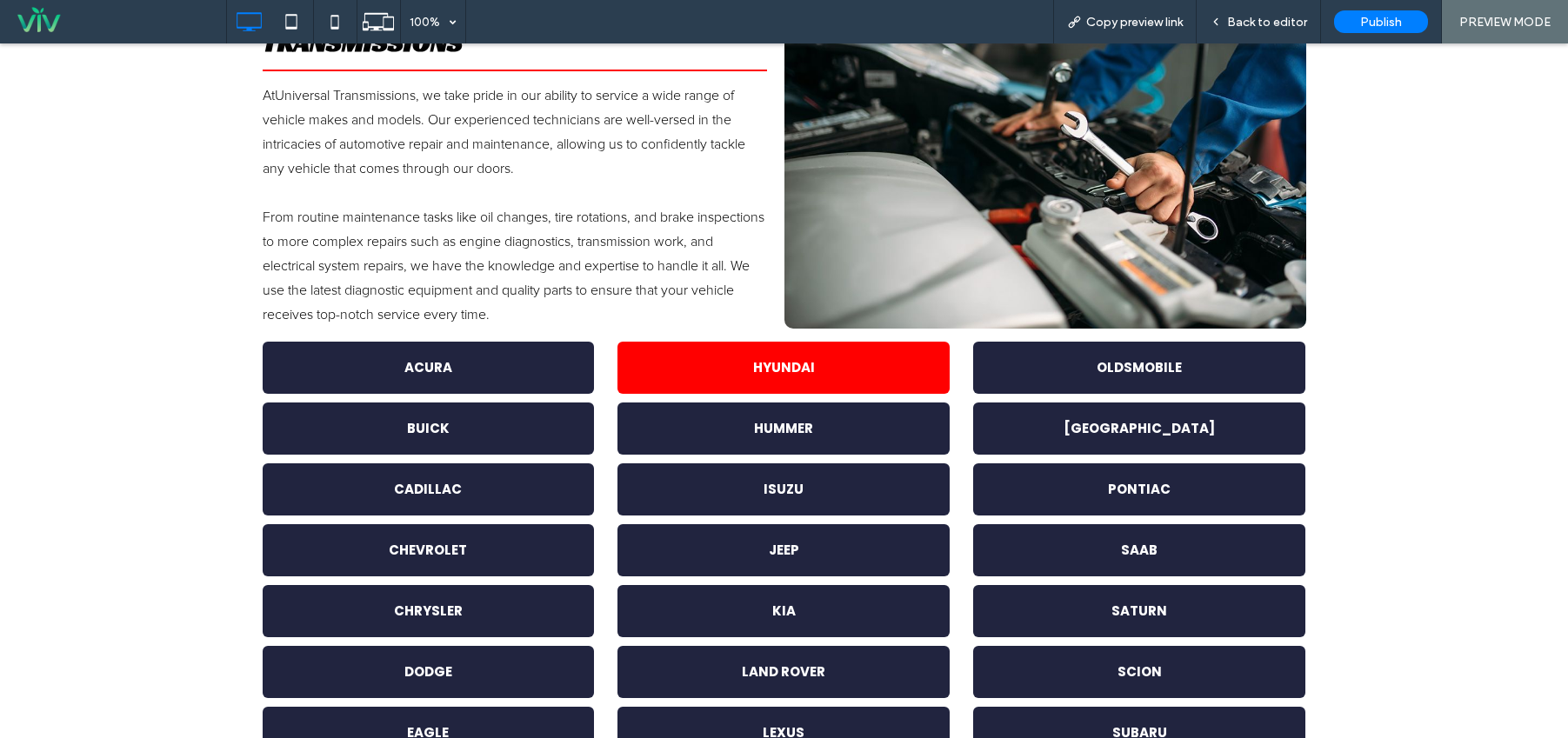
click at [737, 362] on link "HYUNDAI" at bounding box center [784, 368] width 333 height 53
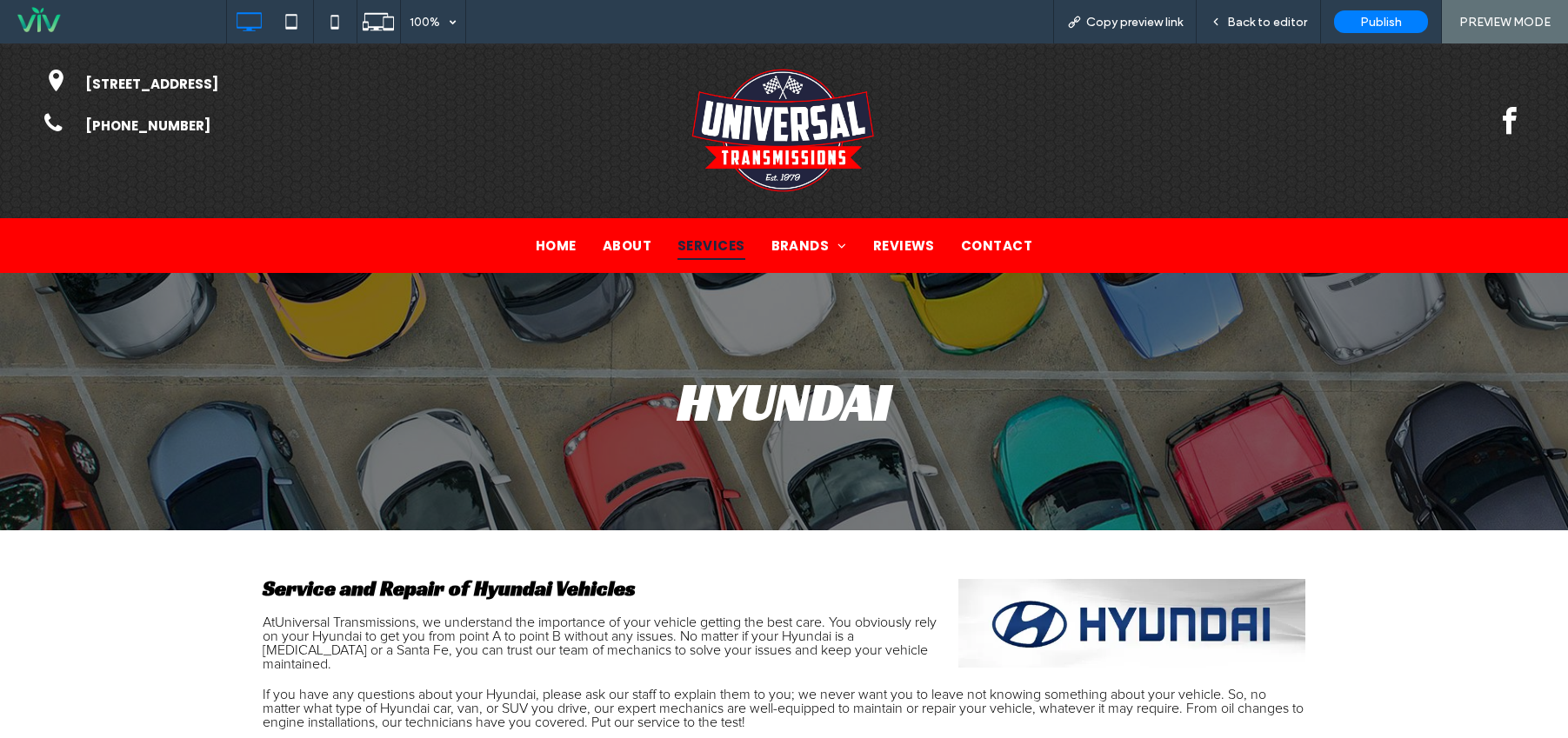
drag, startPoint x: 728, startPoint y: 232, endPoint x: 728, endPoint y: 275, distance: 43.0
click at [728, 232] on span "SERVICES" at bounding box center [711, 245] width 67 height 29
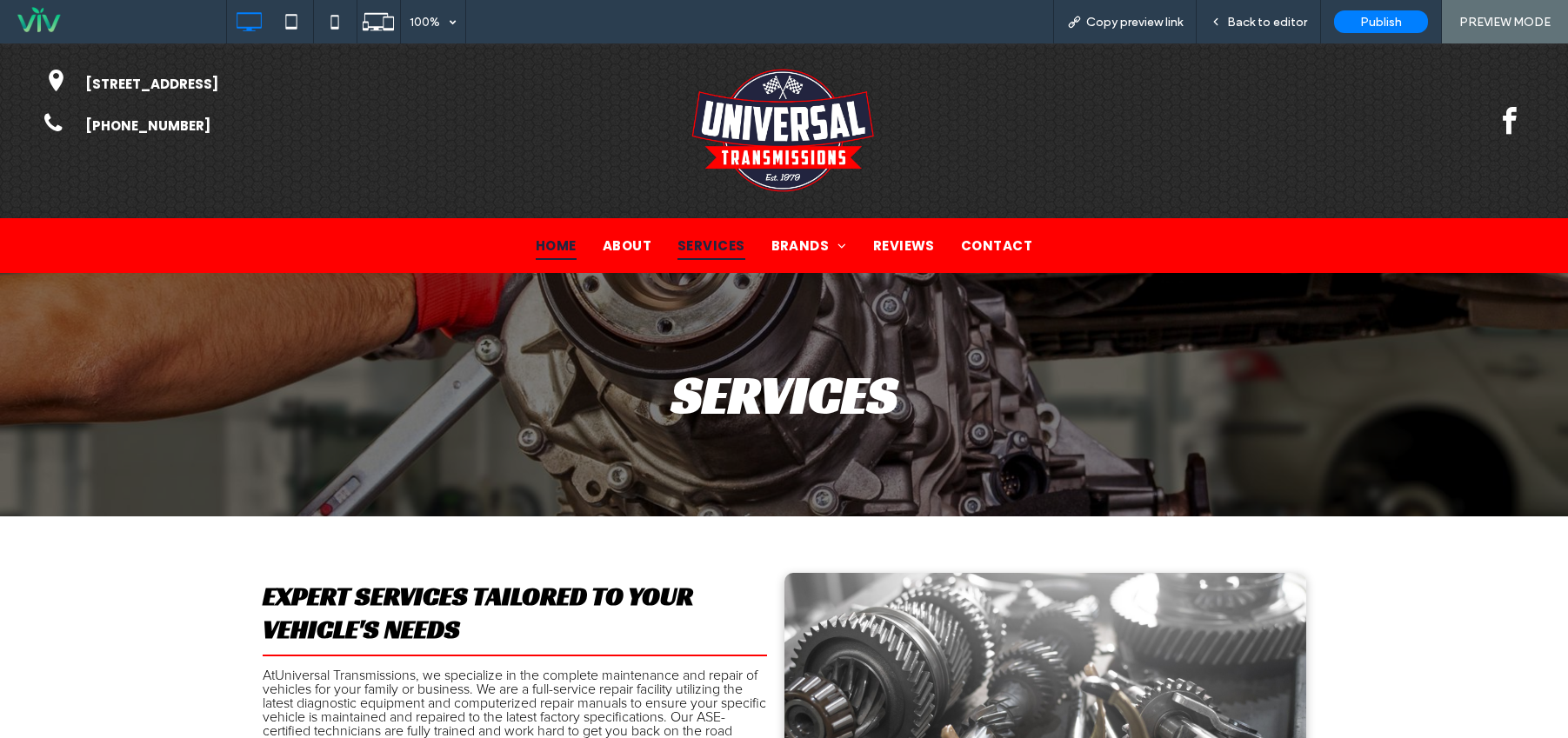
click at [552, 235] on span "HOME" at bounding box center [556, 245] width 41 height 29
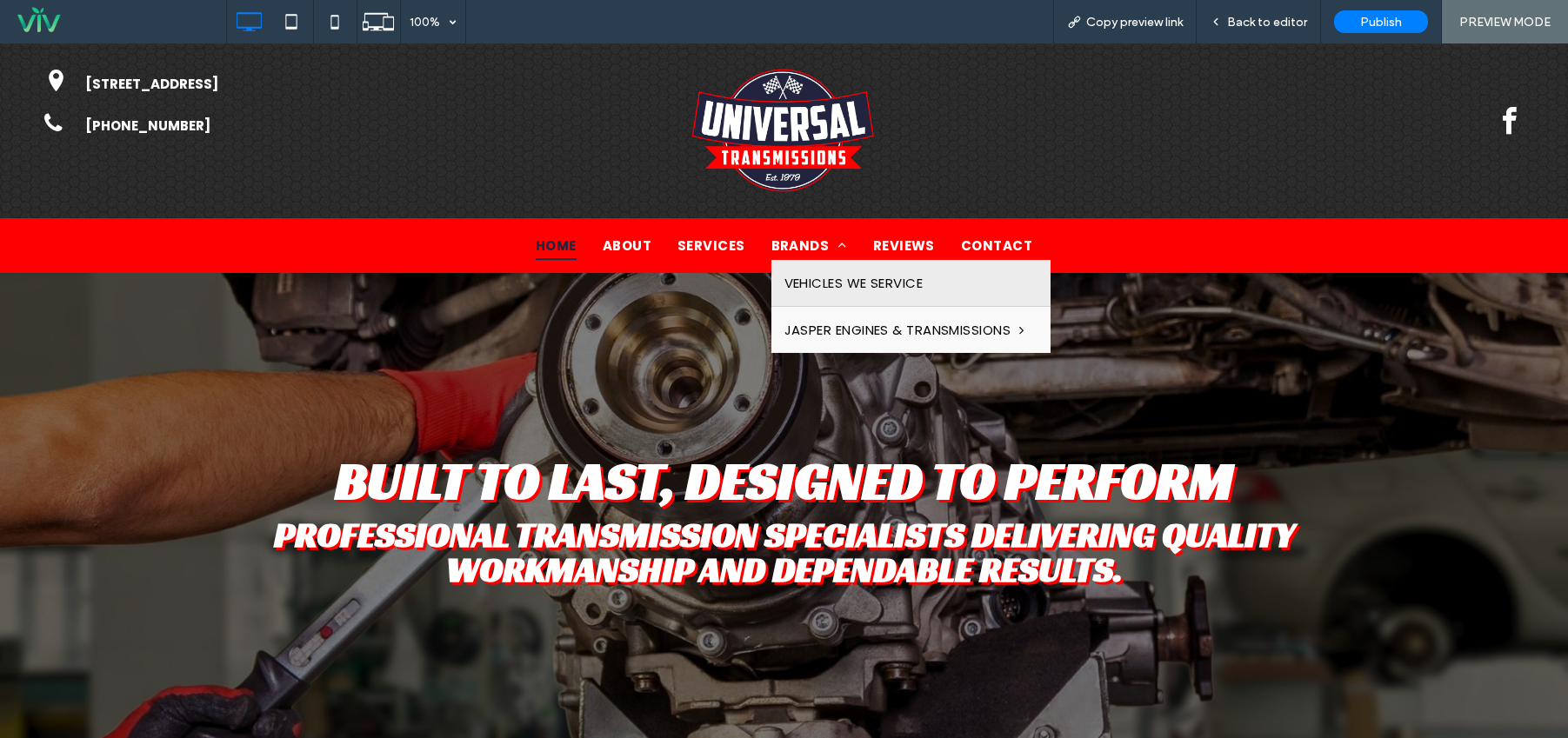
click at [836, 276] on span "VEHICLES WE SERVICE" at bounding box center [854, 283] width 139 height 20
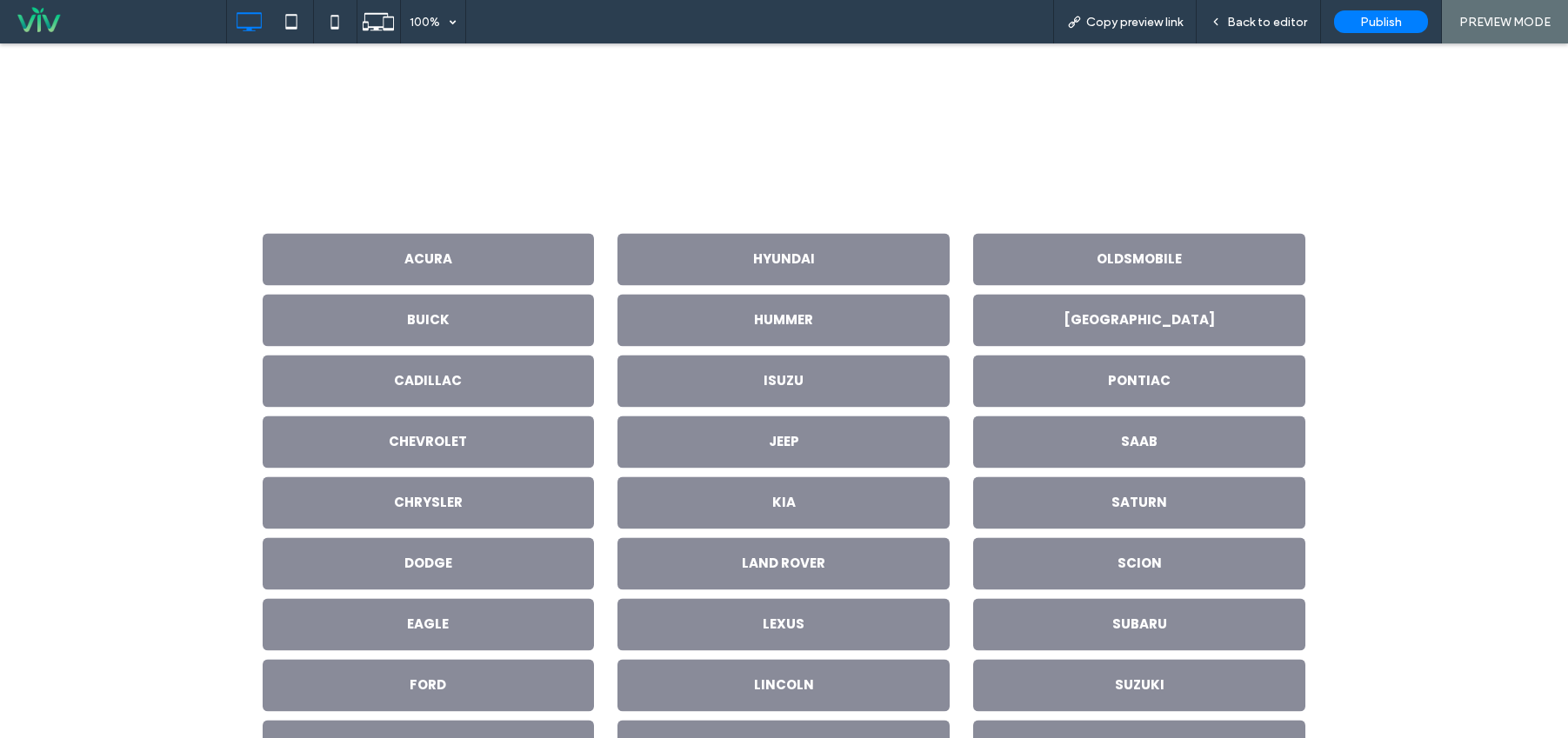
scroll to position [1241, 0]
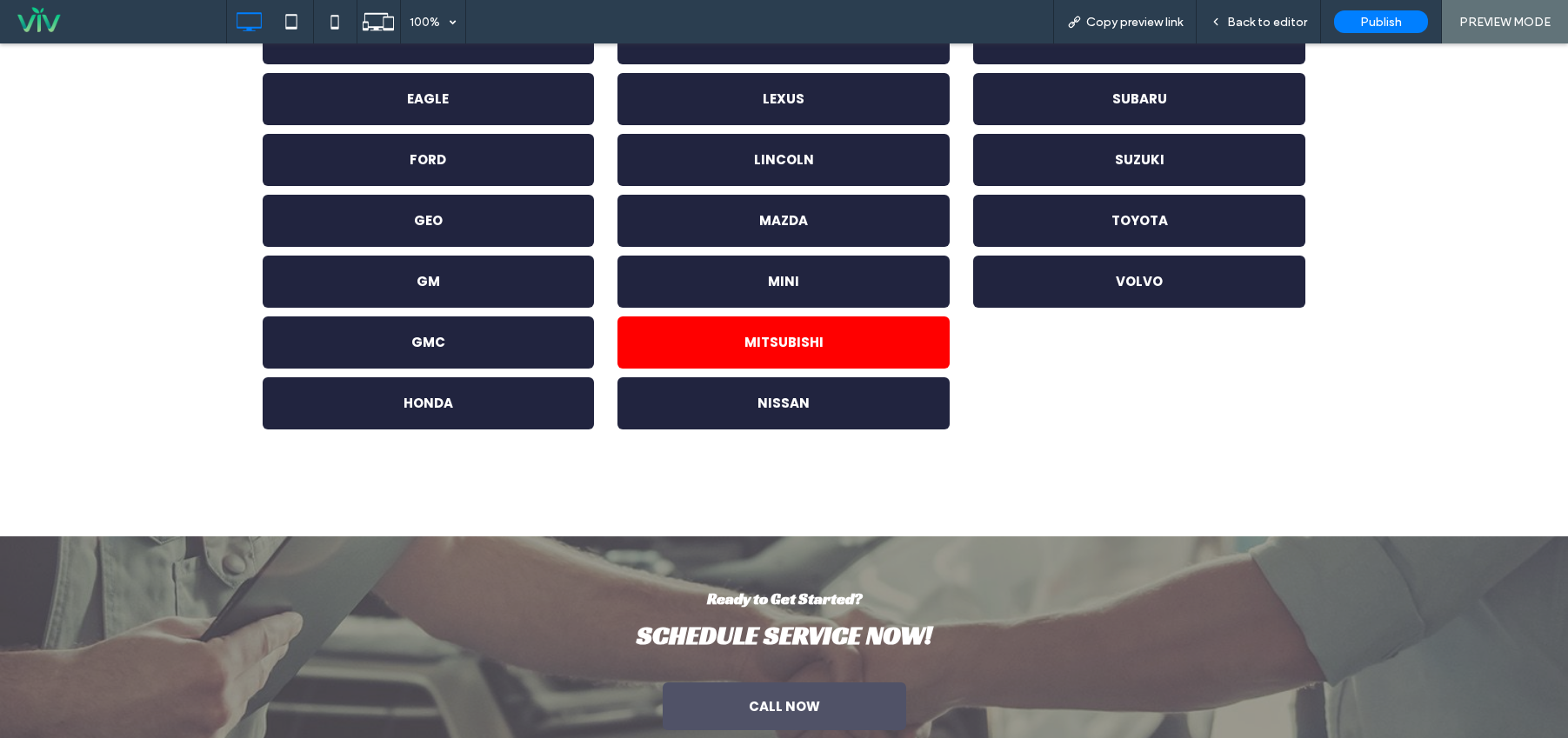
click at [795, 335] on span "MITSUBISHI" at bounding box center [784, 342] width 91 height 38
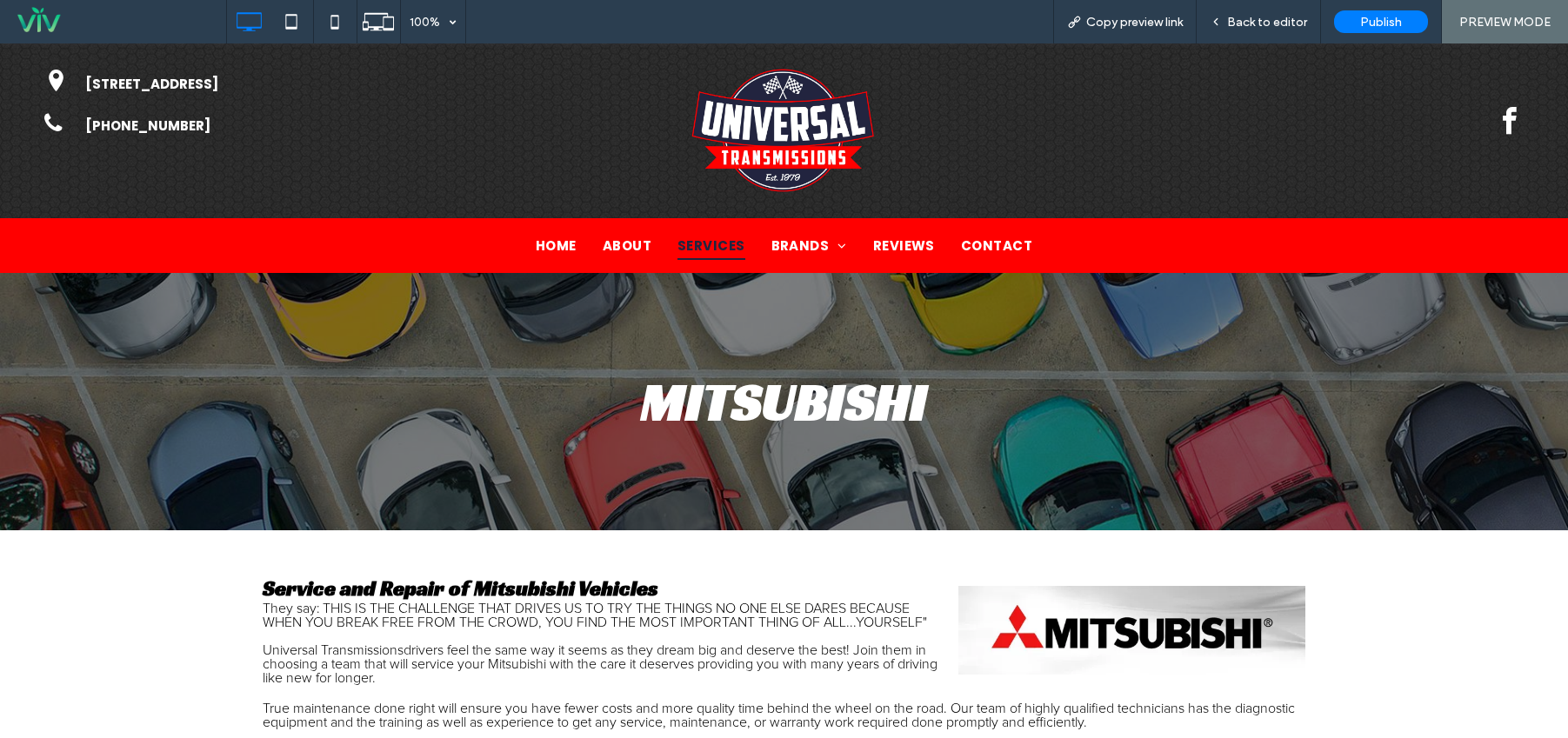
click at [709, 250] on span "SERVICES" at bounding box center [711, 245] width 67 height 29
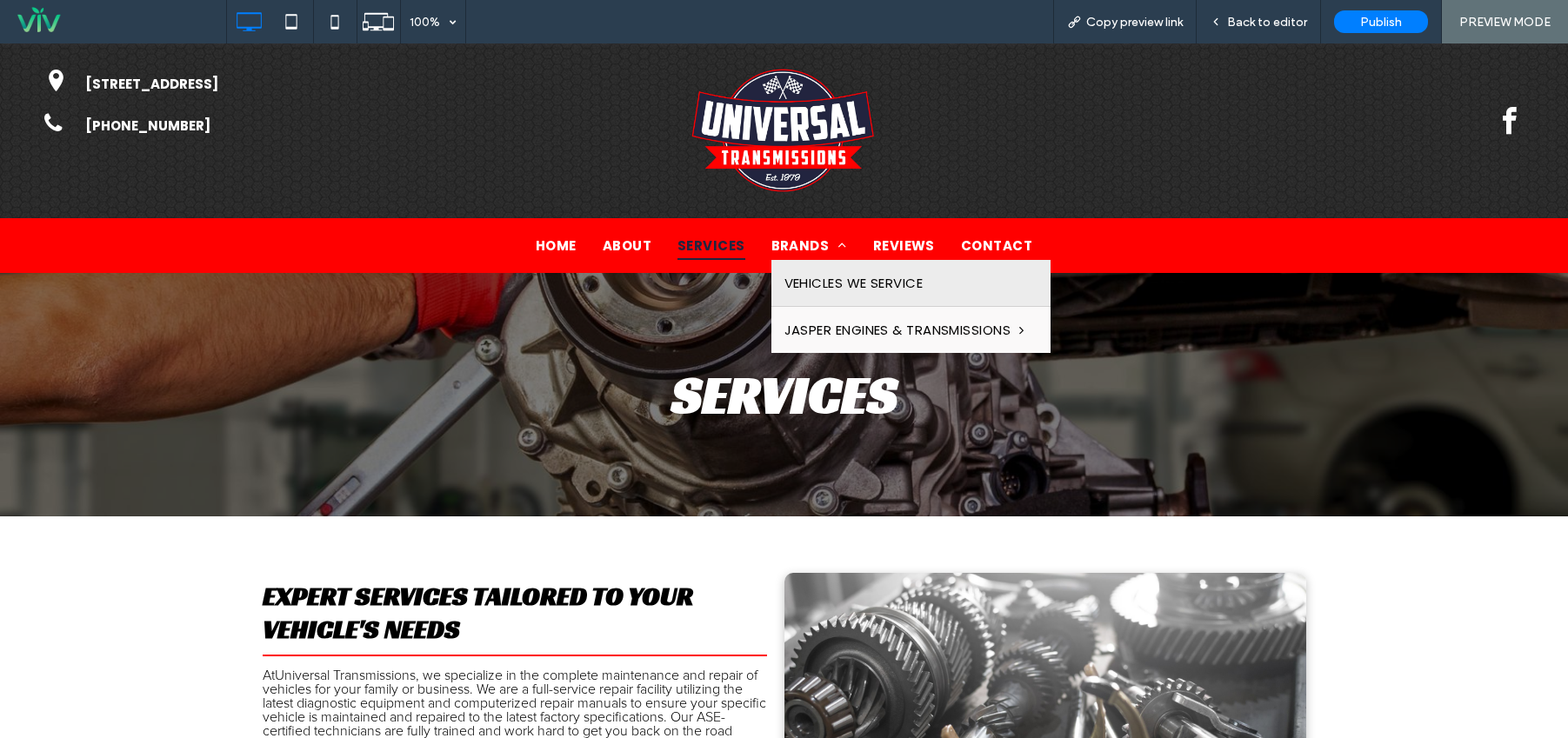
click at [801, 270] on link "VEHICLES WE SERVICE" at bounding box center [911, 283] width 279 height 46
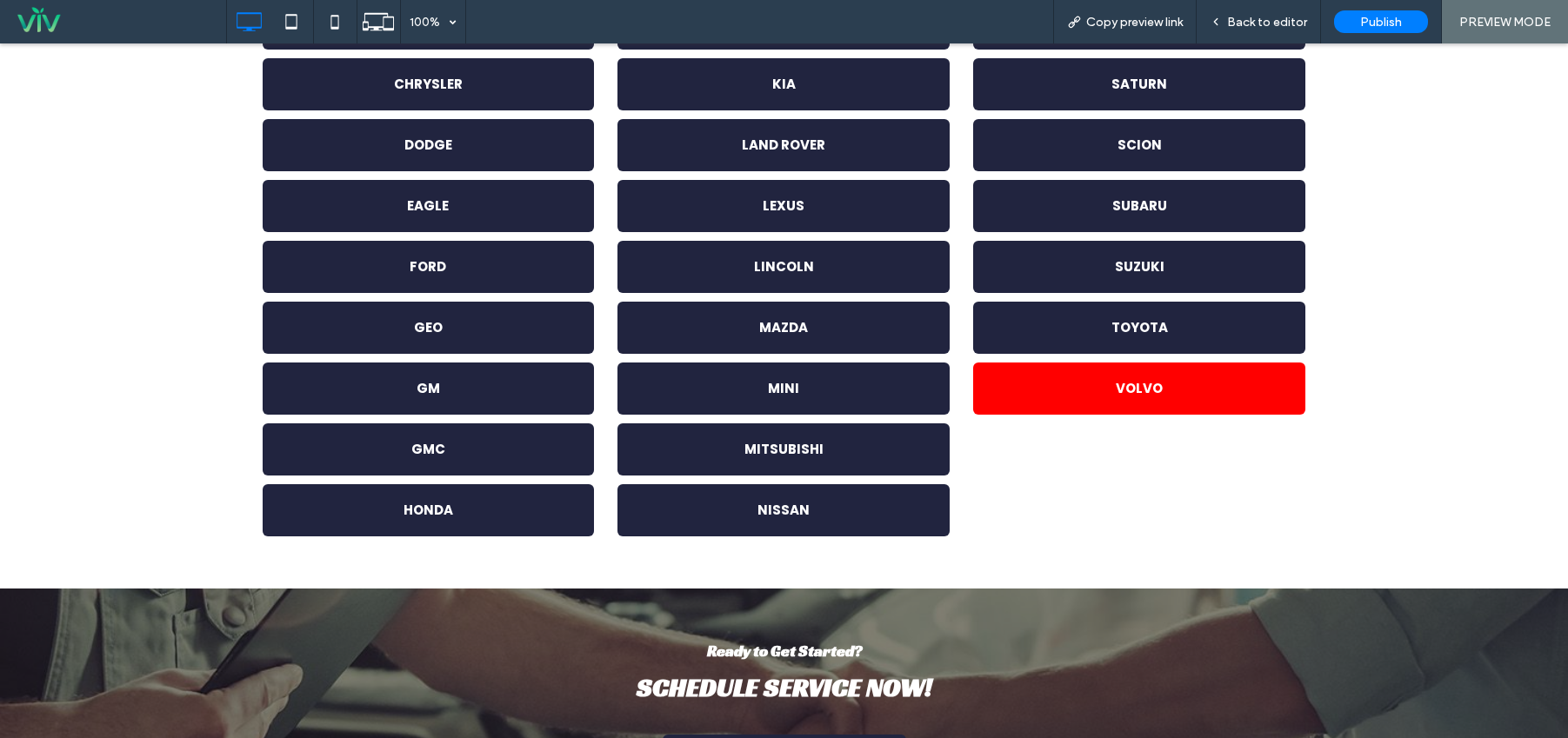
click at [1100, 388] on link "VOLVO" at bounding box center [1140, 389] width 333 height 53
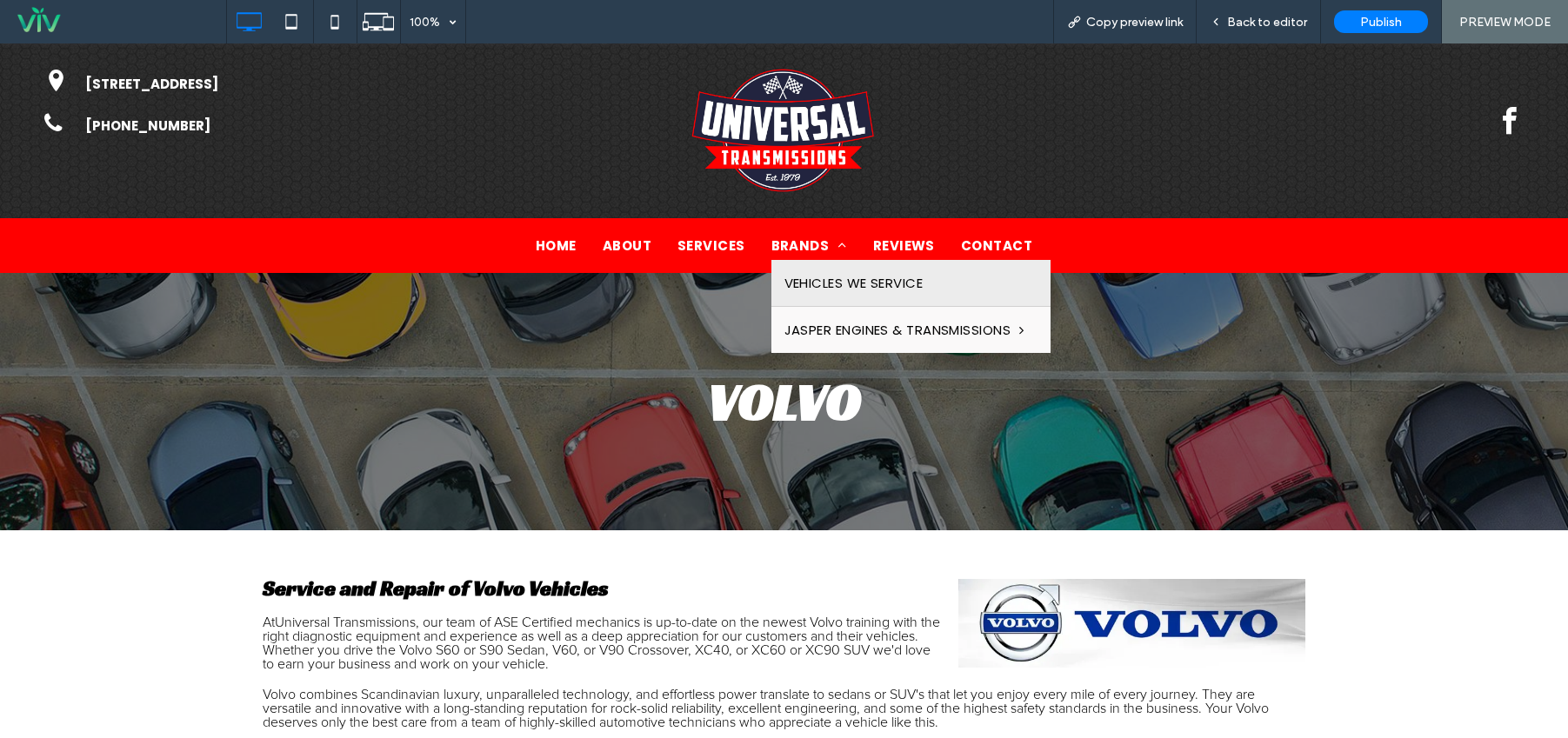
click at [850, 277] on span "VEHICLES WE SERVICE" at bounding box center [854, 283] width 139 height 20
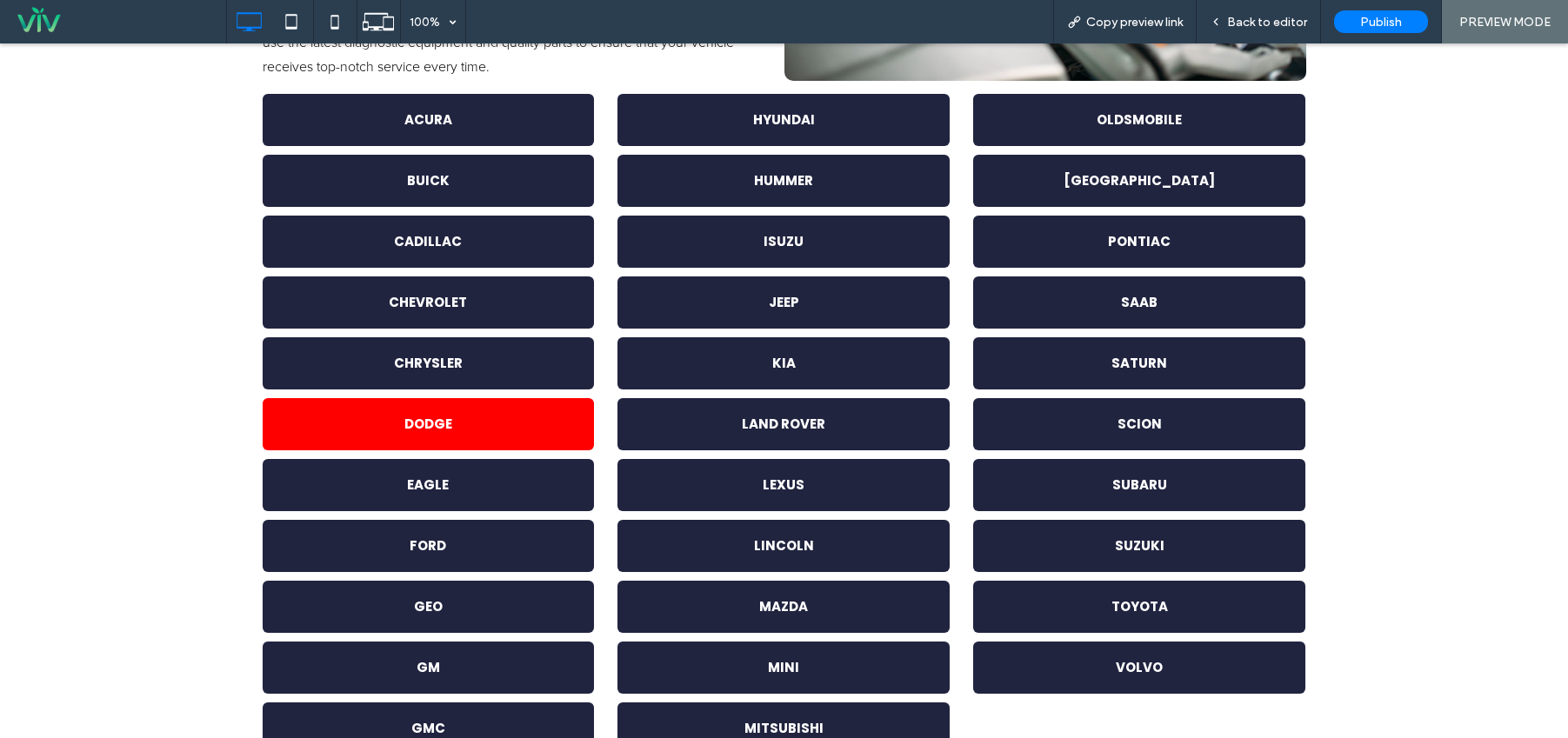
click at [565, 417] on link "DODGE" at bounding box center [429, 425] width 333 height 53
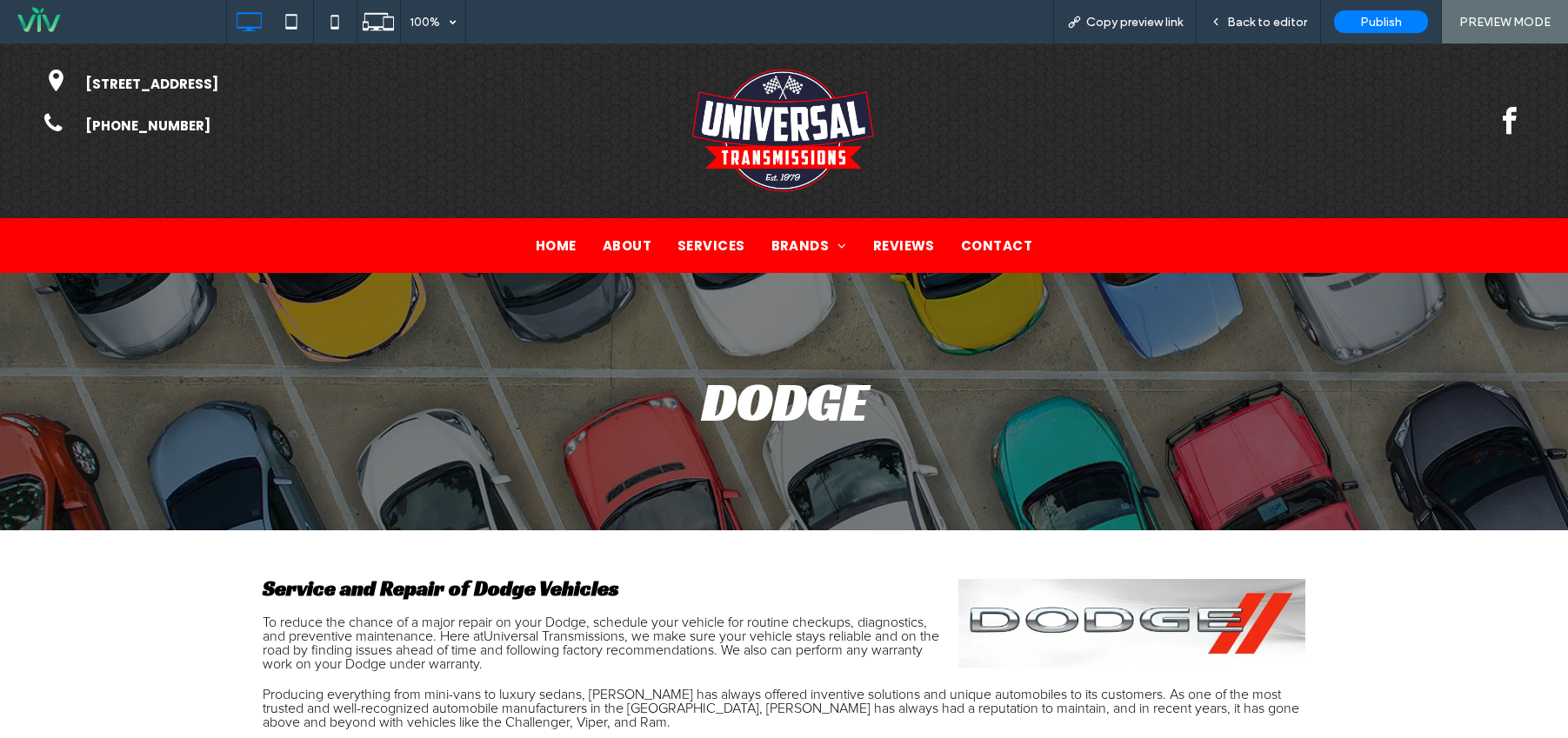
click at [1104, 129] on div "Click To Paste" at bounding box center [784, 130] width 741 height 129
